Goal: Task Accomplishment & Management: Use online tool/utility

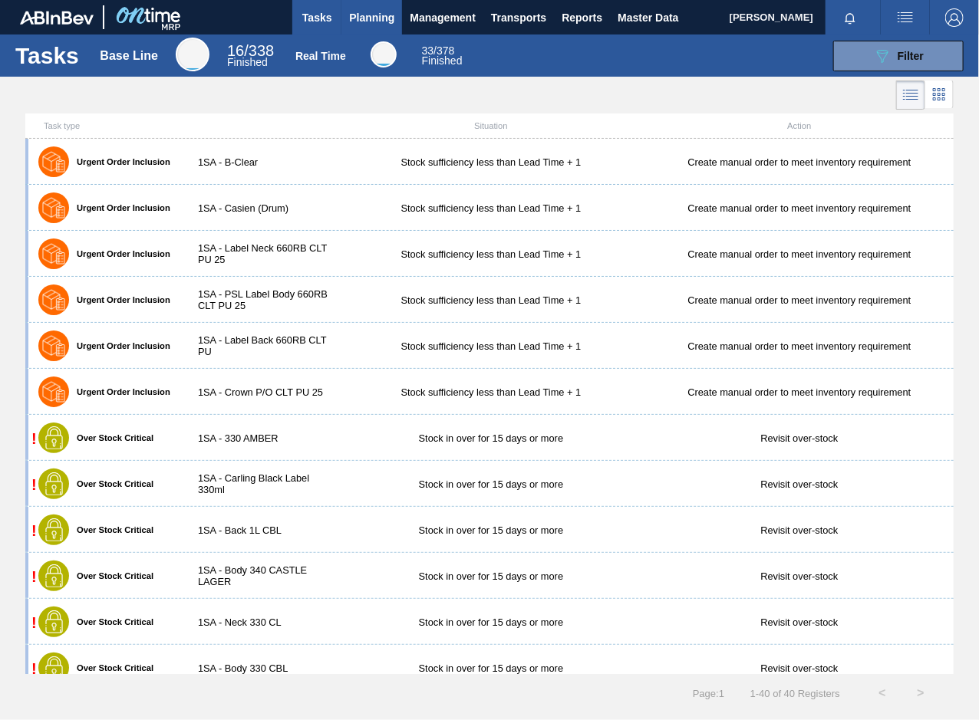
click at [374, 19] on span "Planning" at bounding box center [371, 17] width 45 height 18
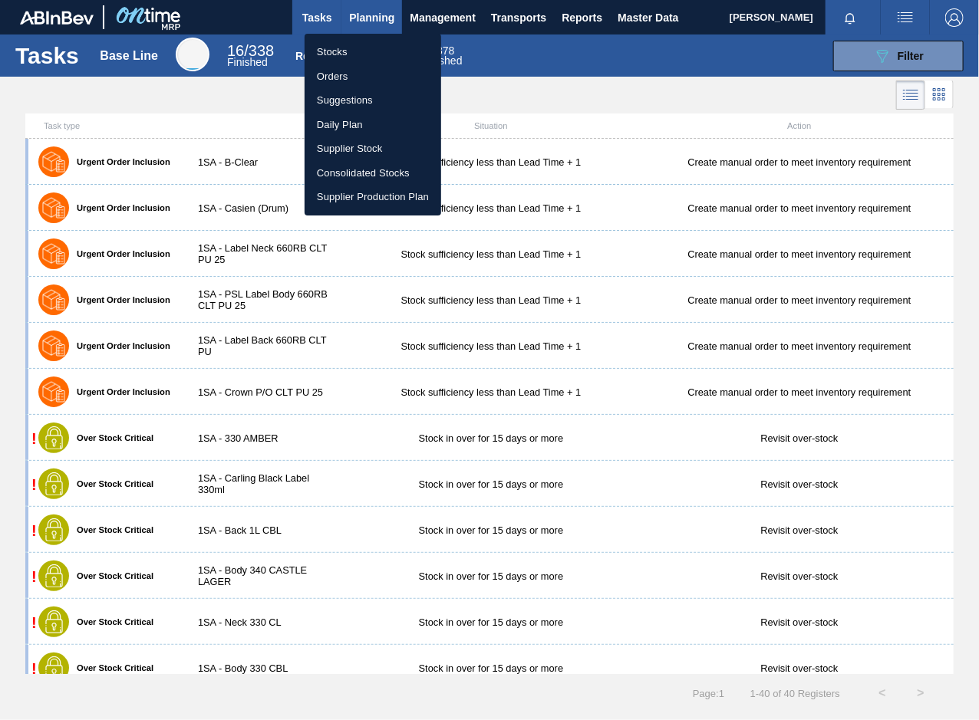
click at [374, 19] on div at bounding box center [489, 360] width 979 height 720
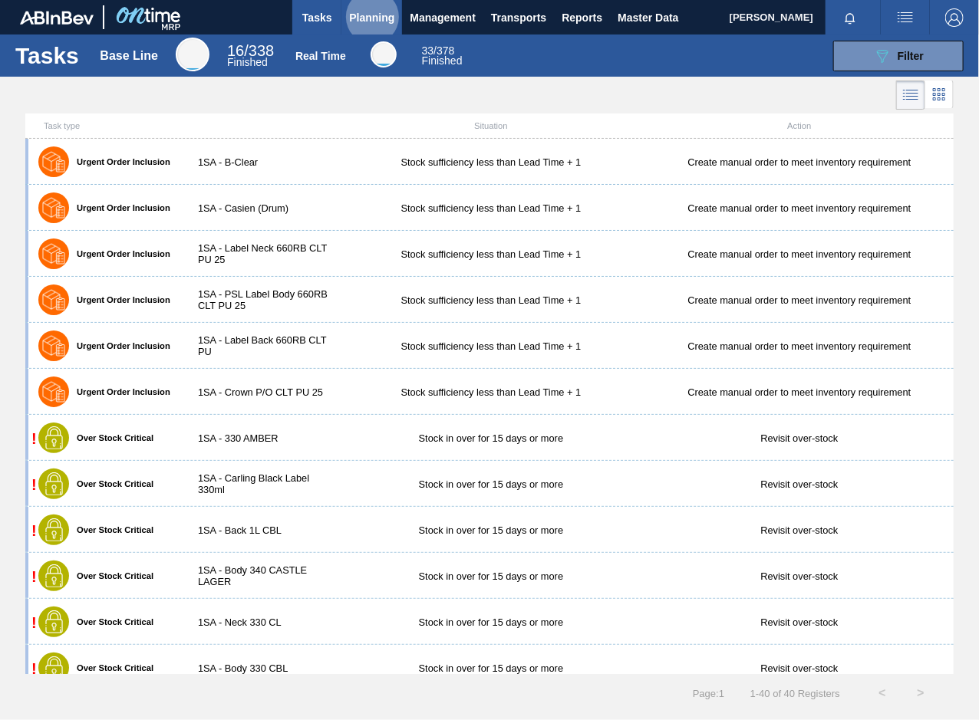
click at [374, 18] on span "Planning" at bounding box center [371, 17] width 45 height 18
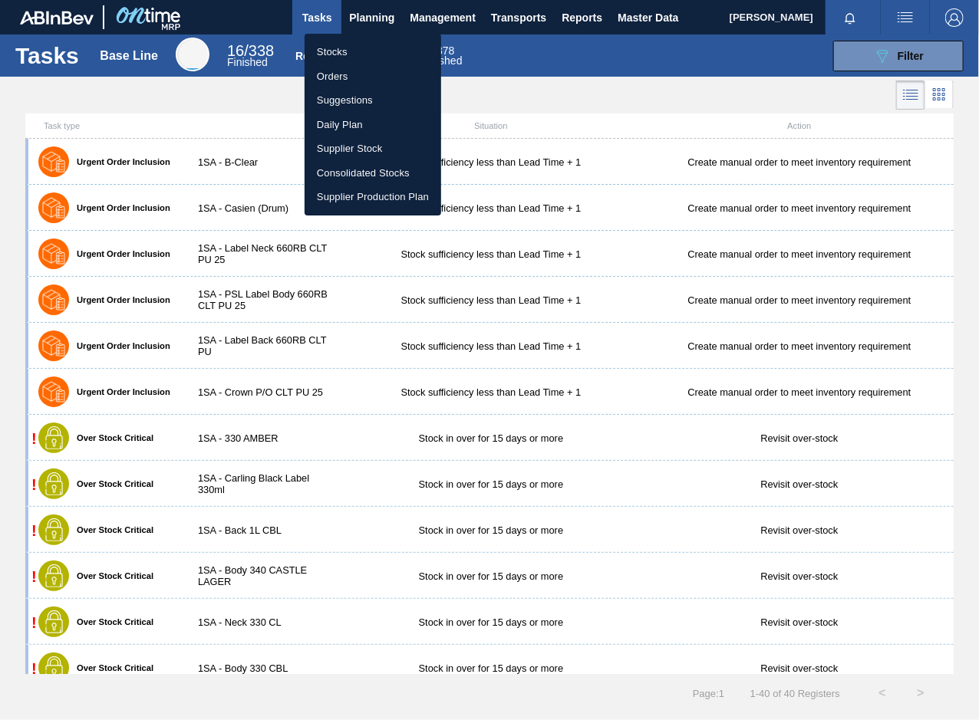
click at [370, 16] on div at bounding box center [489, 360] width 979 height 720
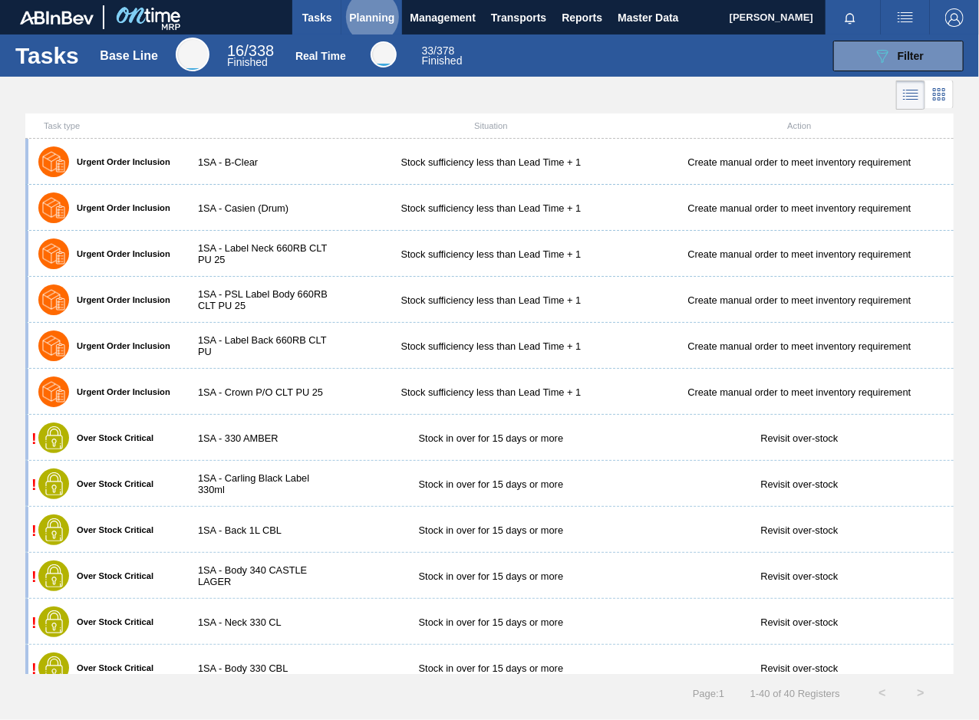
click at [364, 12] on span "Planning" at bounding box center [371, 17] width 45 height 18
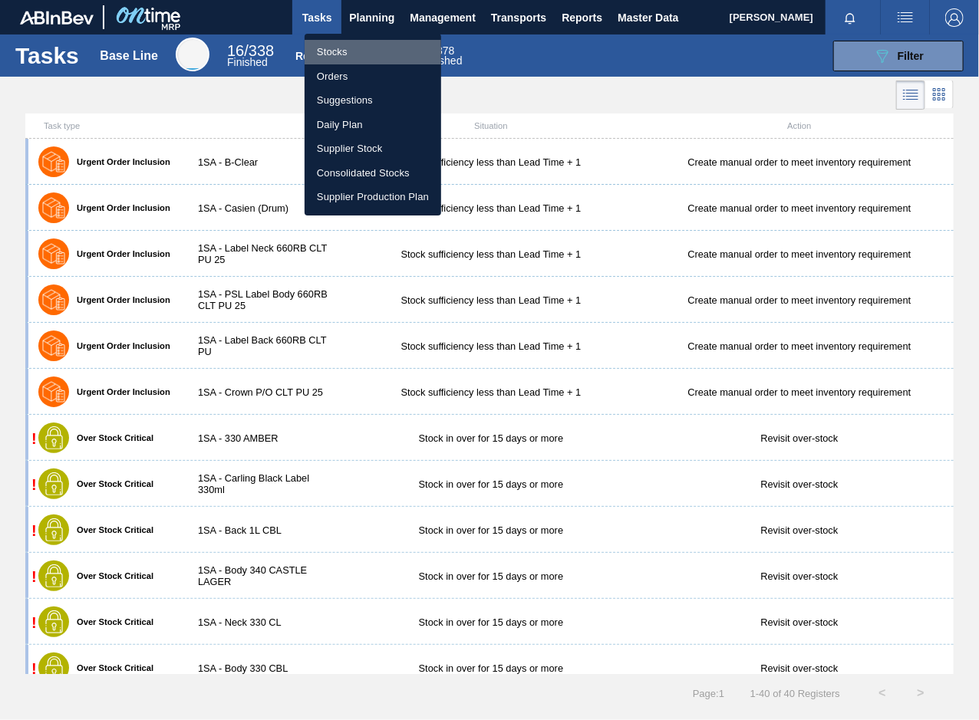
click at [335, 49] on li "Stocks" at bounding box center [373, 52] width 137 height 25
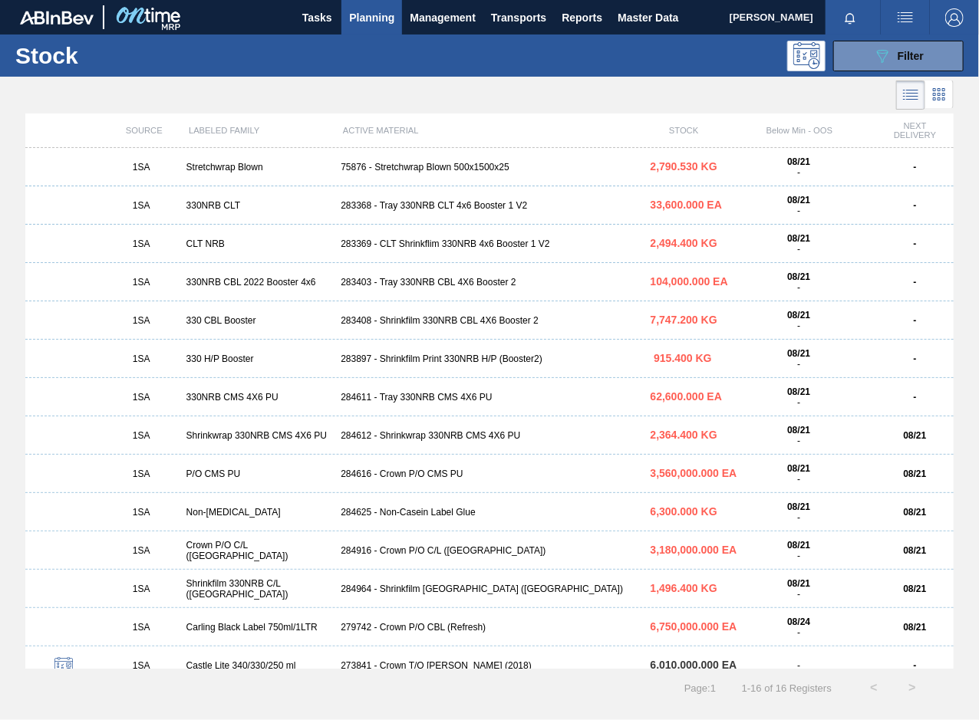
click at [377, 12] on span "Planning" at bounding box center [371, 17] width 45 height 18
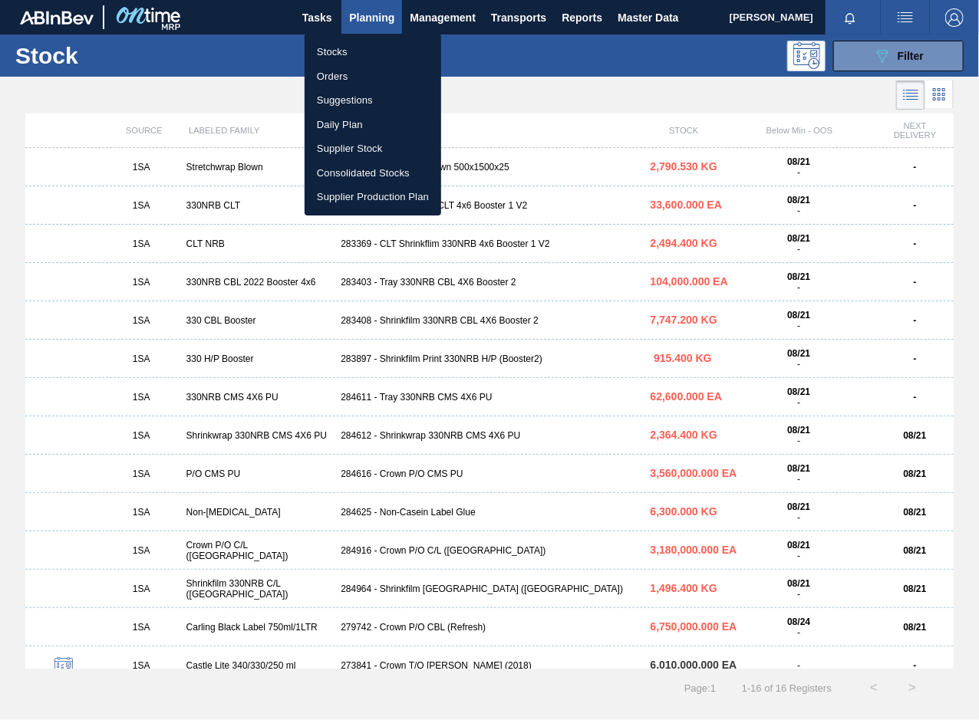
drag, startPoint x: 339, startPoint y: 77, endPoint x: 353, endPoint y: 74, distance: 14.1
click at [339, 78] on li "Orders" at bounding box center [373, 76] width 137 height 25
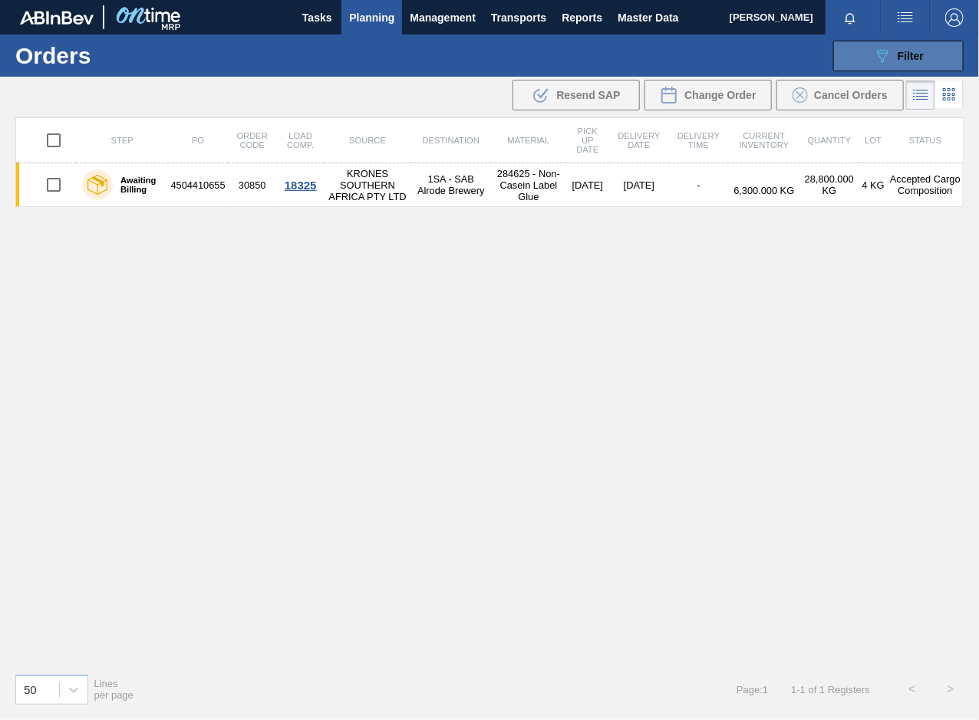
click at [927, 54] on button "089F7B8B-B2A5-4AFE-B5C0-19BA573D28AC Filter" at bounding box center [898, 56] width 130 height 31
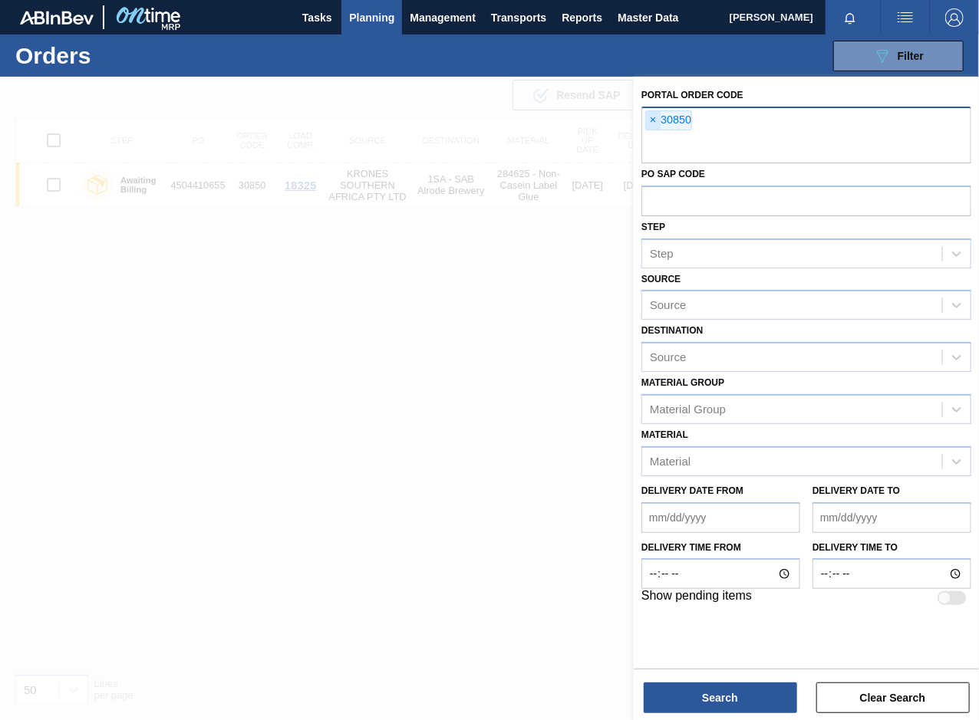
click at [653, 120] on span "×" at bounding box center [653, 120] width 15 height 18
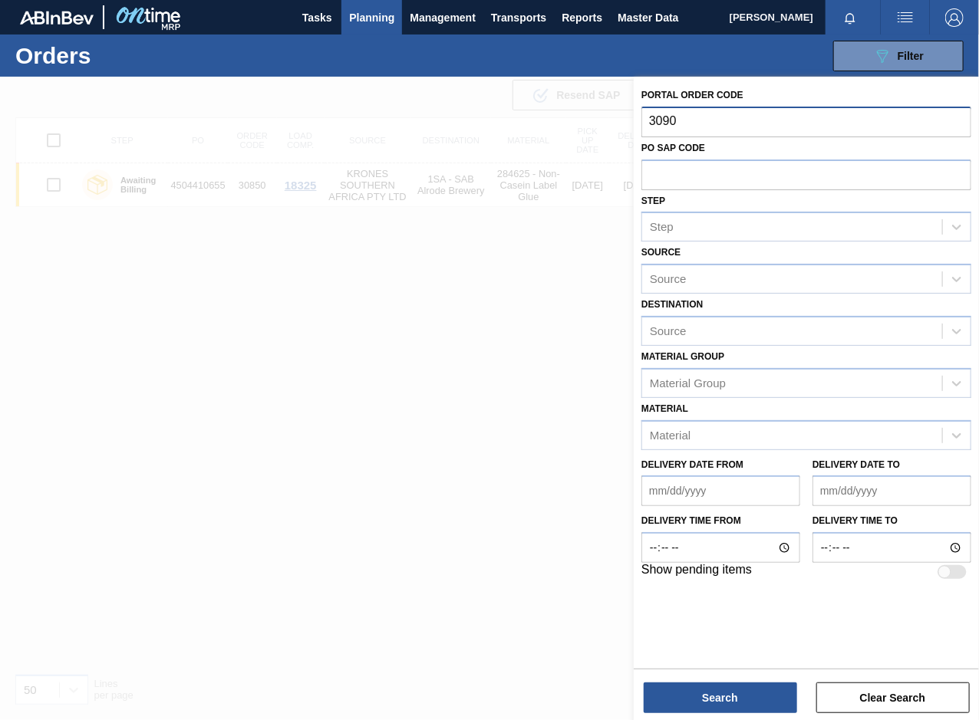
type input "30901"
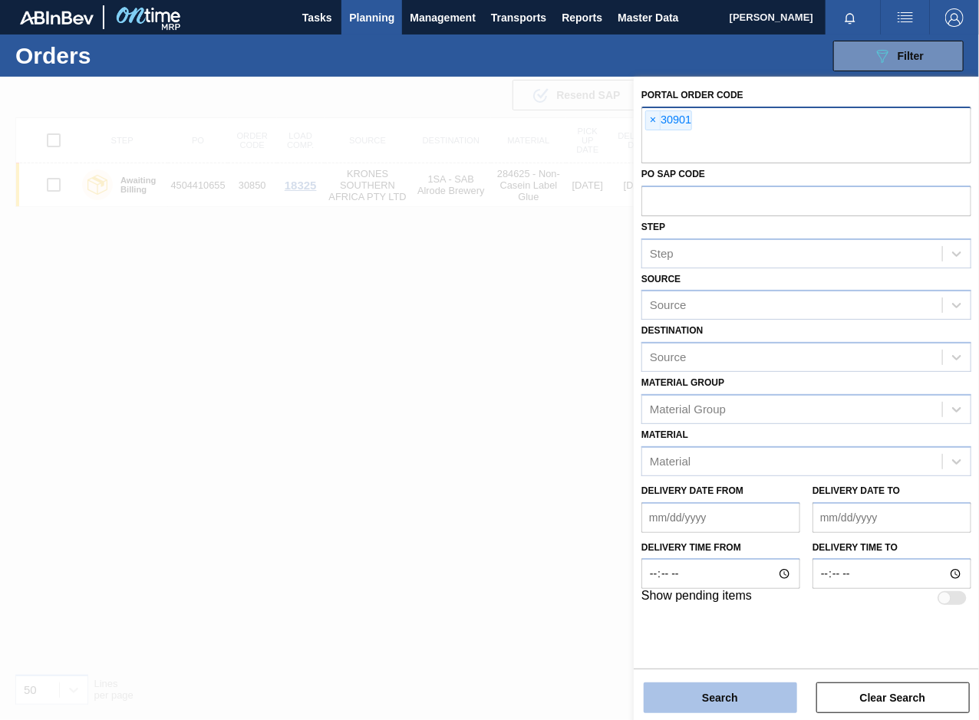
click at [682, 687] on button "Search" at bounding box center [720, 698] width 153 height 31
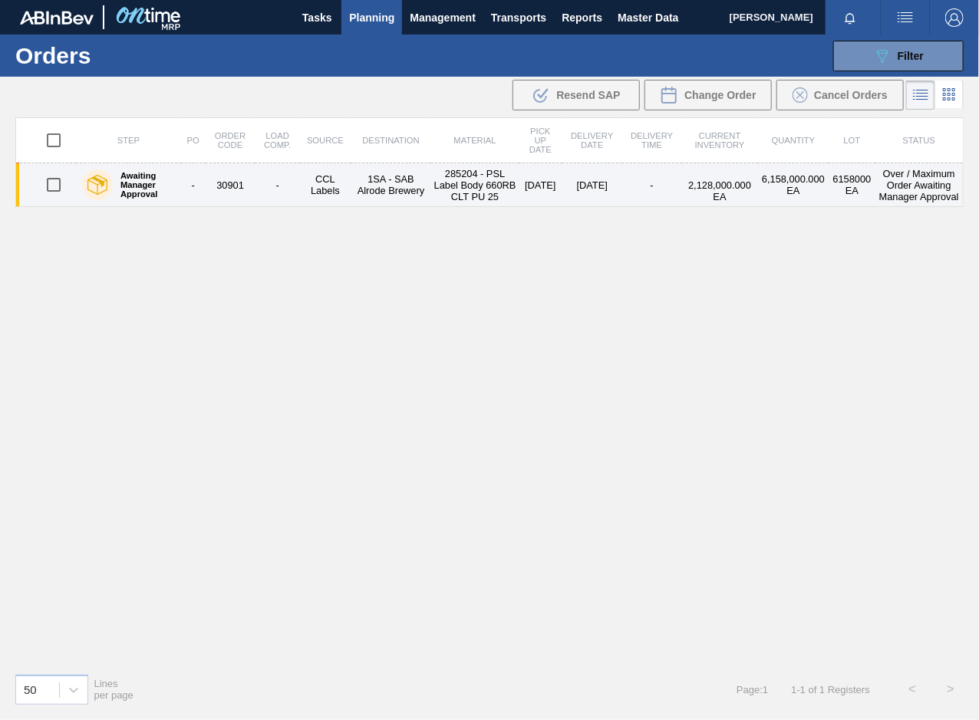
click at [228, 189] on td "30901" at bounding box center [230, 185] width 49 height 44
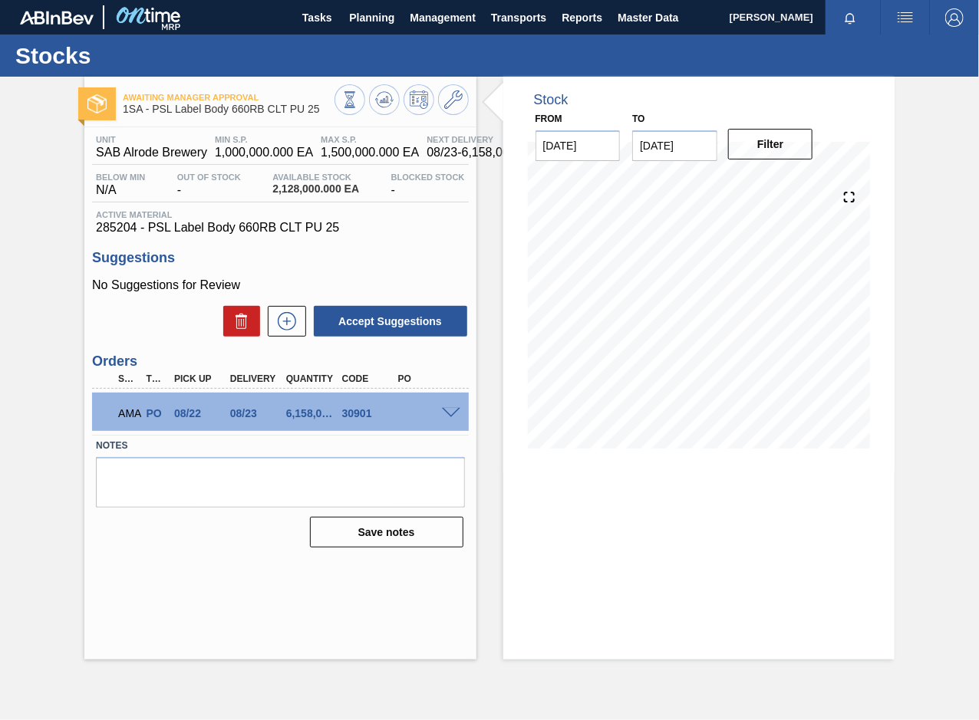
click at [449, 417] on span at bounding box center [451, 414] width 18 height 12
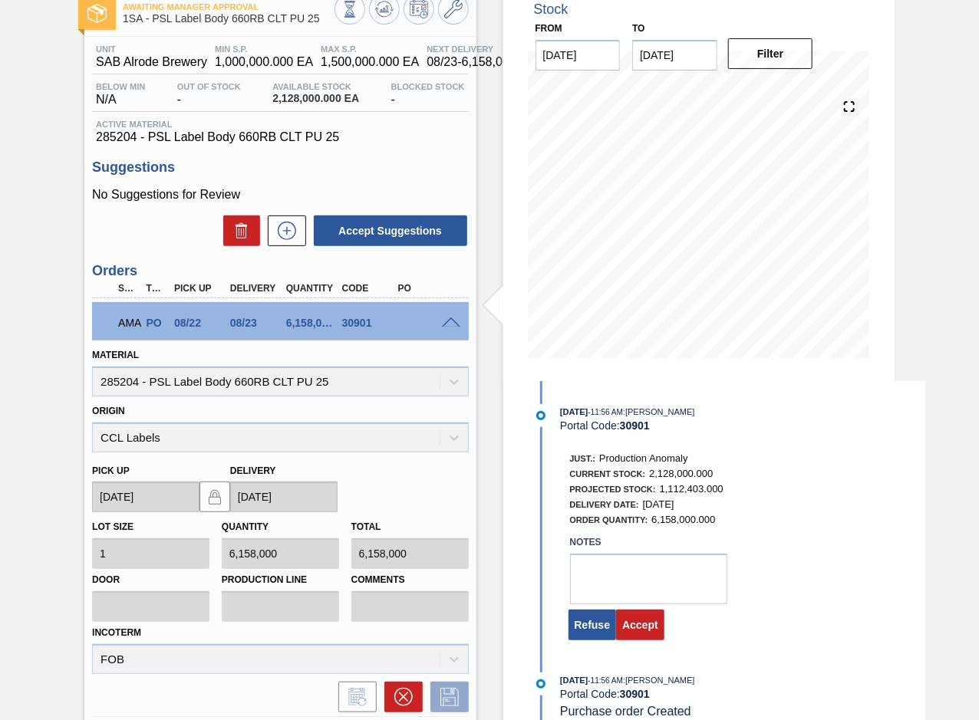
scroll to position [96, 0]
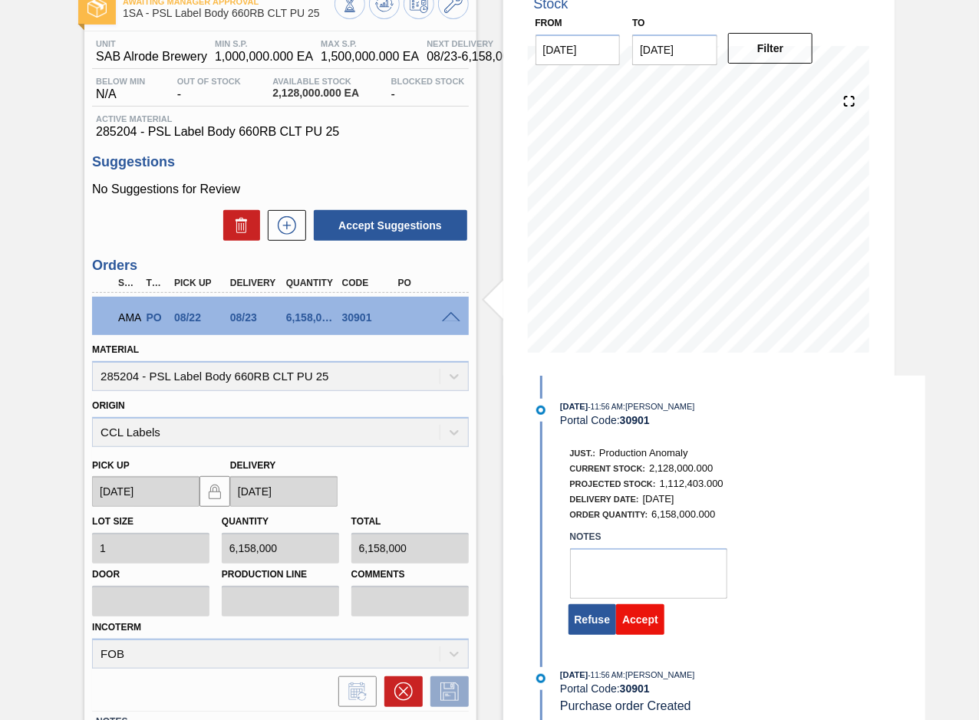
click at [645, 621] on button "Accept" at bounding box center [640, 620] width 48 height 31
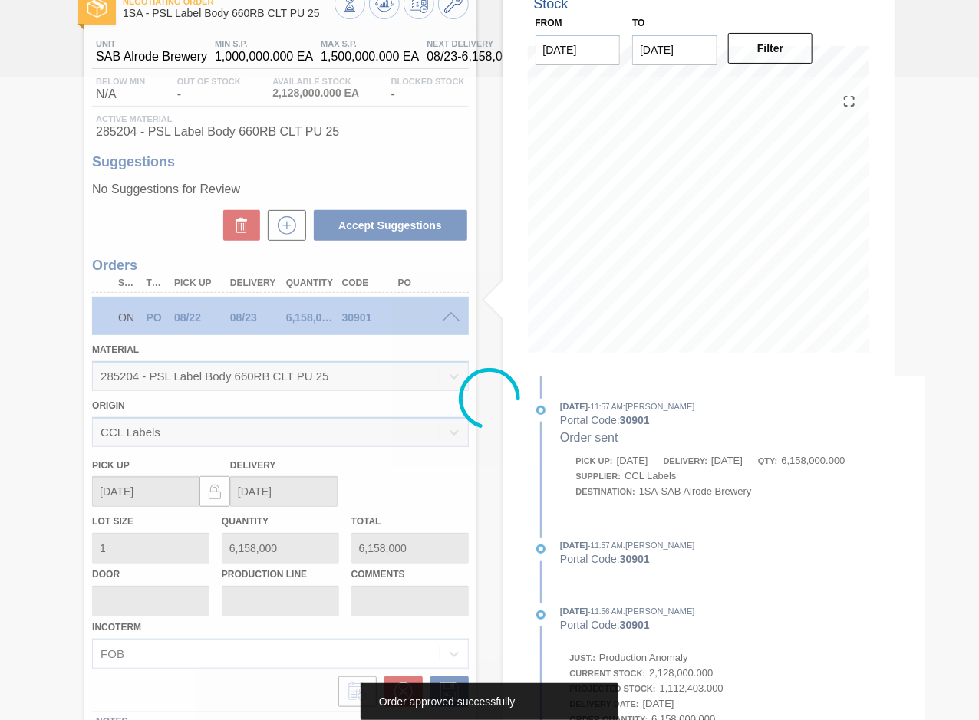
scroll to position [0, 0]
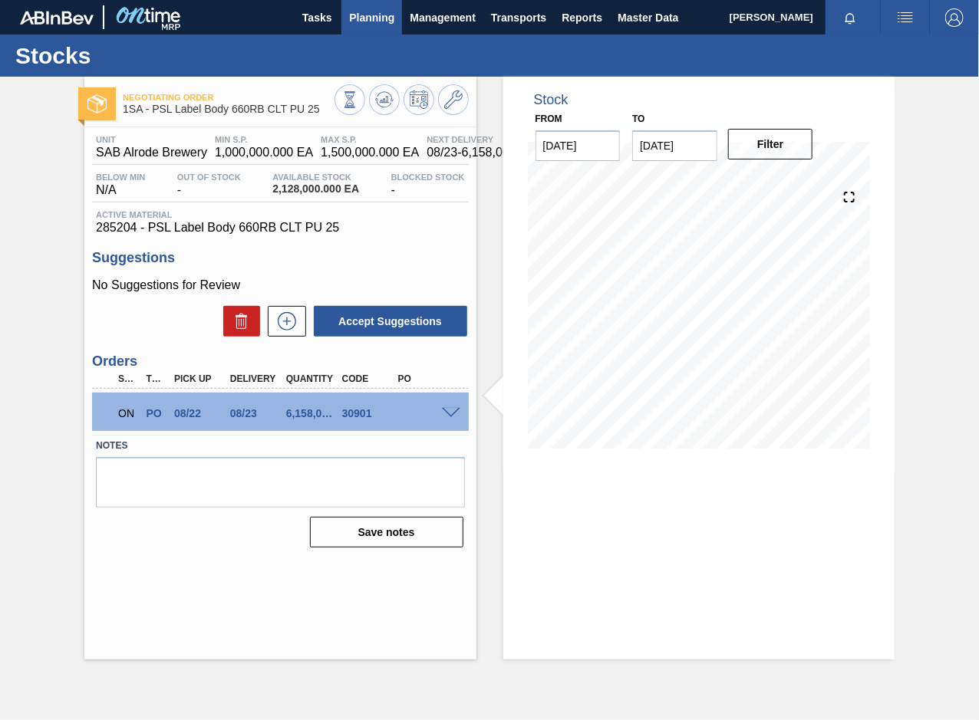
click at [389, 17] on span "Planning" at bounding box center [371, 17] width 45 height 18
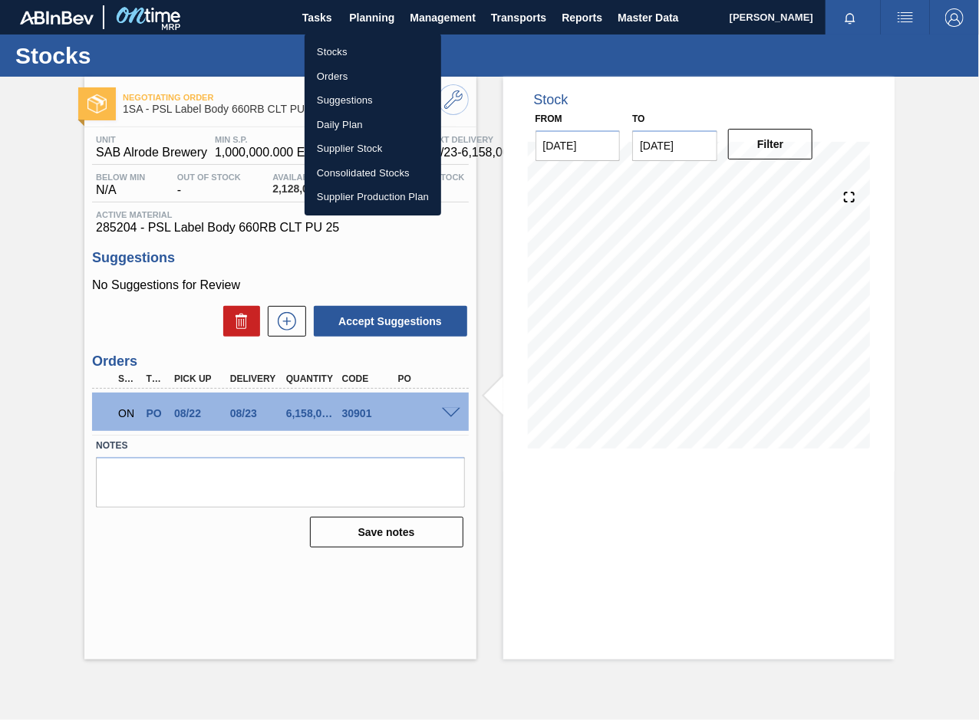
click at [336, 53] on li "Stocks" at bounding box center [373, 52] width 137 height 25
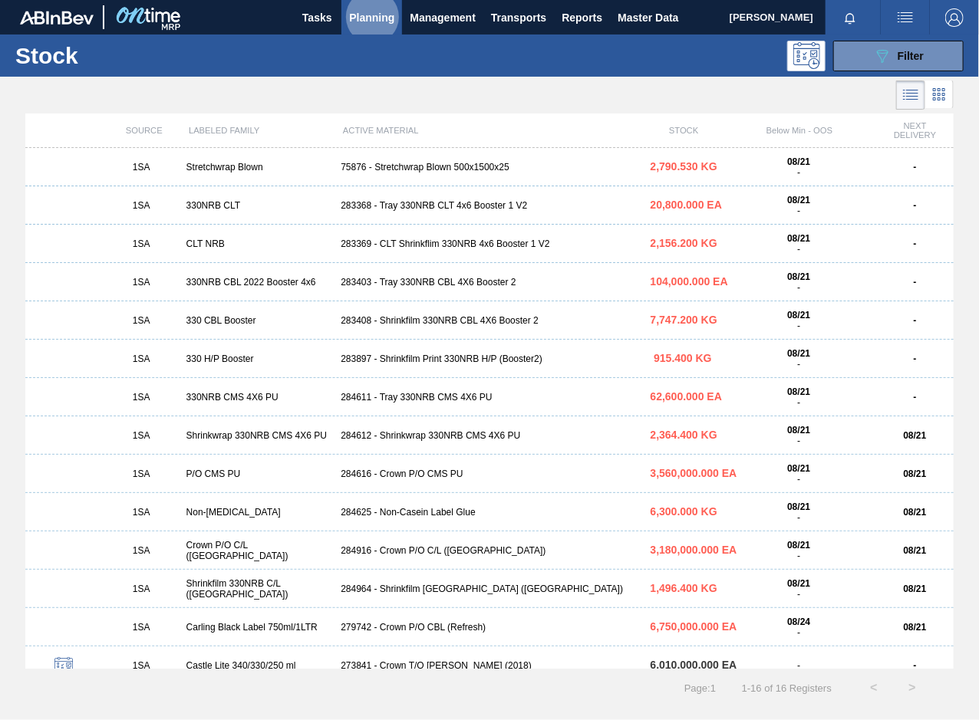
click at [465, 206] on div "283368 - Tray 330NRB CLT 4x6 Booster 1 V2" at bounding box center [488, 205] width 309 height 11
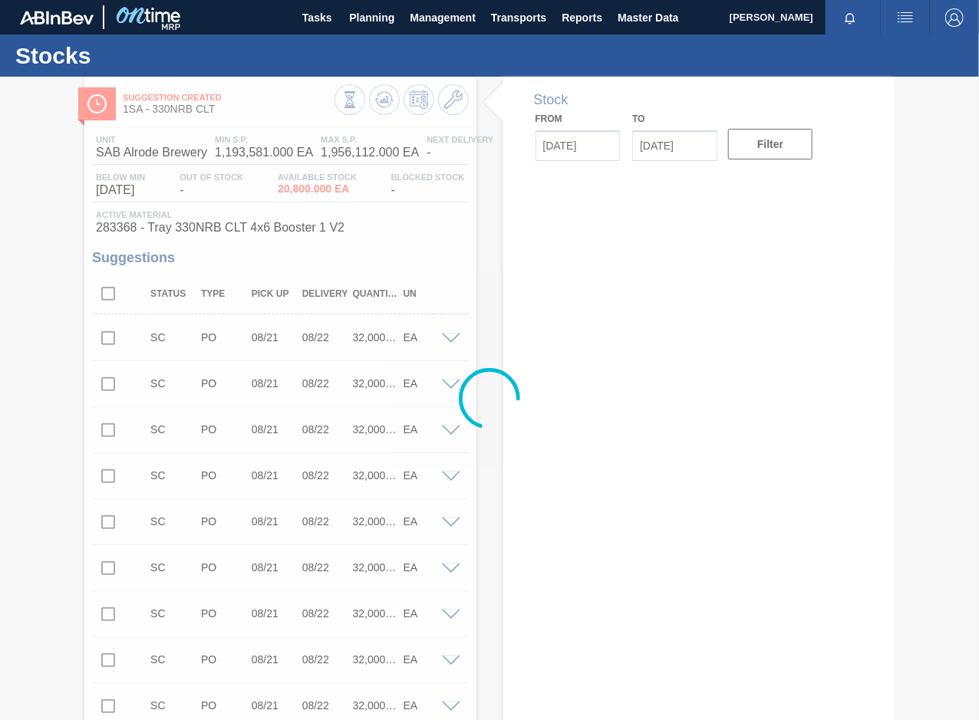
type input "[DATE]"
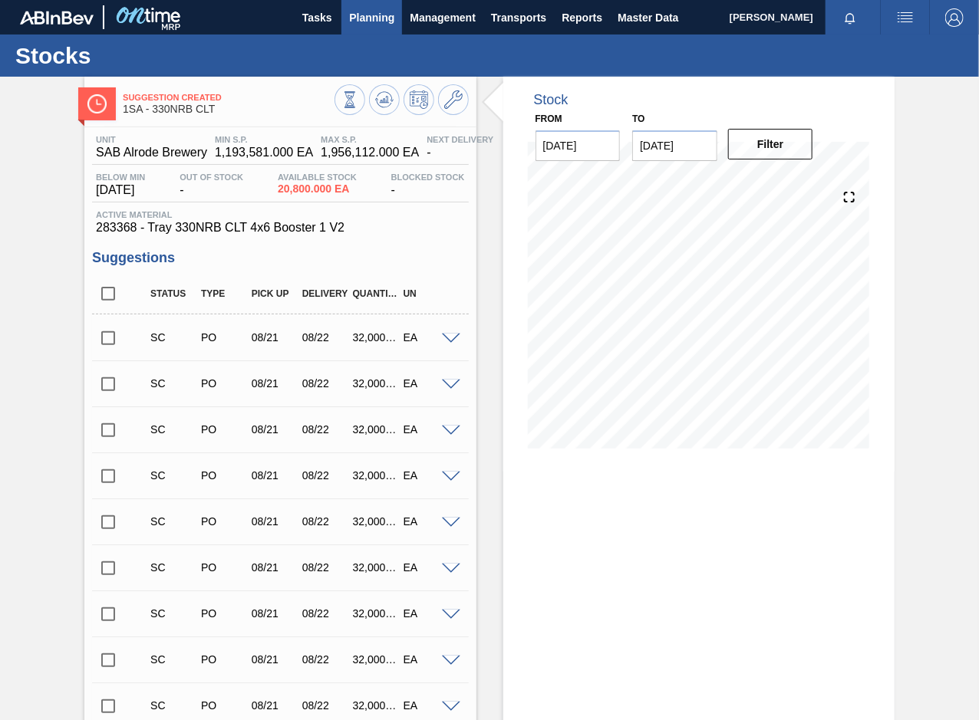
click at [367, 17] on span "Planning" at bounding box center [371, 17] width 45 height 18
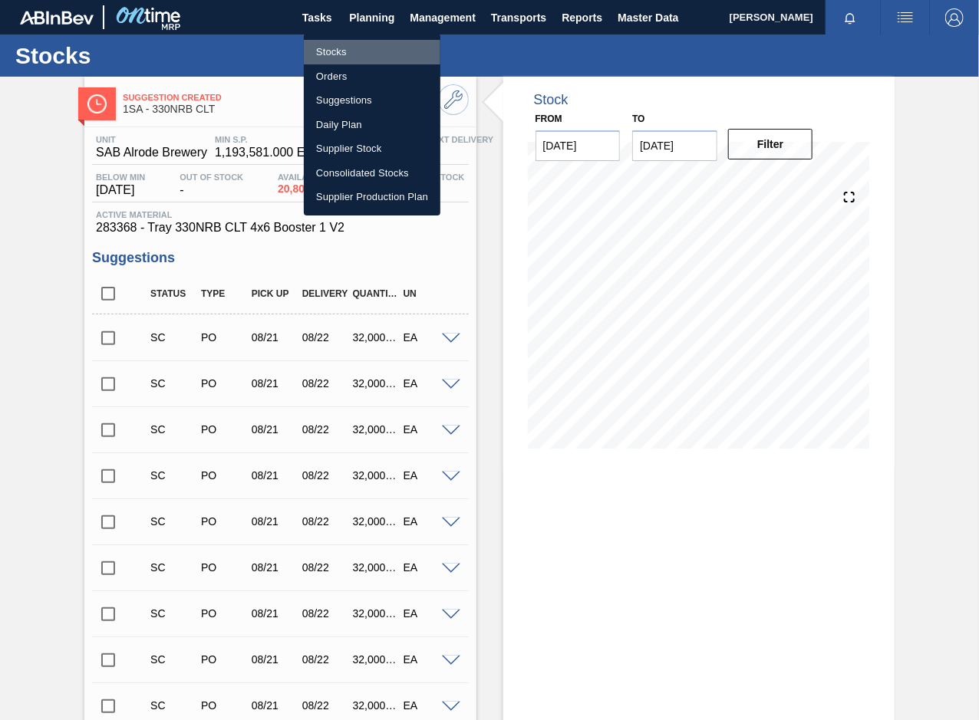
click at [341, 53] on li "Stocks" at bounding box center [372, 52] width 137 height 25
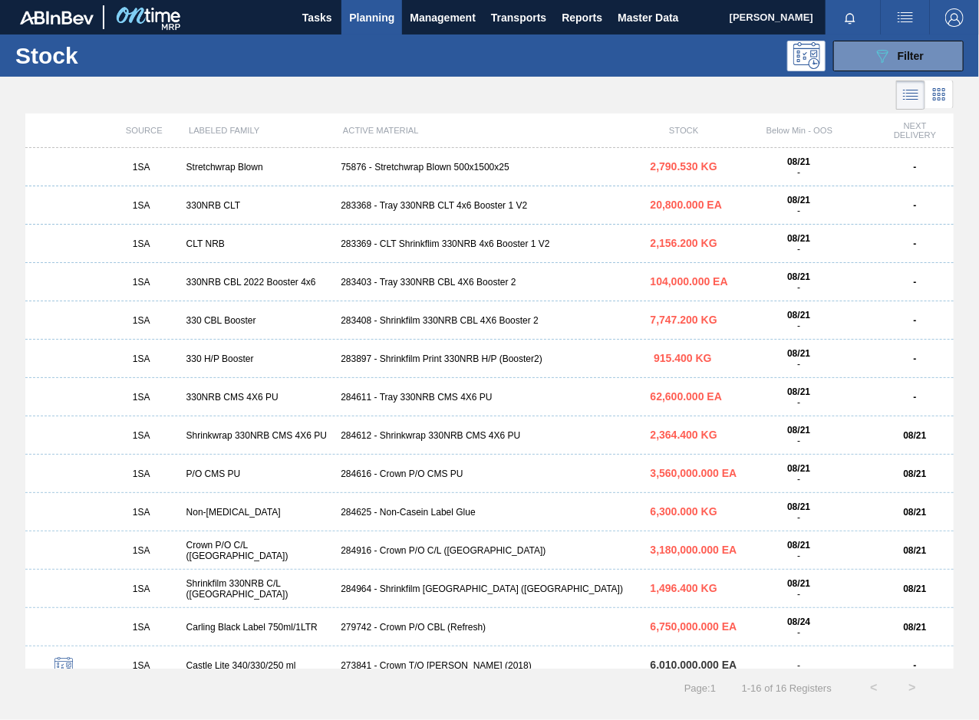
click at [428, 242] on div "283369 - CLT Shrinkflim 330NRB 4x6 Booster 1 V2" at bounding box center [488, 244] width 309 height 11
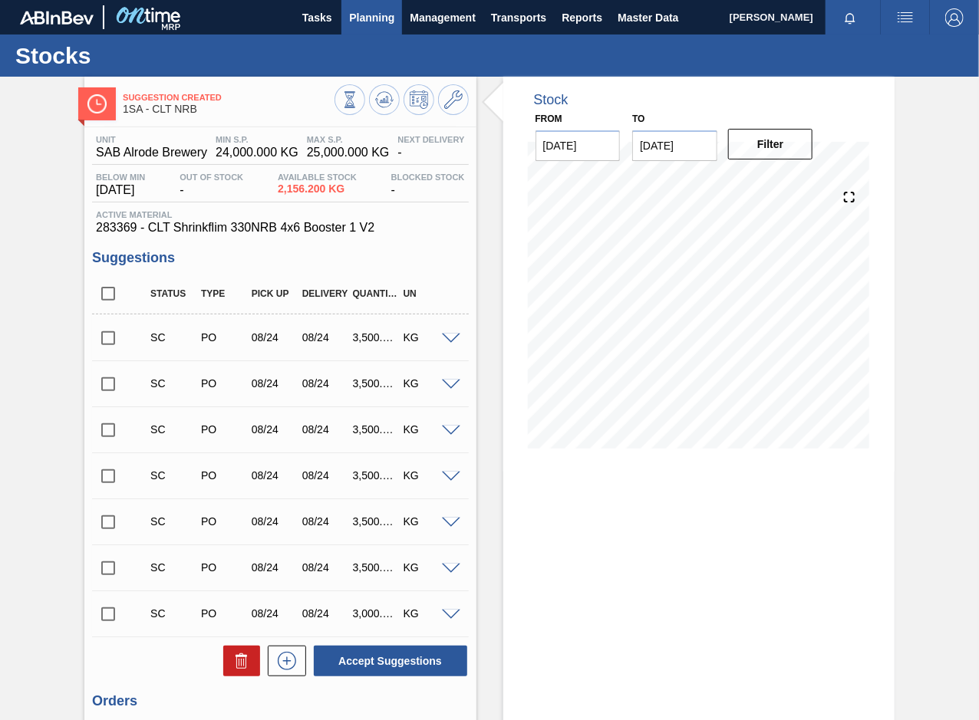
click at [363, 6] on button "Planning" at bounding box center [371, 17] width 61 height 35
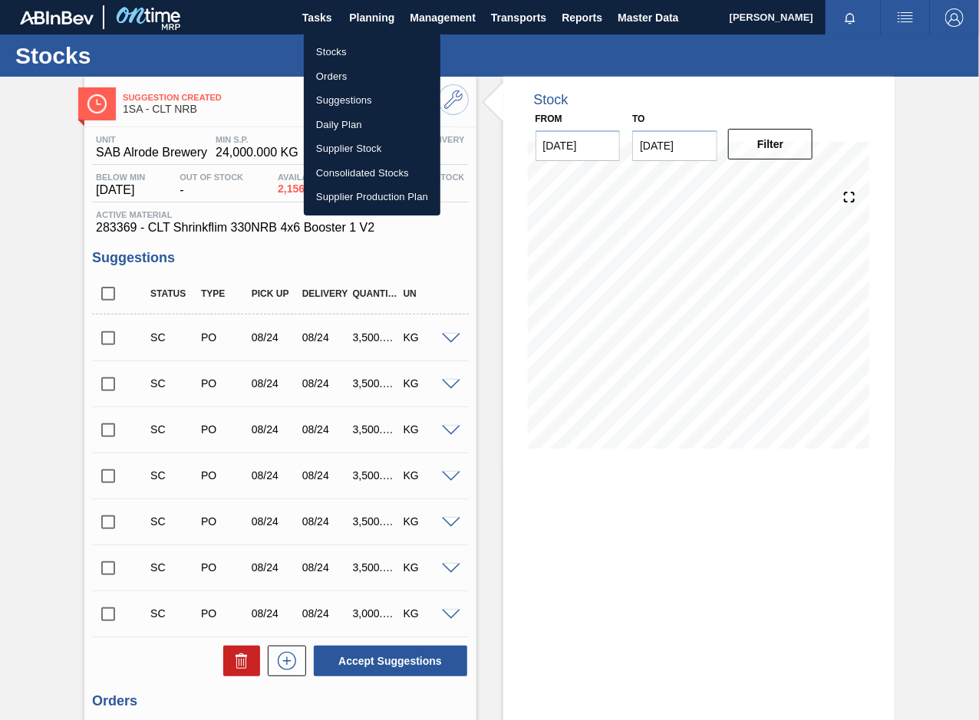
drag, startPoint x: 347, startPoint y: 71, endPoint x: 674, endPoint y: 64, distance: 327.6
click at [346, 71] on li "Orders" at bounding box center [372, 76] width 137 height 25
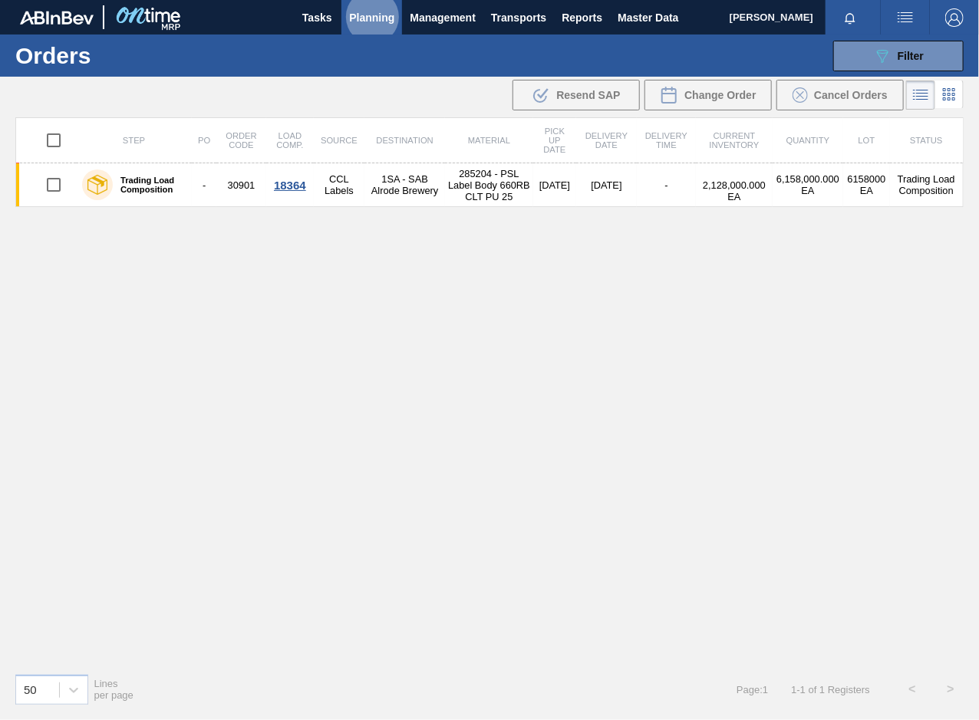
click at [372, 11] on span "Planning" at bounding box center [371, 17] width 45 height 18
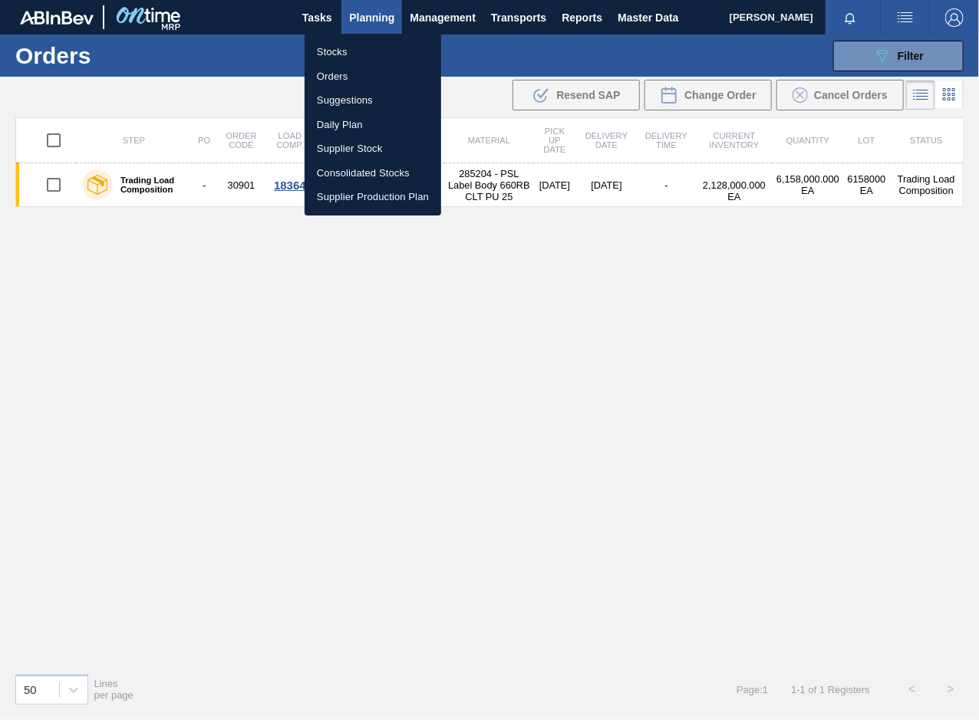
click at [341, 55] on li "Stocks" at bounding box center [373, 52] width 137 height 25
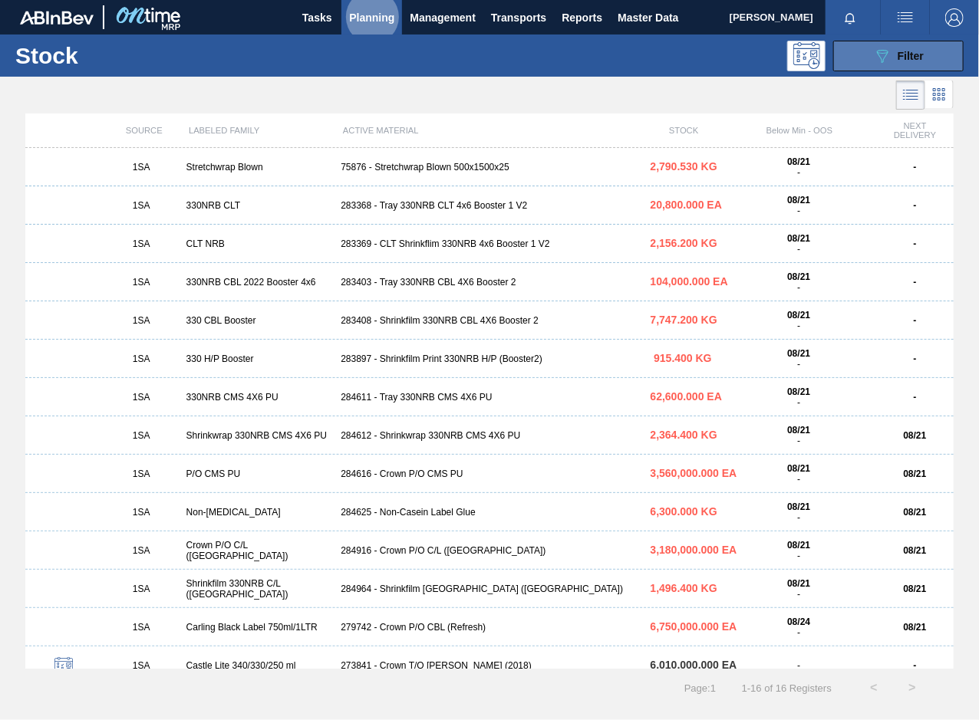
click at [911, 57] on span "Filter" at bounding box center [911, 56] width 26 height 12
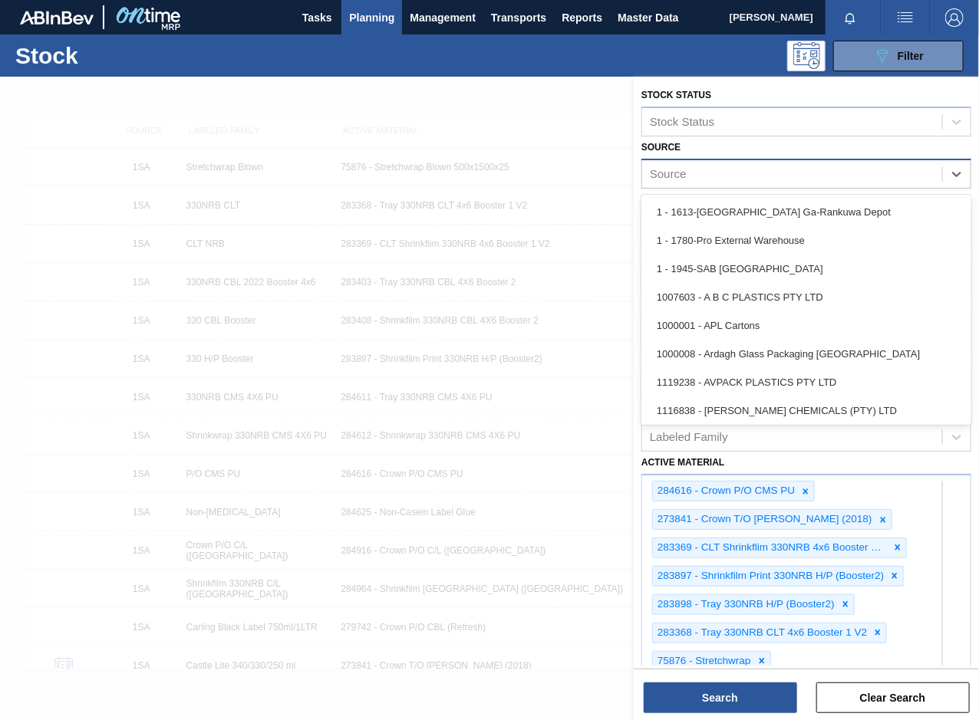
click at [697, 169] on div "Source" at bounding box center [792, 174] width 300 height 22
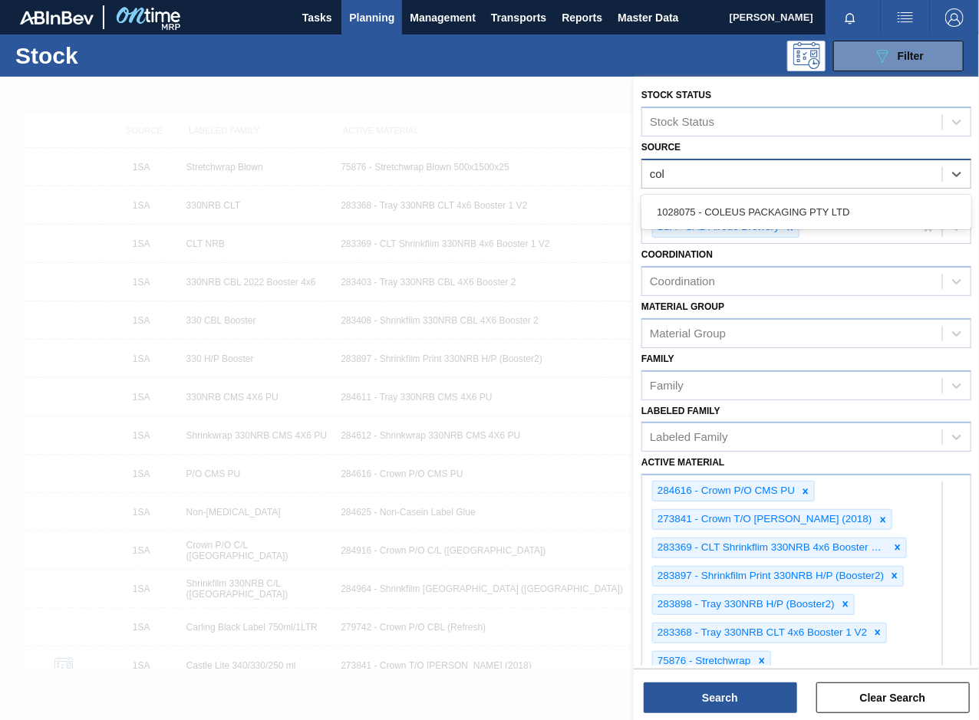
type input "[PERSON_NAME]"
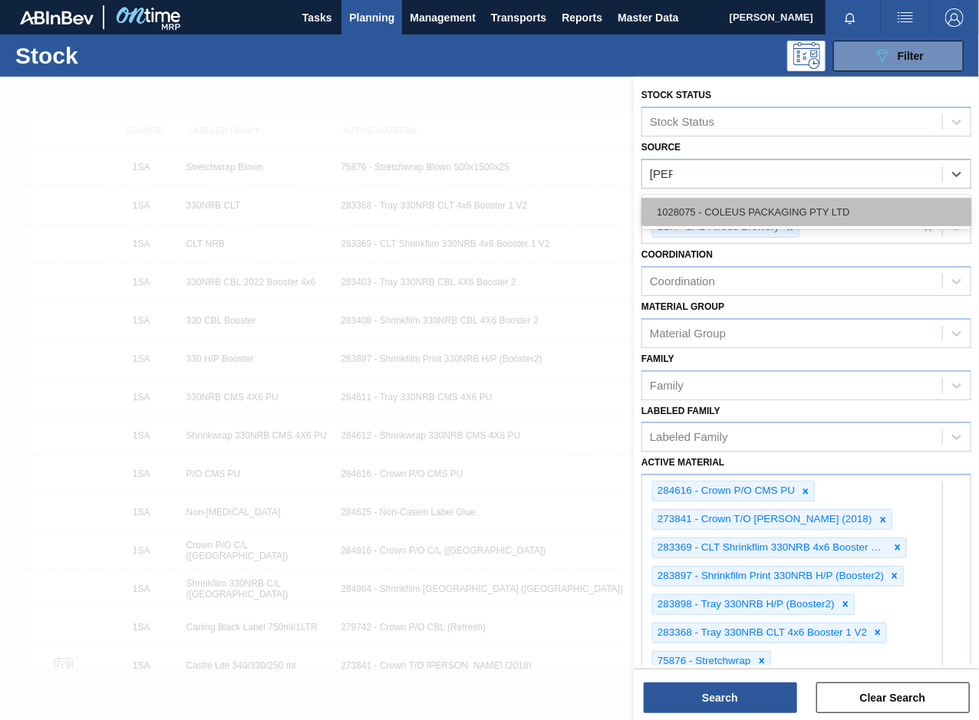
click at [736, 222] on div "1028075 - COLEUS PACKAGING PTY LTD" at bounding box center [806, 212] width 330 height 28
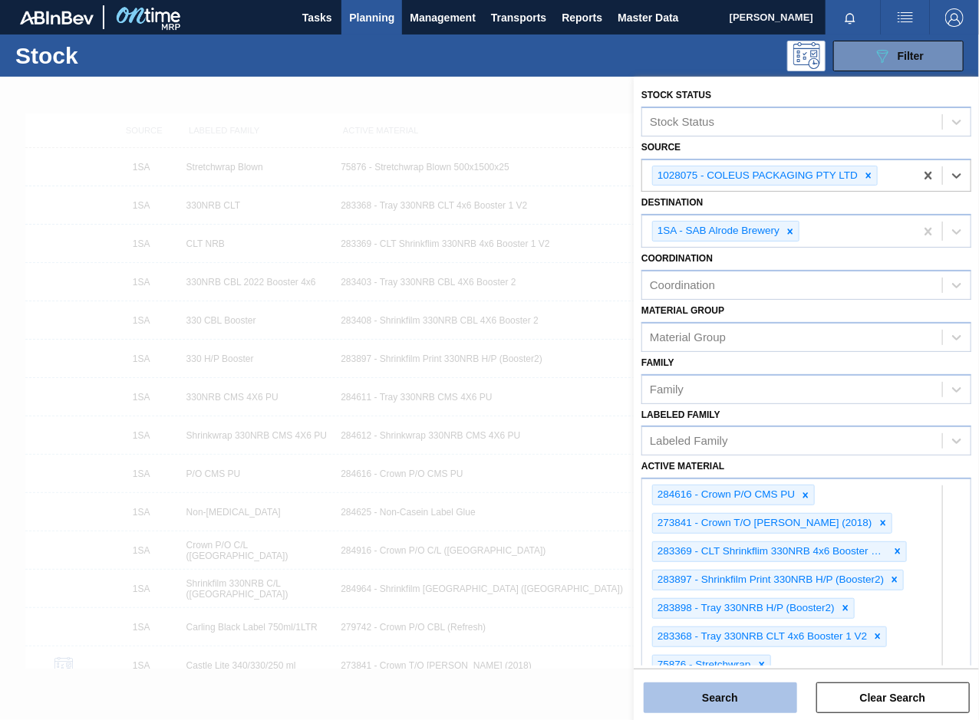
click at [693, 697] on button "Search" at bounding box center [720, 698] width 153 height 31
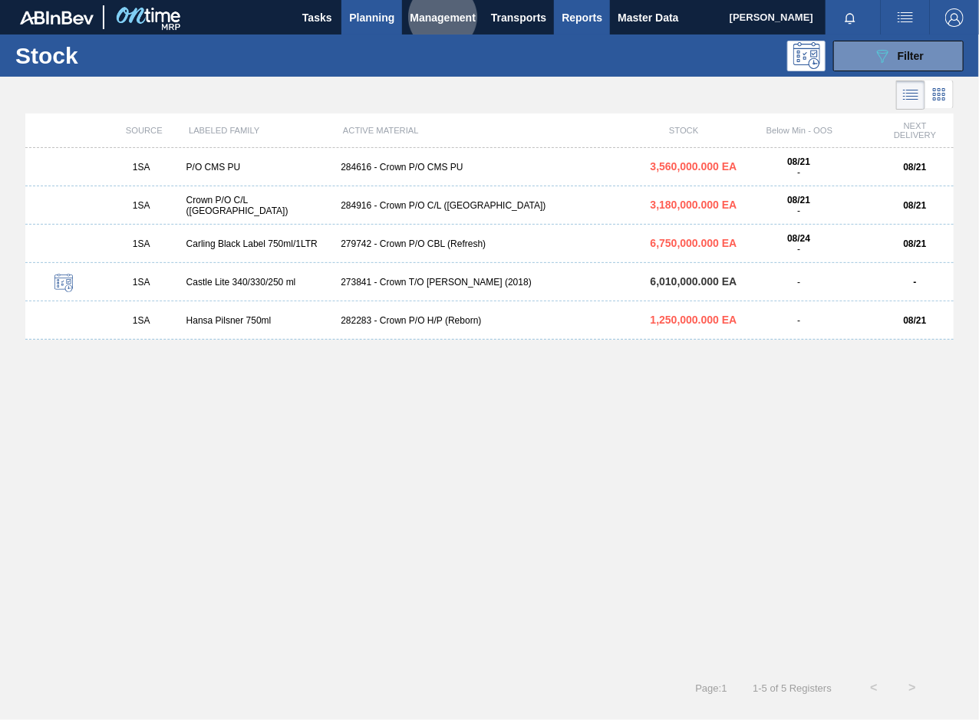
drag, startPoint x: 581, startPoint y: 18, endPoint x: 556, endPoint y: 23, distance: 25.9
click at [594, 20] on div "Tasks Planning Management Transports Reports Master Data" at bounding box center [489, 17] width 979 height 35
click at [445, 242] on div "279742 - Crown P/O CBL (Refresh)" at bounding box center [488, 244] width 309 height 11
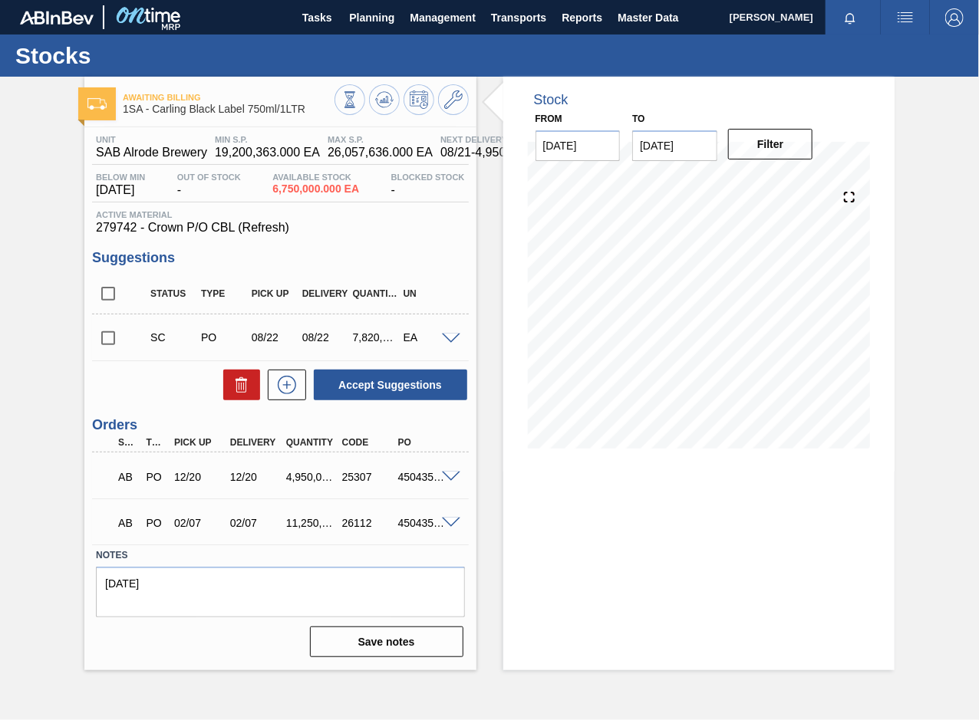
click at [713, 20] on div "Tasks Planning Management Transports Reports Master Data" at bounding box center [489, 17] width 979 height 35
click at [382, 16] on span "Planning" at bounding box center [371, 17] width 45 height 18
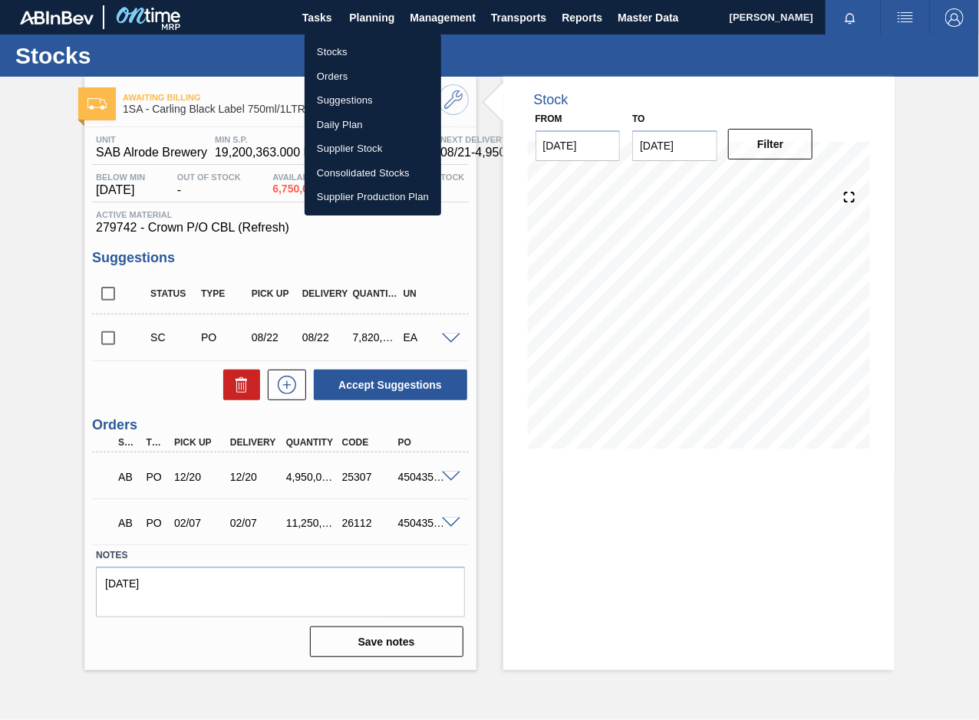
click at [337, 52] on li "Stocks" at bounding box center [373, 52] width 137 height 25
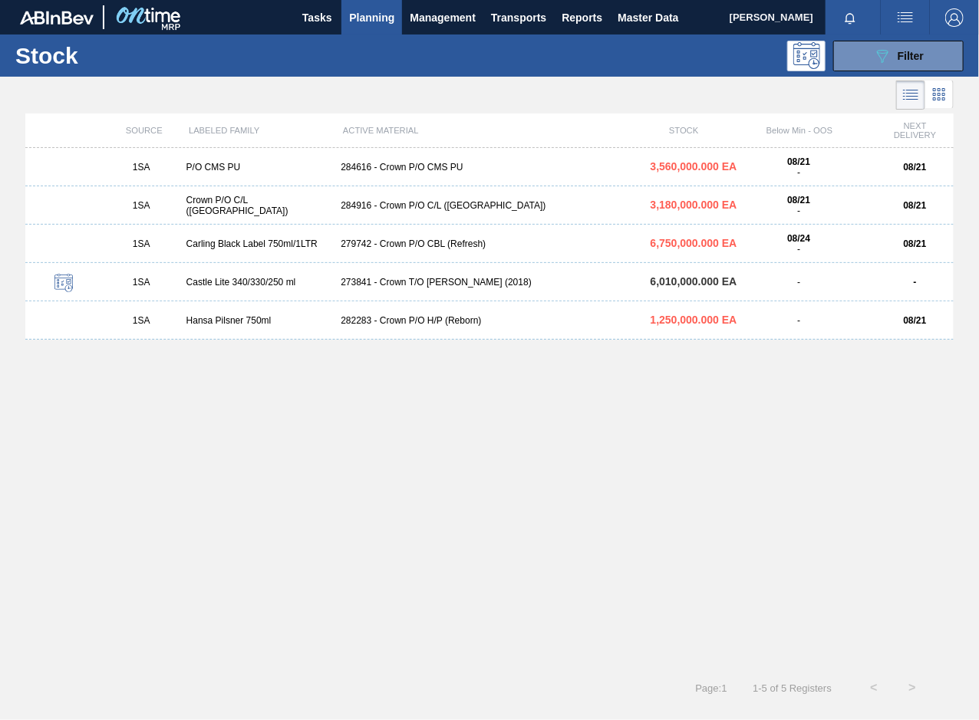
click at [278, 208] on div "Crown P/O C/L ([GEOGRAPHIC_DATA])" at bounding box center [257, 205] width 155 height 21
click at [414, 163] on div "284616 - Crown P/O CMS PU" at bounding box center [488, 167] width 309 height 11
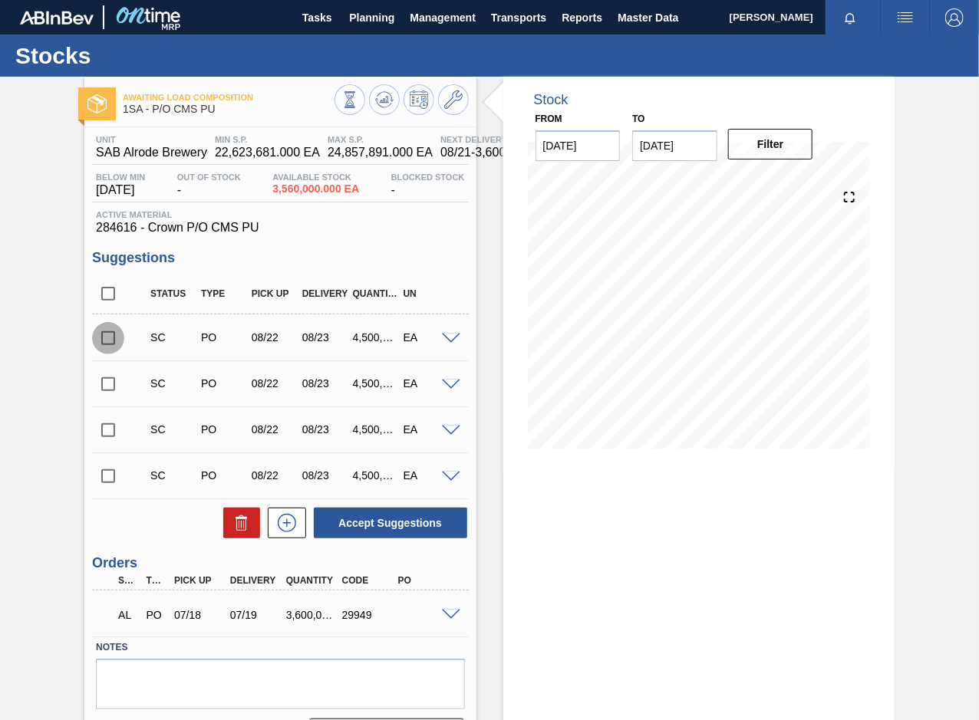
click at [106, 344] on input "checkbox" at bounding box center [108, 338] width 32 height 32
click at [390, 530] on button "Accept Suggestions" at bounding box center [390, 523] width 153 height 31
checkbox input "false"
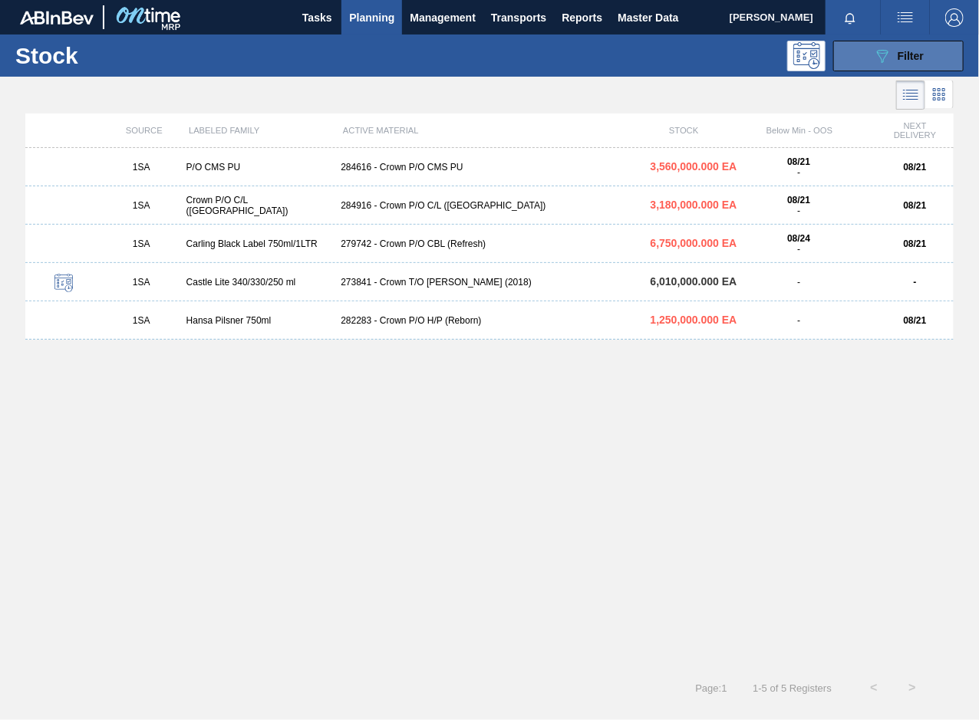
click at [917, 54] on span "Filter" at bounding box center [911, 56] width 26 height 12
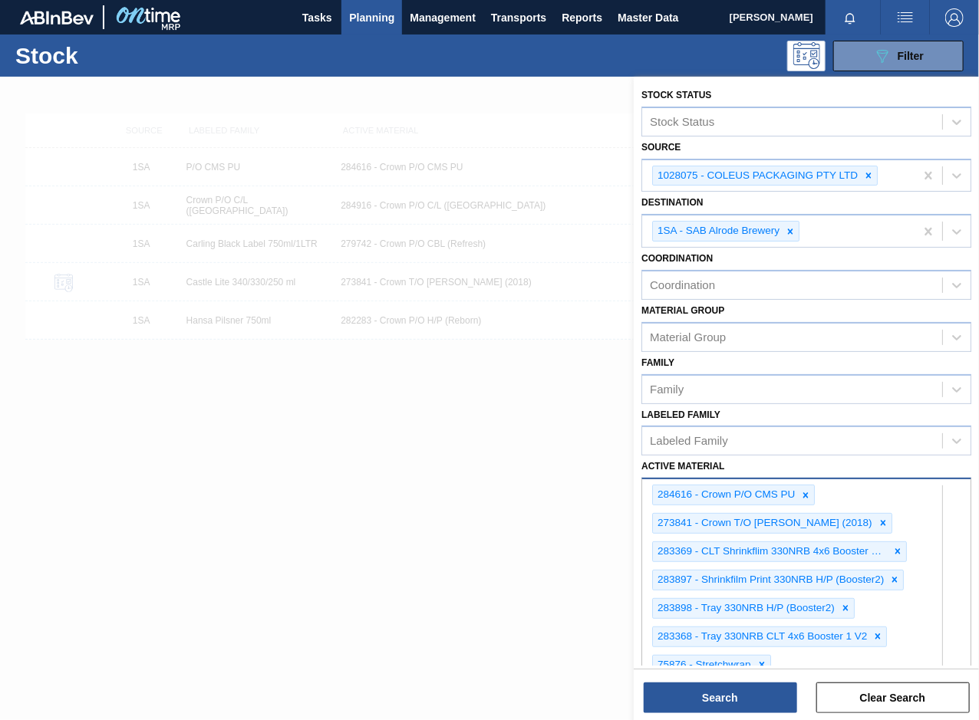
click at [798, 658] on div "option 29957 - Acid Citric focused, 1 of 101. 101 results available. Use Up and…" at bounding box center [806, 707] width 330 height 458
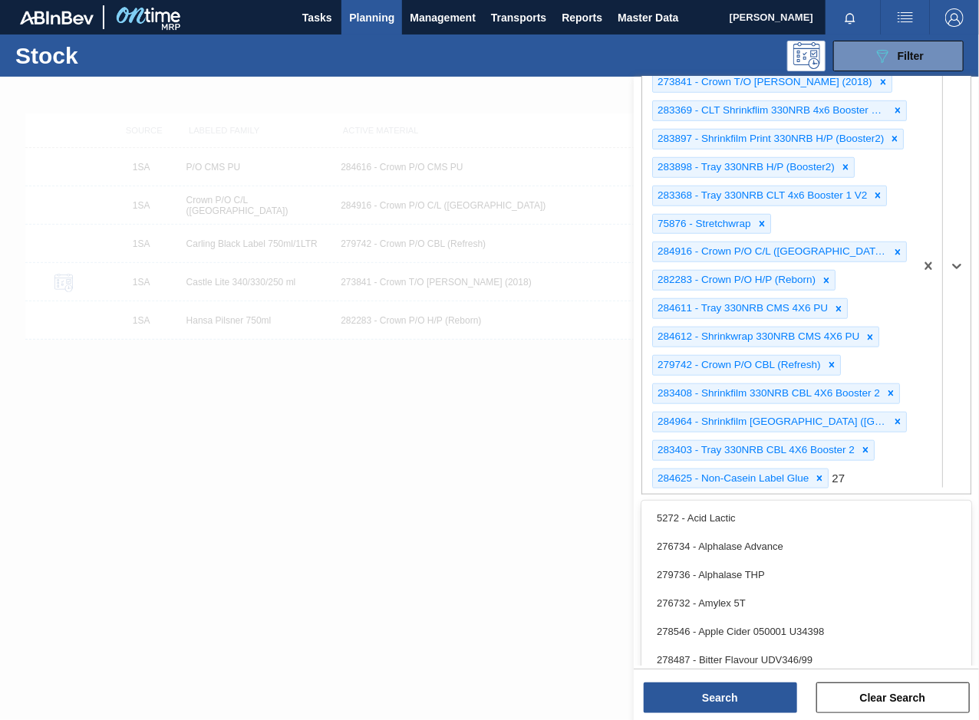
type Material "2"
type Material "279757"
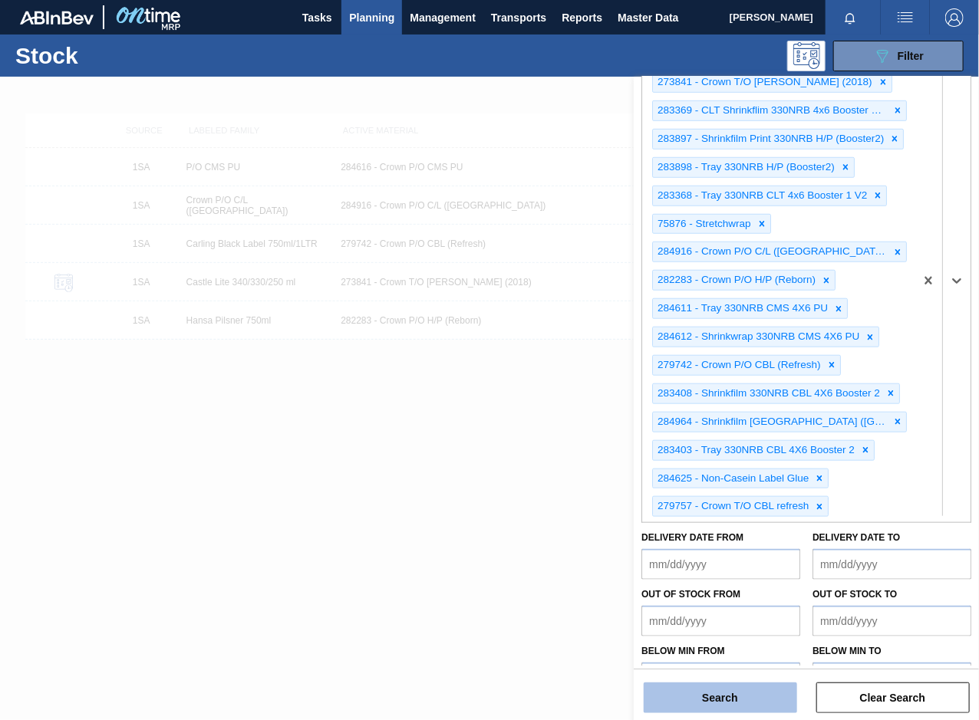
click at [710, 700] on button "Search" at bounding box center [720, 698] width 153 height 31
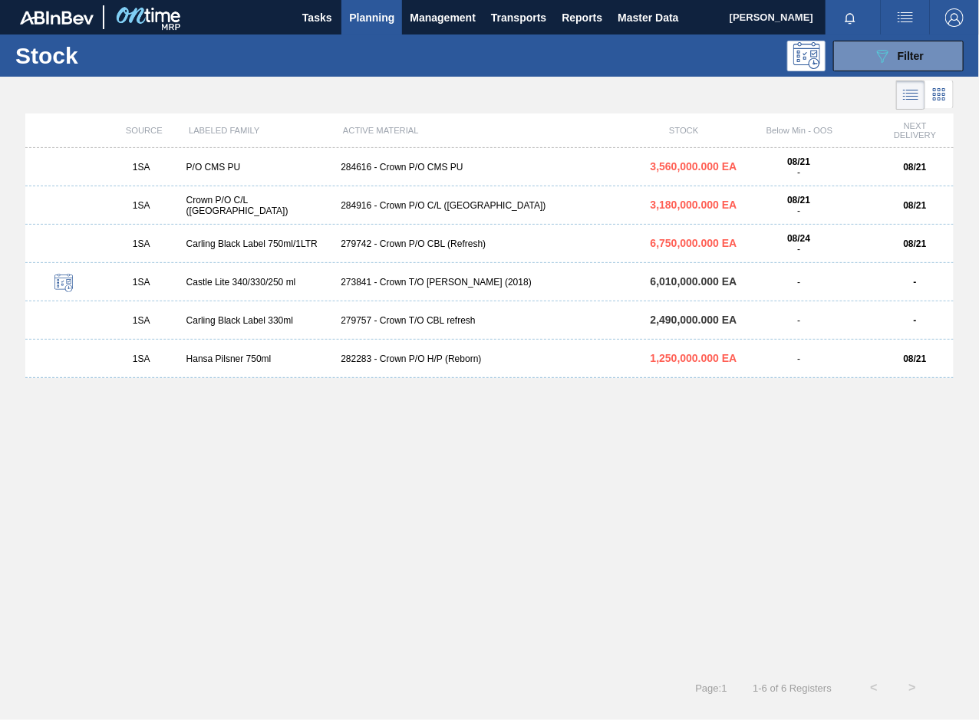
click at [443, 323] on div "279757 - Crown T/O CBL refresh" at bounding box center [488, 320] width 309 height 11
click at [430, 206] on div "284916 - Crown P/O C/L ([GEOGRAPHIC_DATA])" at bounding box center [488, 205] width 309 height 11
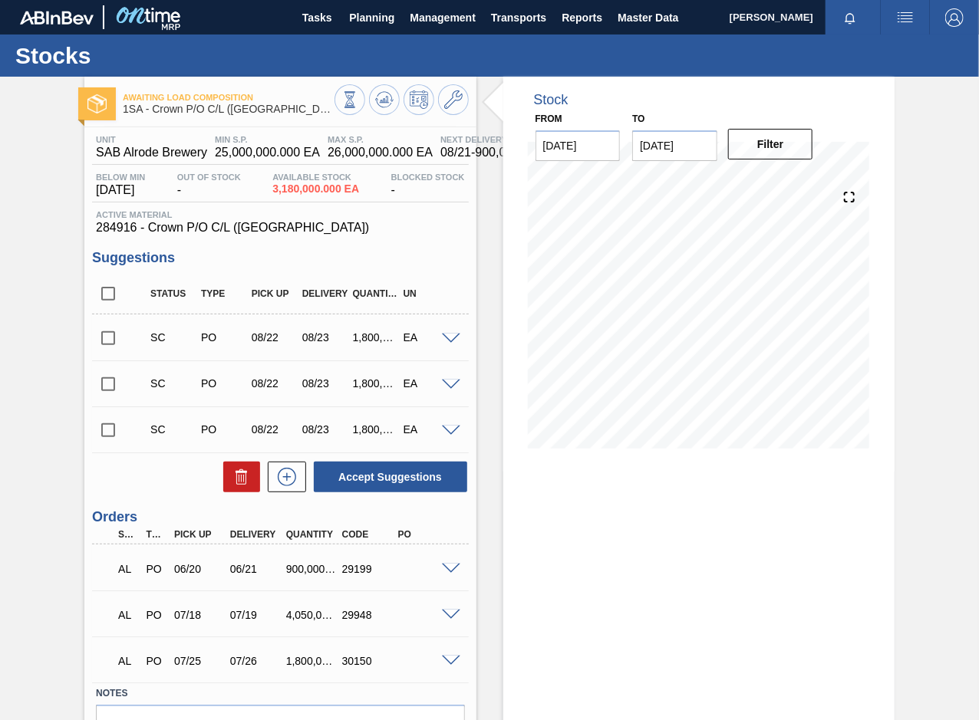
click at [108, 429] on input "checkbox" at bounding box center [108, 430] width 32 height 32
click at [326, 476] on button "Accept Suggestions" at bounding box center [390, 477] width 153 height 31
checkbox input "false"
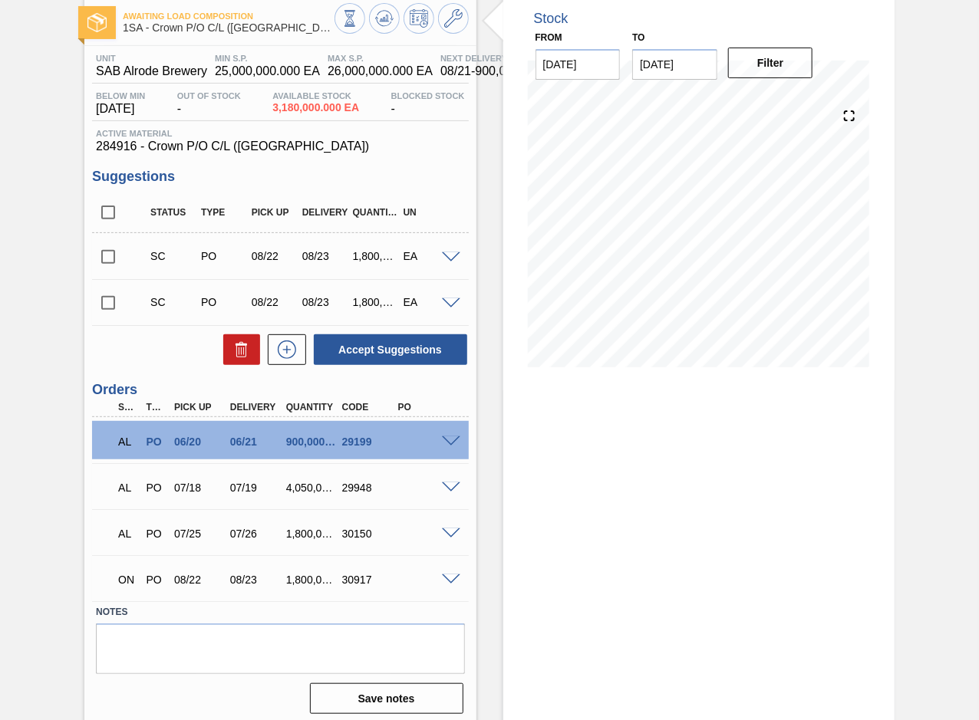
scroll to position [88, 0]
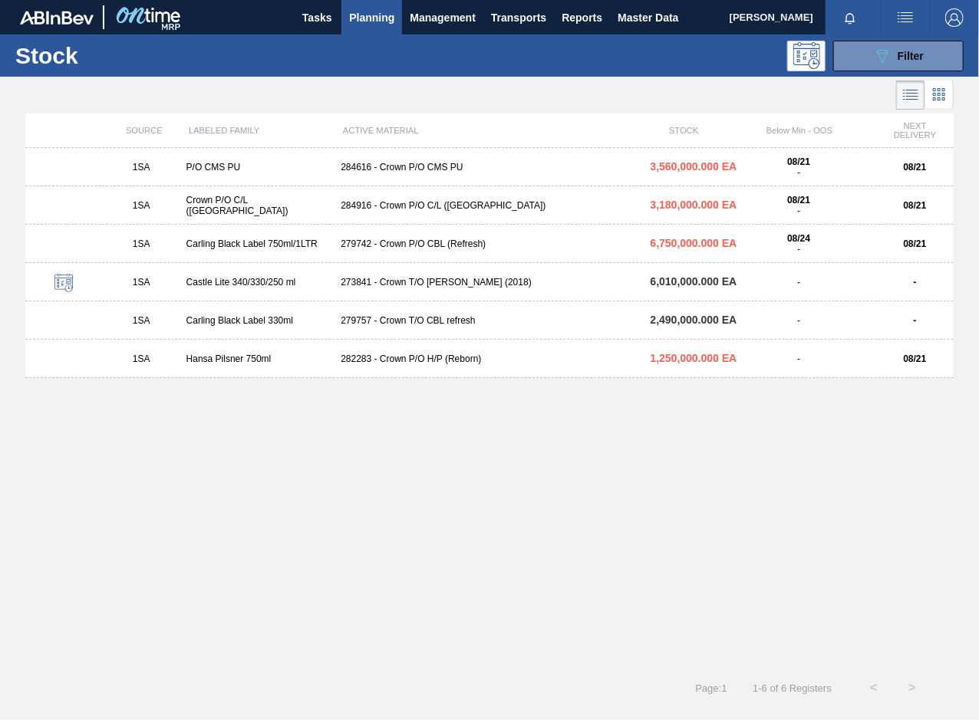
click at [436, 171] on div "284616 - Crown P/O CMS PU" at bounding box center [488, 167] width 309 height 11
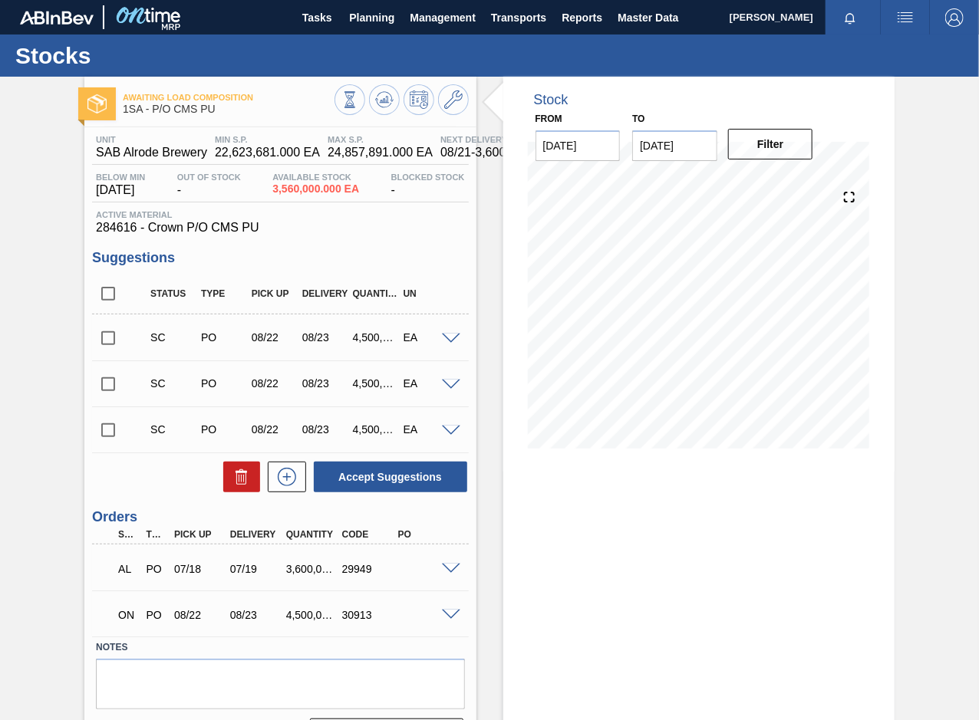
click at [747, 60] on div "Stocks" at bounding box center [489, 56] width 979 height 42
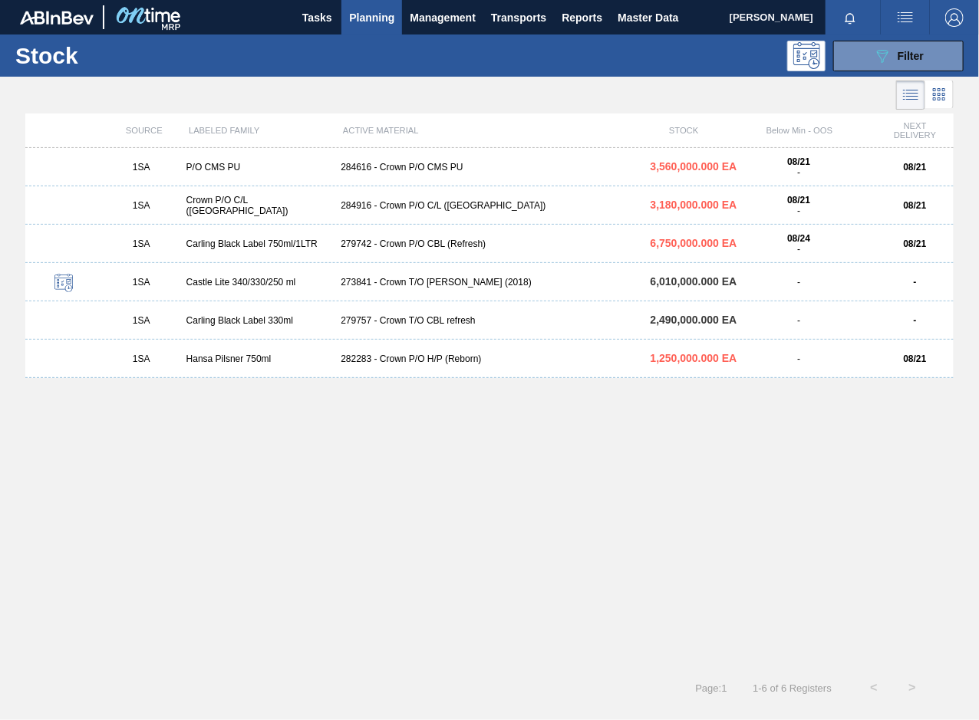
click at [397, 243] on div "279742 - Crown P/O CBL (Refresh)" at bounding box center [488, 244] width 309 height 11
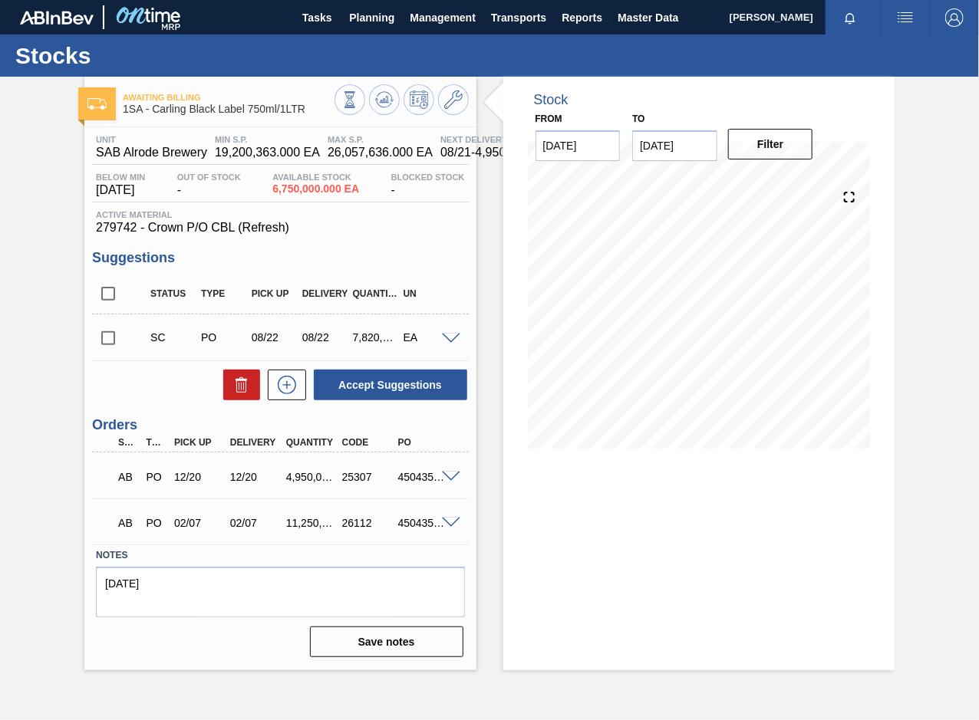
click at [450, 338] on span at bounding box center [451, 340] width 18 height 12
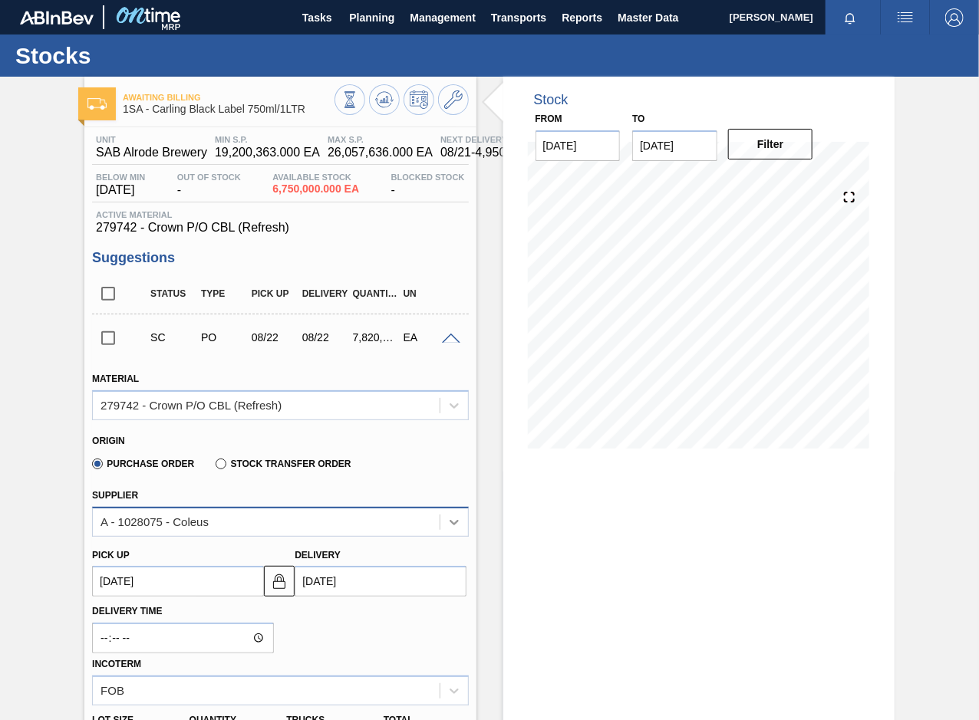
click at [449, 523] on icon at bounding box center [453, 522] width 15 height 15
click at [246, 23] on div "Tasks Planning Management Transports Reports Master Data" at bounding box center [489, 17] width 979 height 35
click at [342, 100] on icon at bounding box center [349, 99] width 17 height 17
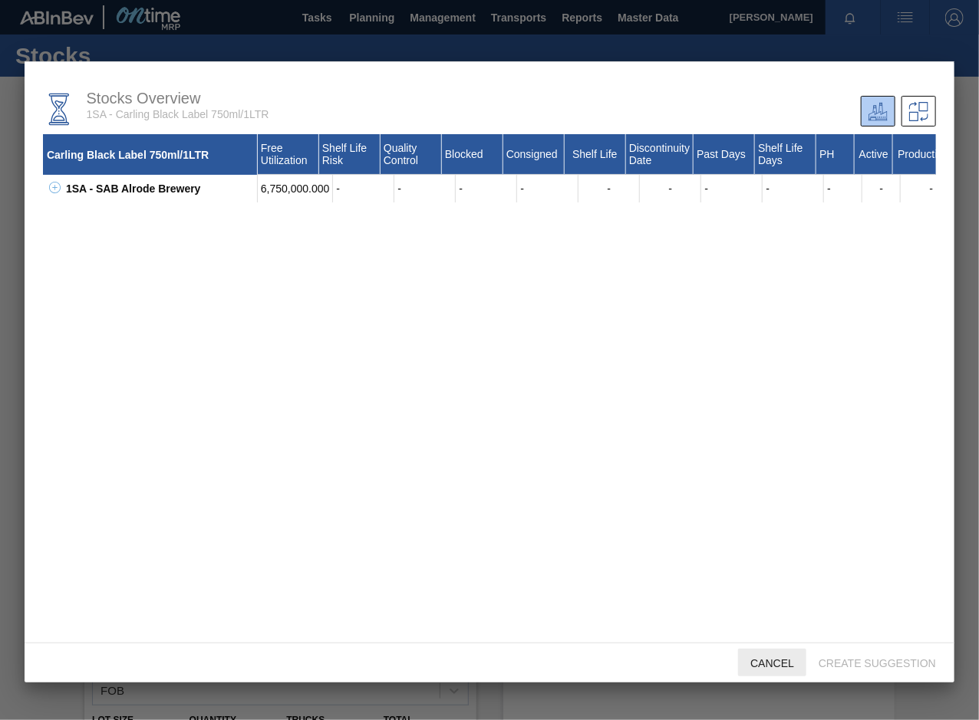
click at [778, 665] on span "Cancel" at bounding box center [772, 663] width 68 height 12
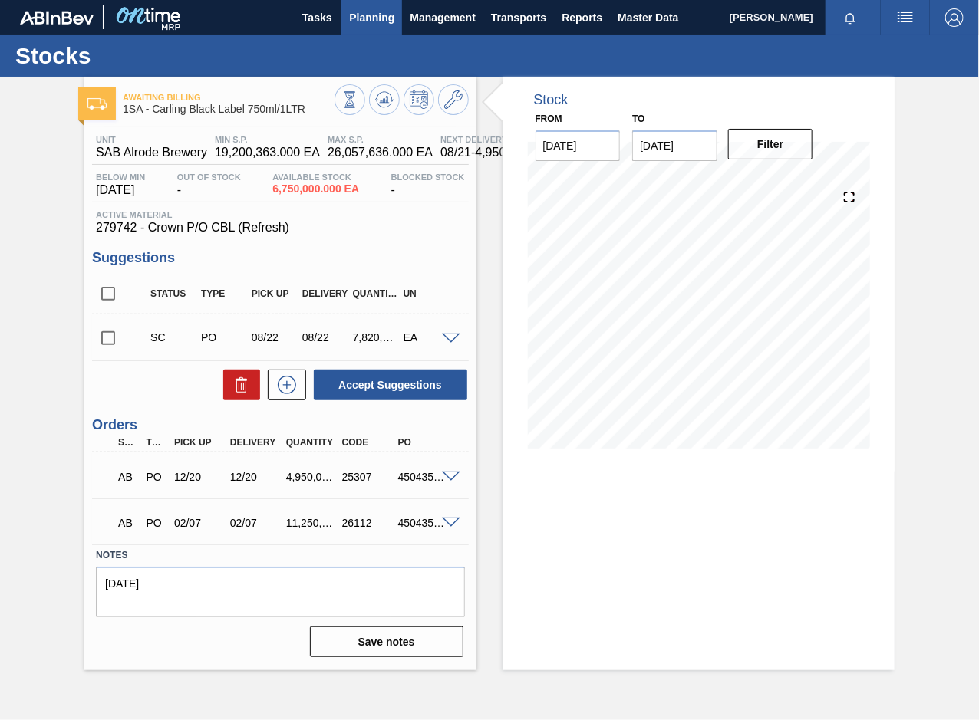
click at [353, 16] on span "Planning" at bounding box center [371, 17] width 45 height 18
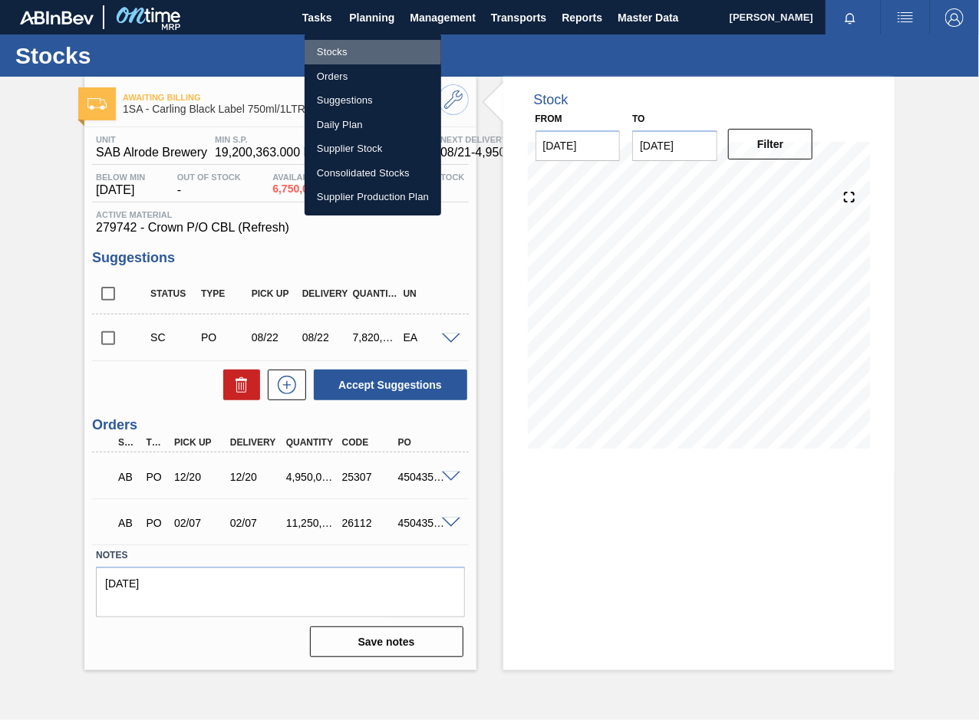
click at [334, 50] on li "Stocks" at bounding box center [373, 52] width 137 height 25
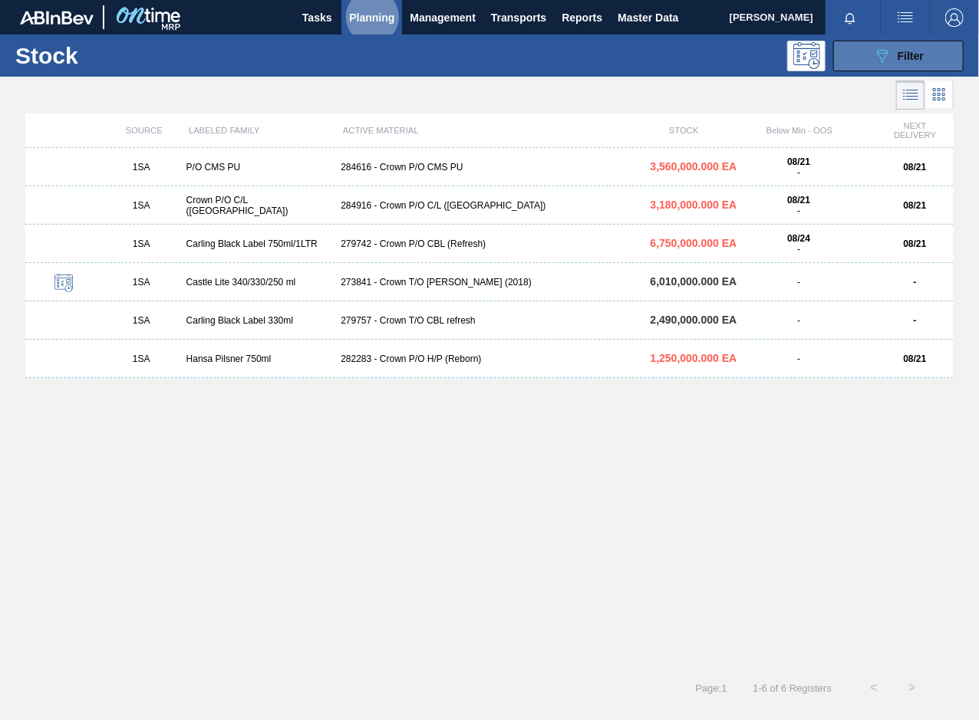
click at [910, 57] on span "Filter" at bounding box center [911, 56] width 26 height 12
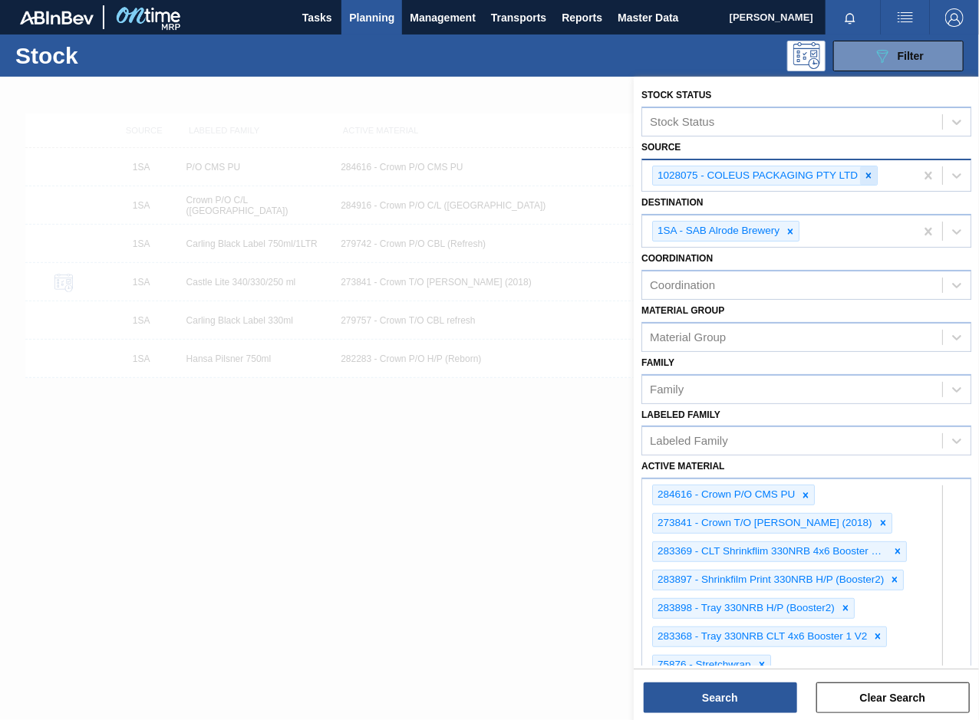
click at [868, 172] on icon at bounding box center [868, 175] width 11 height 11
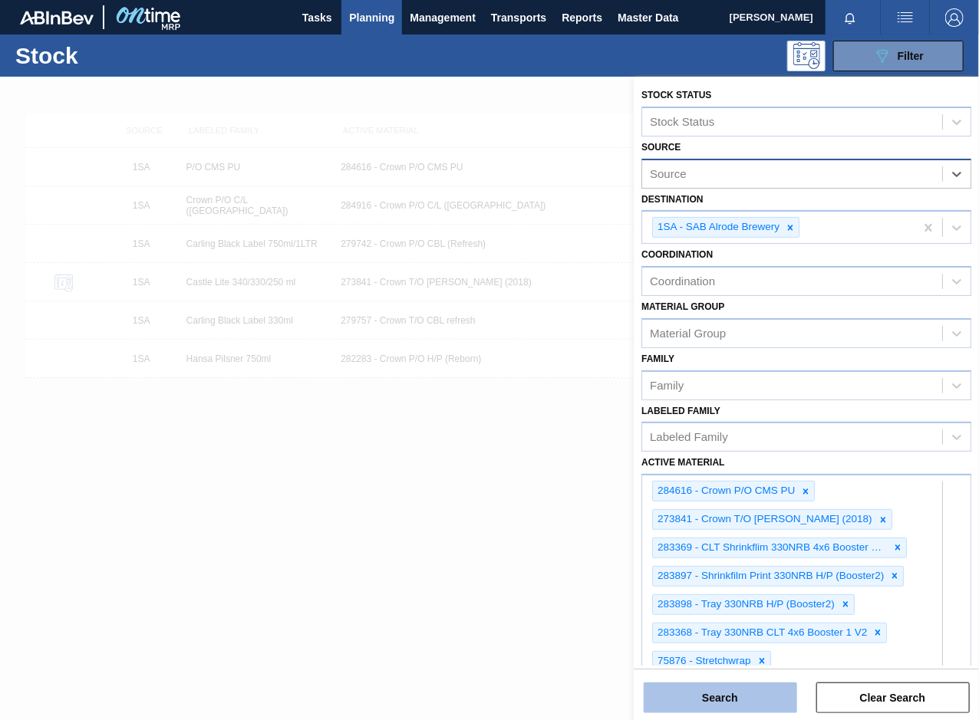
click at [723, 707] on button "Search" at bounding box center [720, 698] width 153 height 31
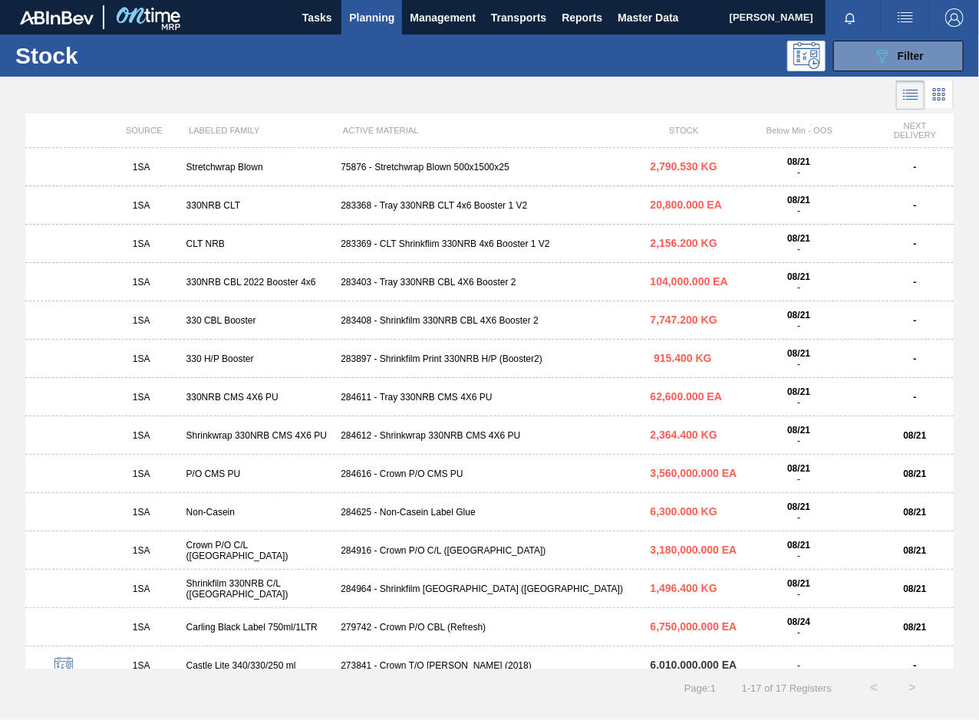
click at [413, 244] on div "283369 - CLT Shrinkflim 330NRB 4x6 Booster 1 V2" at bounding box center [488, 244] width 309 height 11
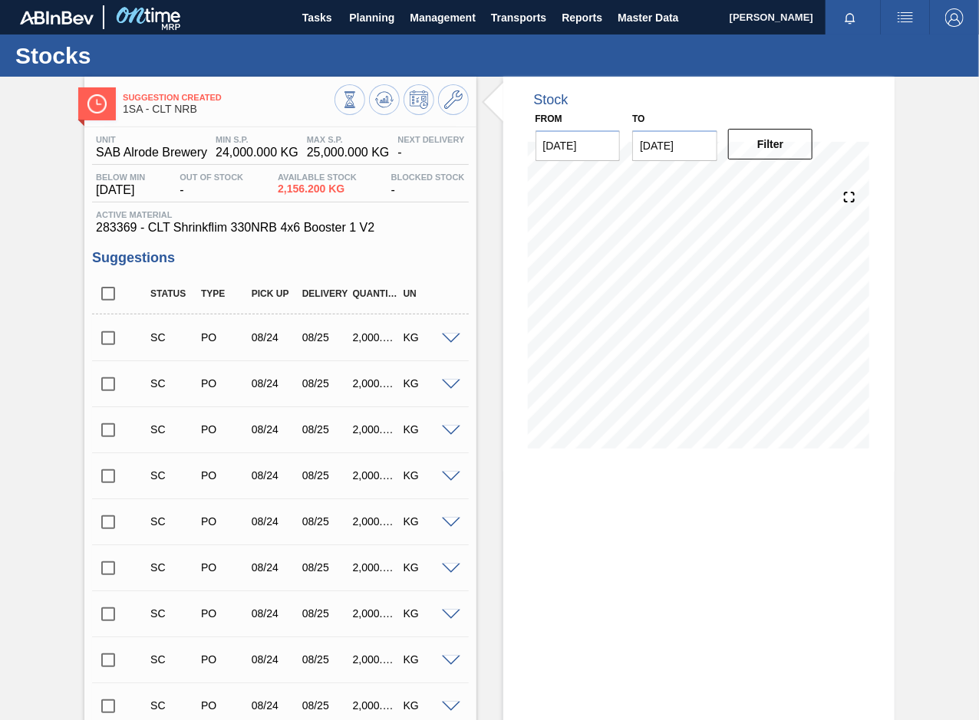
click at [109, 341] on input "checkbox" at bounding box center [108, 338] width 32 height 32
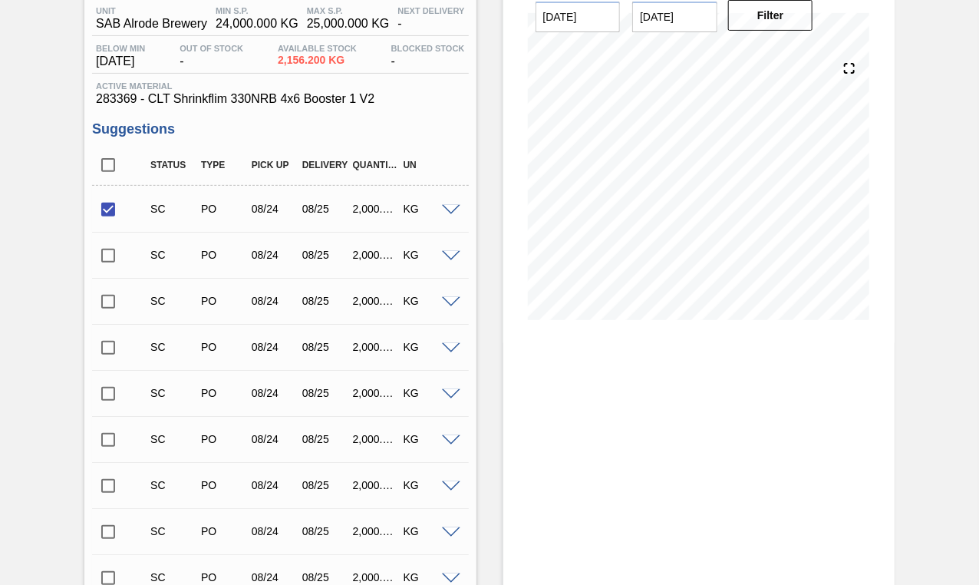
scroll to position [473, 0]
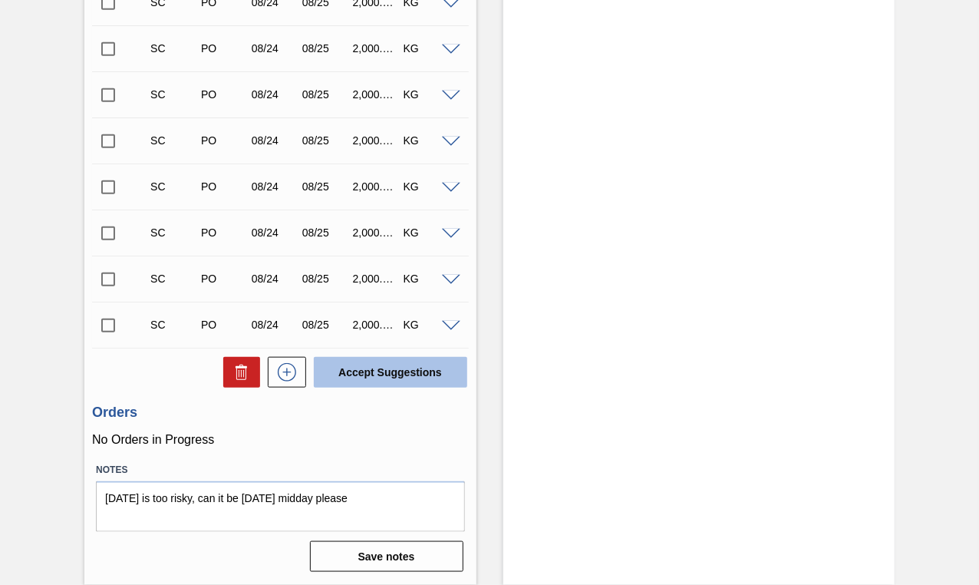
click at [384, 373] on button "Accept Suggestions" at bounding box center [390, 372] width 153 height 31
checkbox input "false"
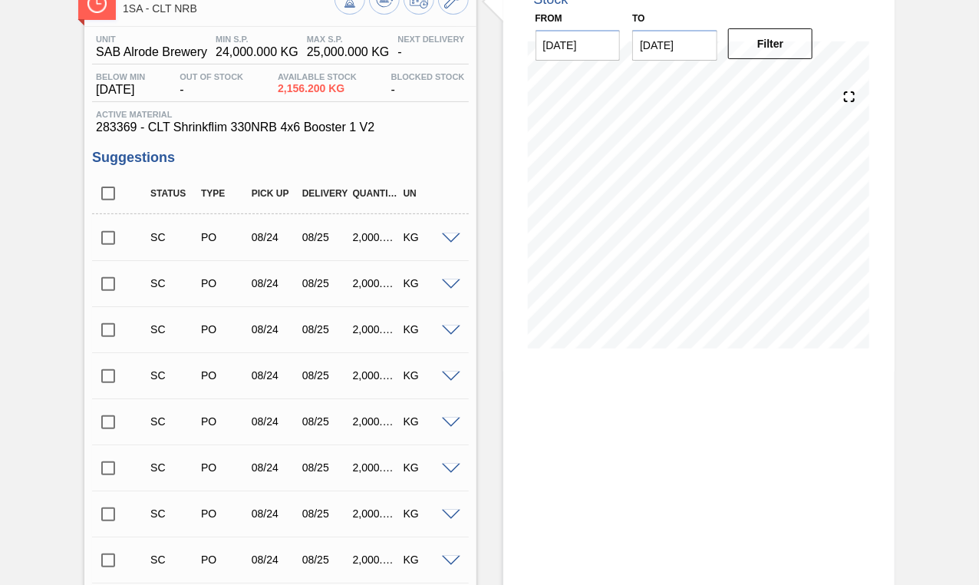
scroll to position [0, 0]
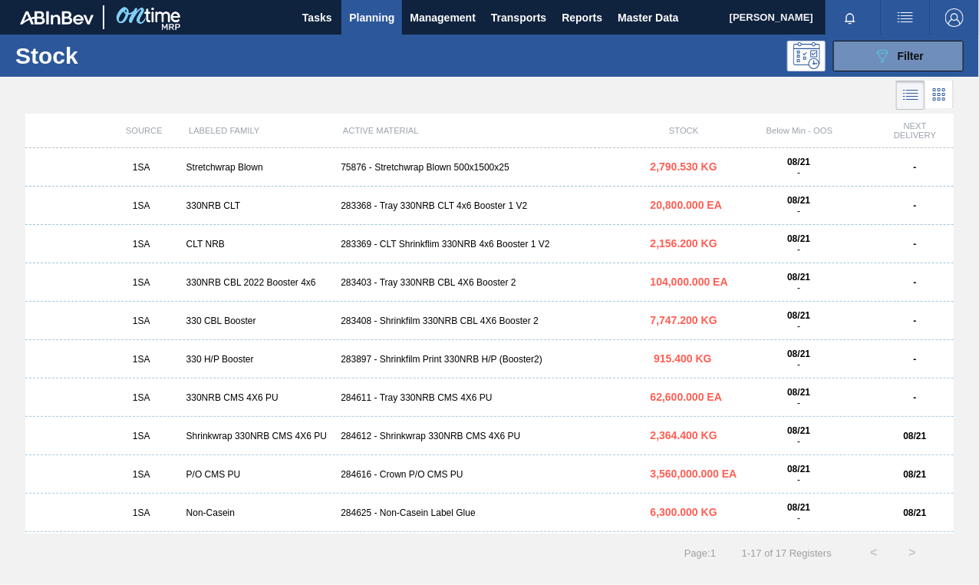
click at [407, 207] on div "283368 - Tray 330NRB CLT 4x6 Booster 1 V2" at bounding box center [488, 205] width 309 height 11
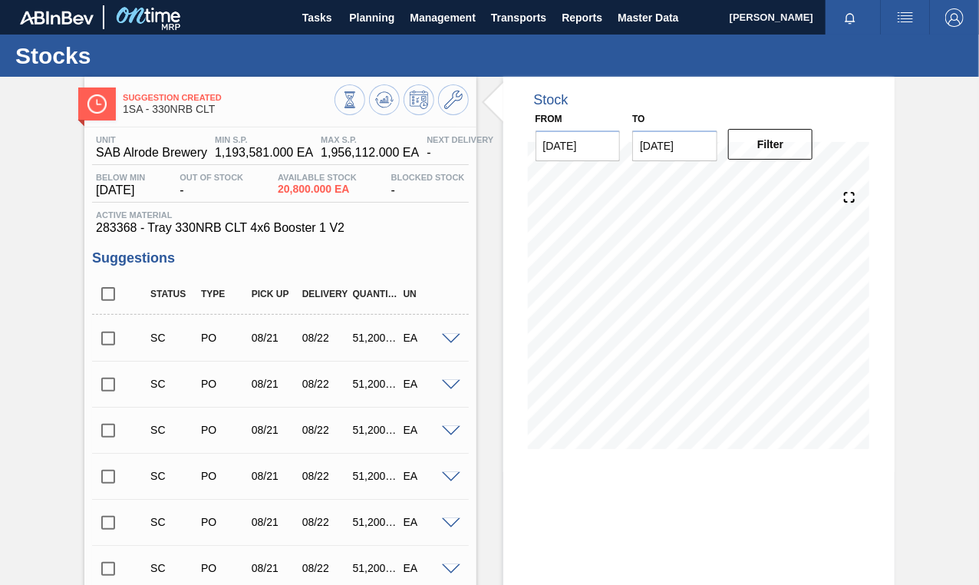
click at [110, 341] on input "checkbox" at bounding box center [108, 338] width 32 height 32
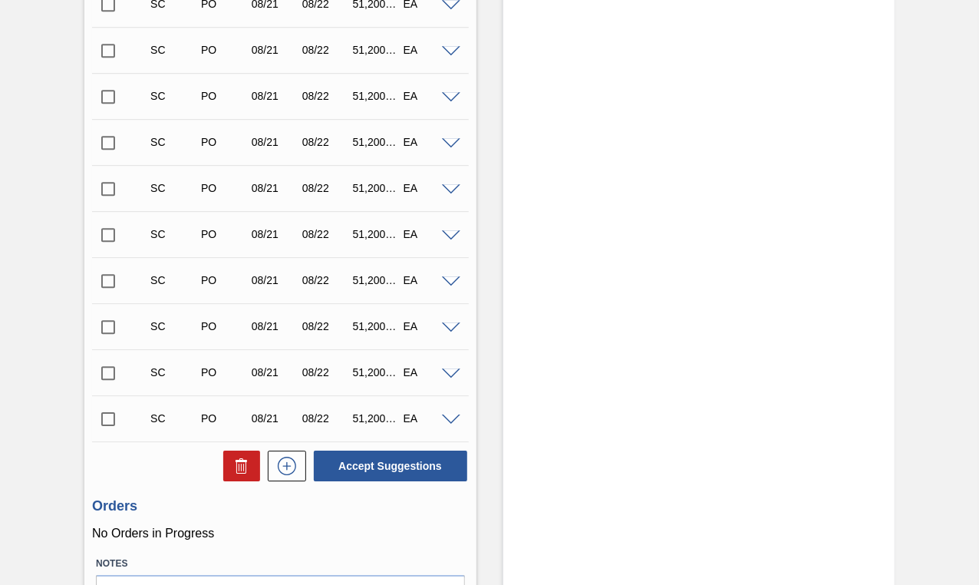
scroll to position [1630, 0]
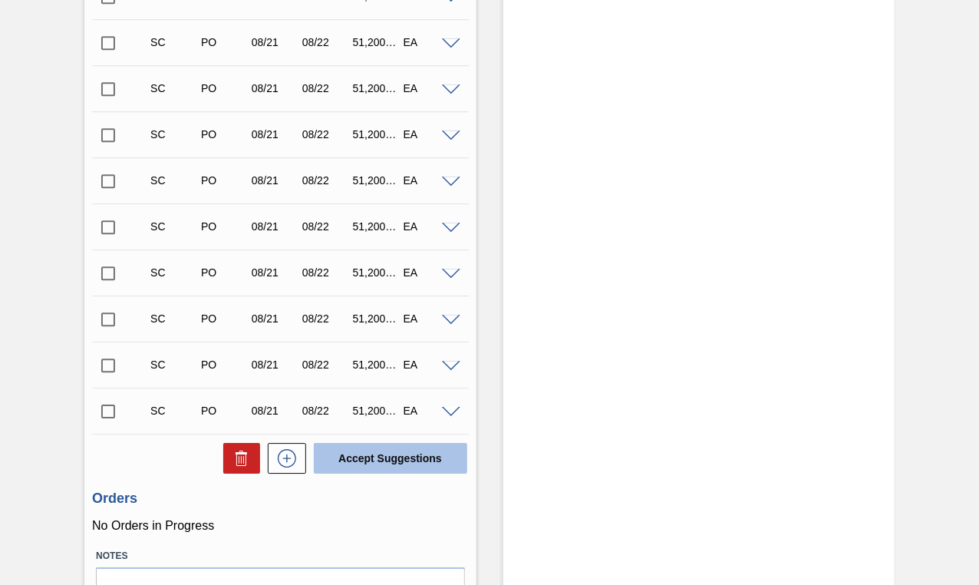
click at [347, 454] on button "Accept Suggestions" at bounding box center [390, 458] width 153 height 31
checkbox input "false"
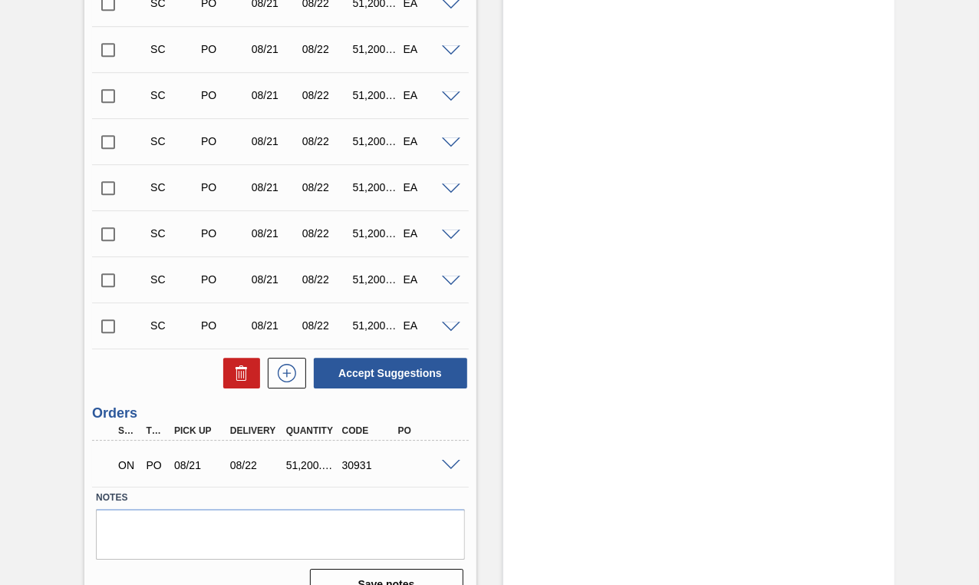
scroll to position [1680, 0]
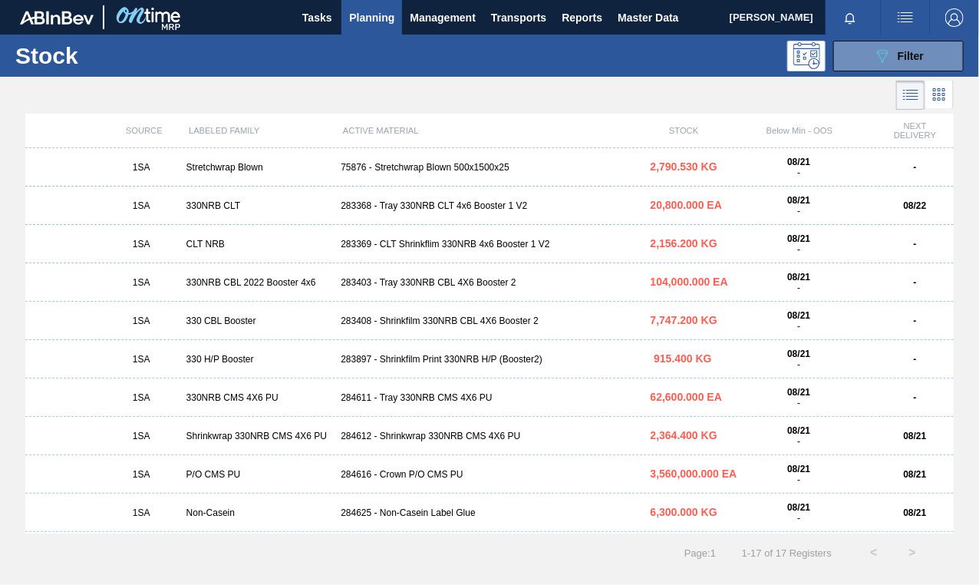
click at [109, 60] on h1 "Stock" at bounding box center [121, 56] width 212 height 18
click at [452, 239] on div "283369 - CLT Shrinkflim 330NRB 4x6 Booster 1 V2" at bounding box center [488, 244] width 309 height 11
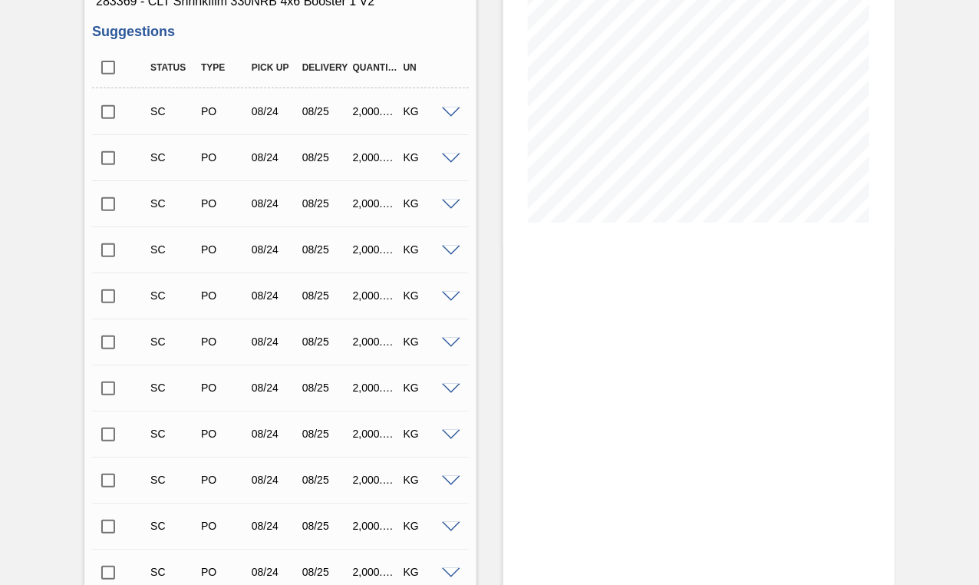
scroll to position [90, 0]
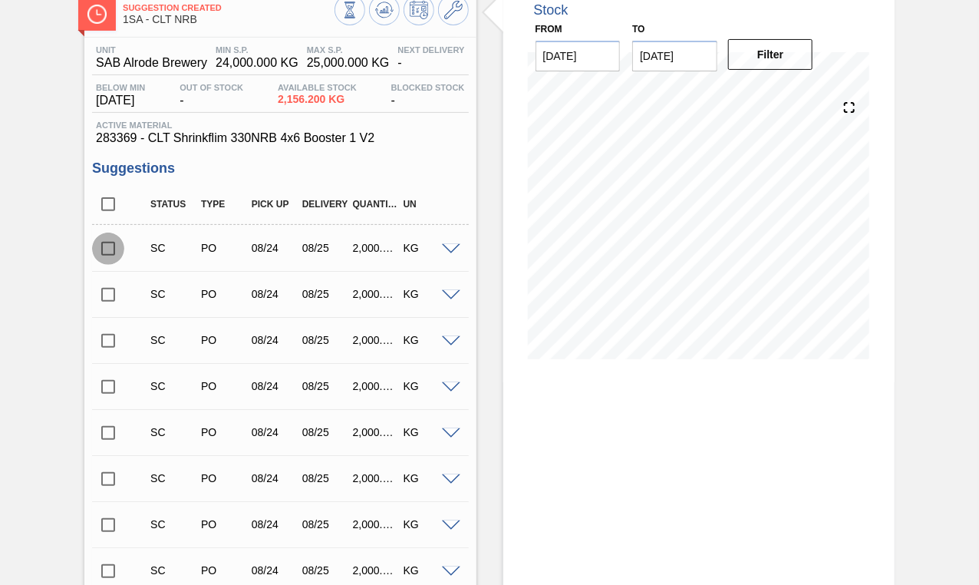
click at [110, 247] on input "checkbox" at bounding box center [108, 248] width 32 height 32
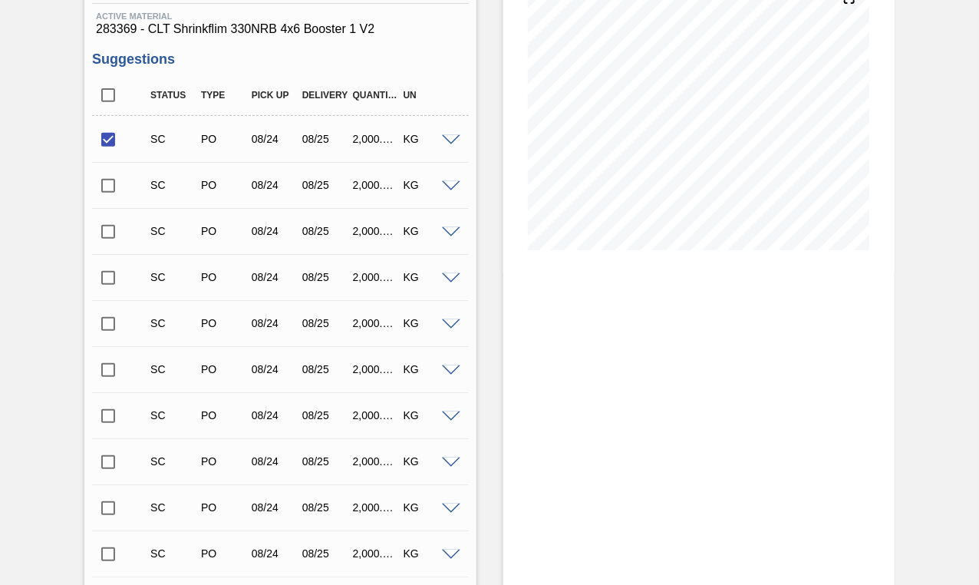
scroll to position [473, 0]
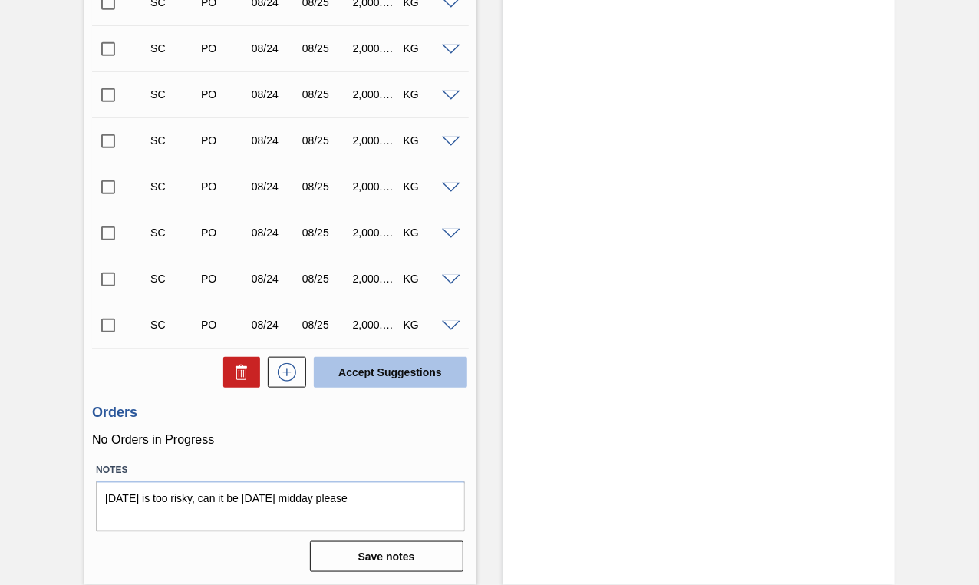
click at [390, 382] on button "Accept Suggestions" at bounding box center [390, 372] width 153 height 31
checkbox input "false"
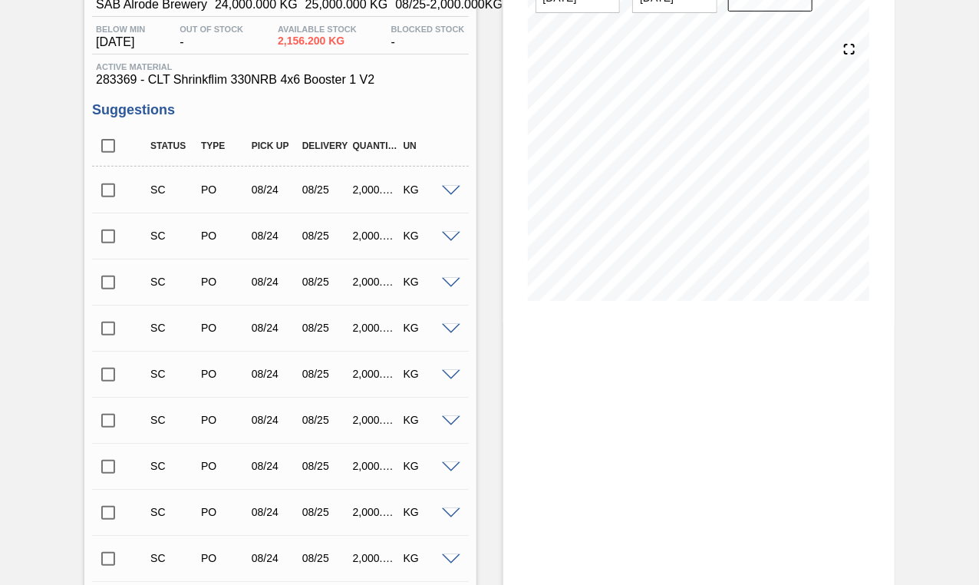
scroll to position [140, 0]
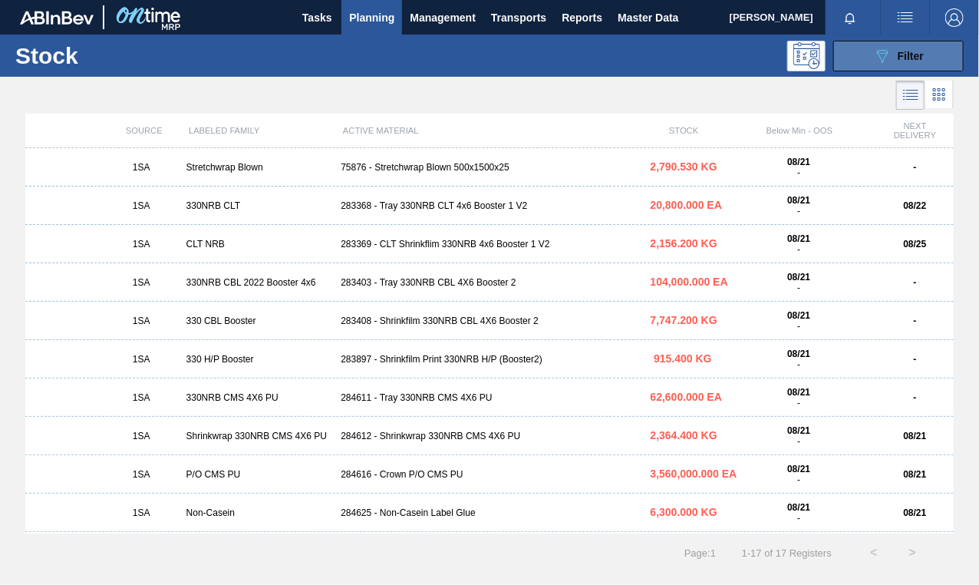
click at [919, 55] on span "Filter" at bounding box center [911, 56] width 26 height 12
click at [918, 55] on span "Filter" at bounding box center [911, 56] width 26 height 12
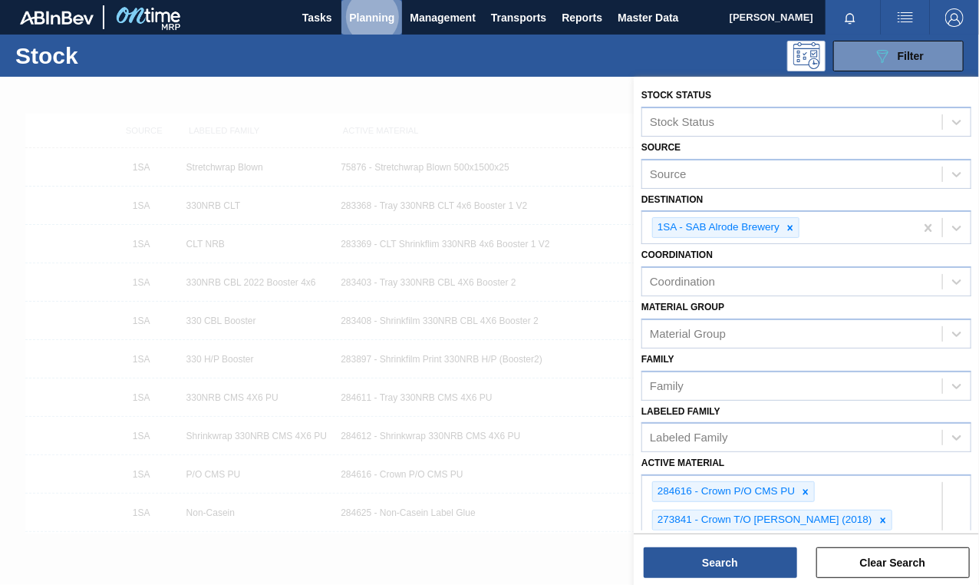
click at [374, 13] on span "Planning" at bounding box center [371, 17] width 45 height 18
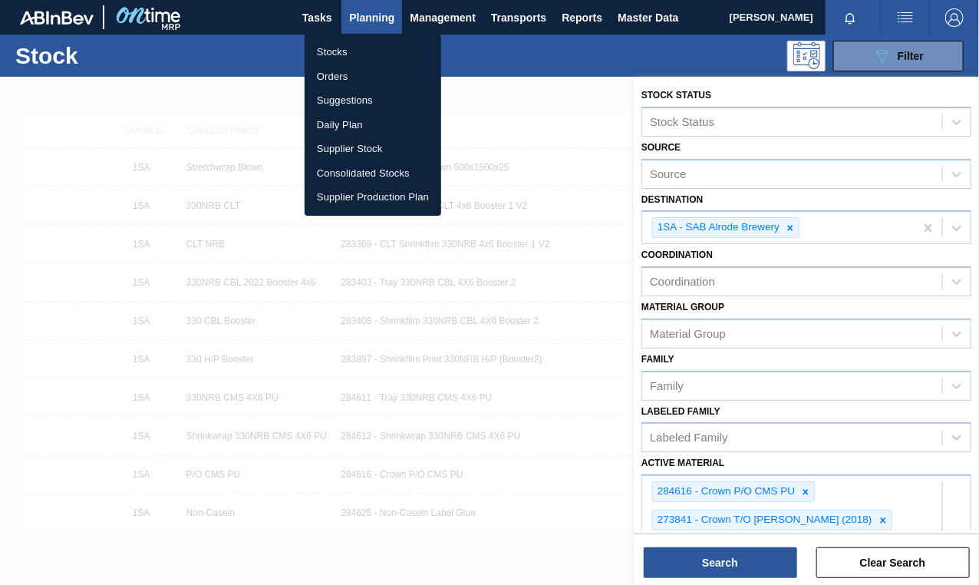
click at [344, 77] on li "Orders" at bounding box center [373, 76] width 137 height 25
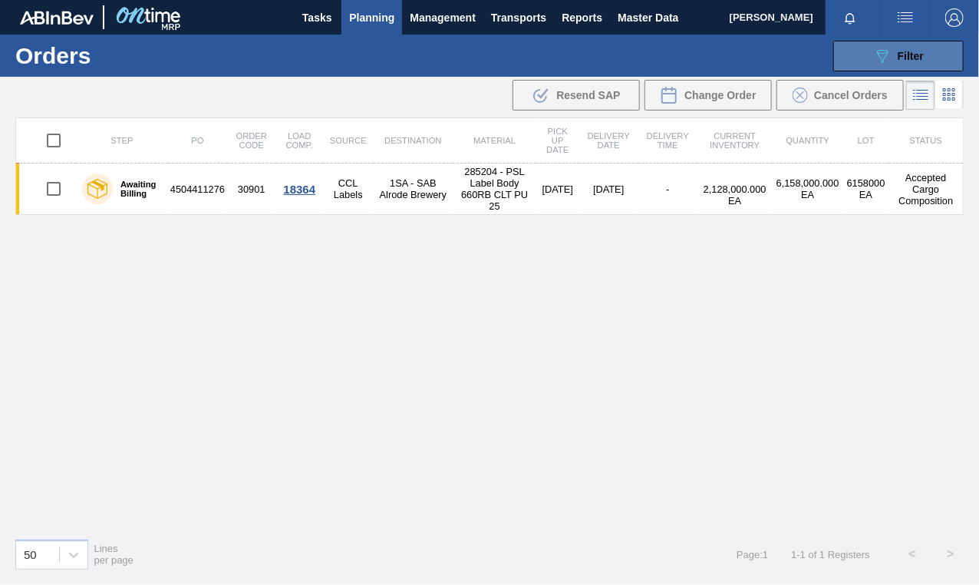
click at [920, 54] on span "Filter" at bounding box center [911, 56] width 26 height 12
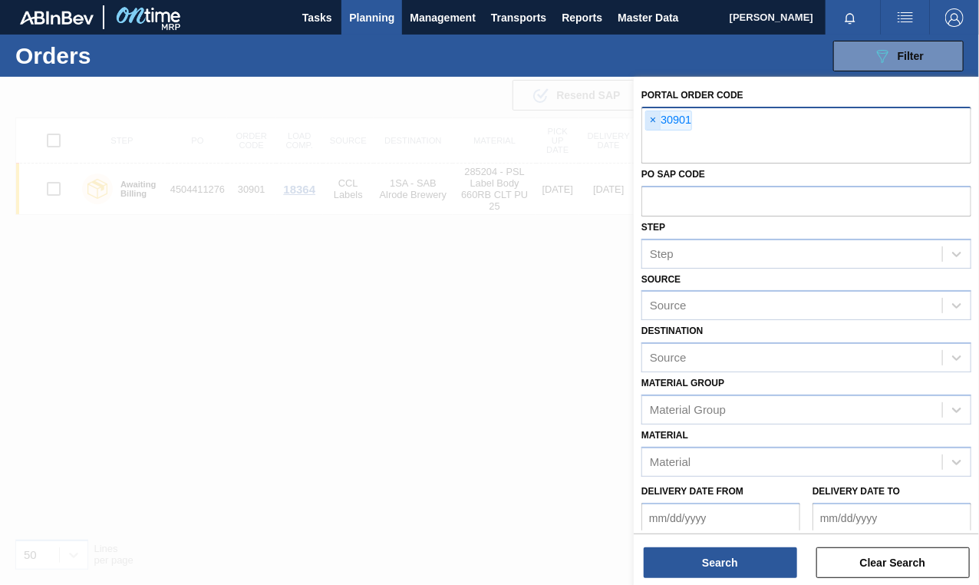
click at [654, 116] on span "×" at bounding box center [653, 120] width 15 height 18
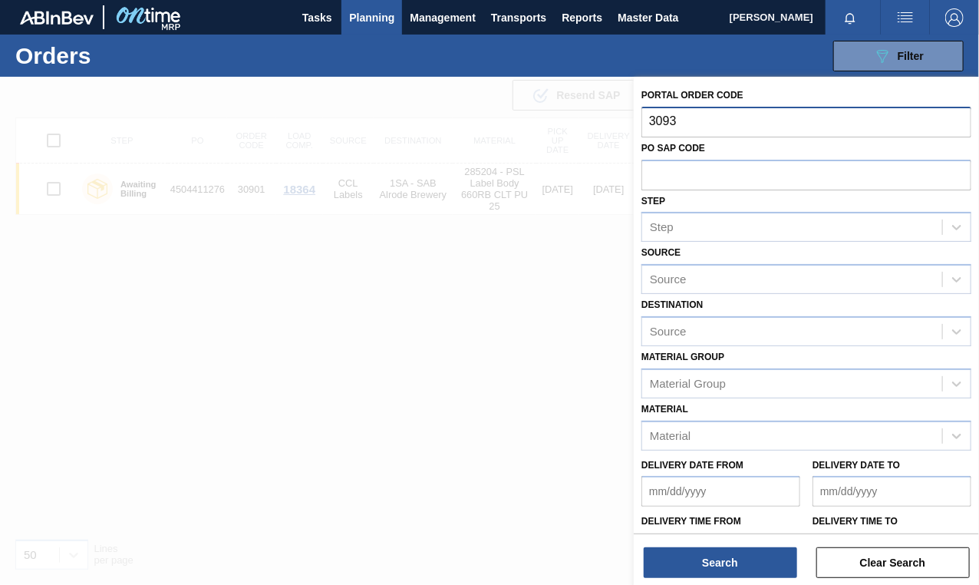
type input "30931"
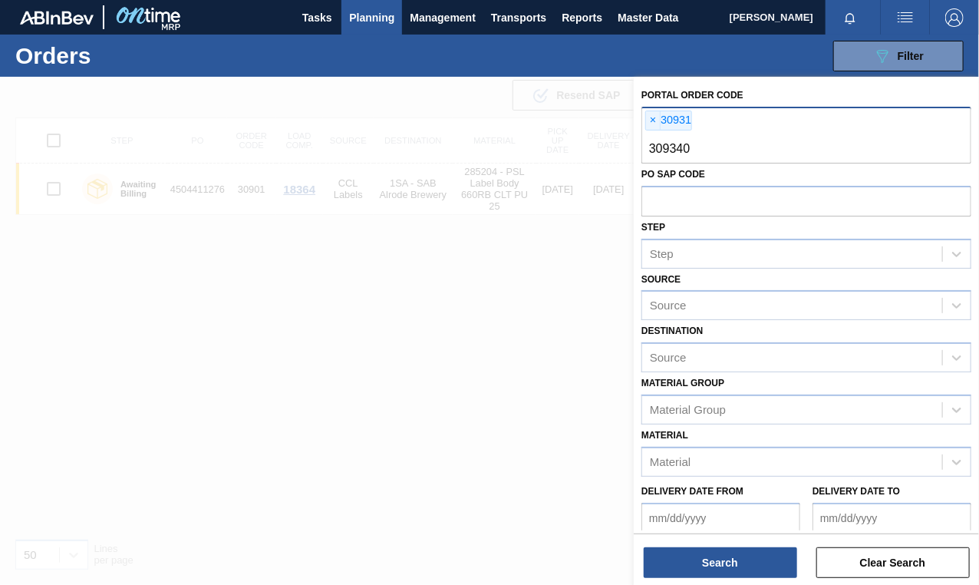
click at [697, 146] on input "309340" at bounding box center [806, 148] width 330 height 29
click at [680, 149] on input "309340" at bounding box center [806, 148] width 330 height 29
click at [676, 147] on input "309340" at bounding box center [806, 148] width 330 height 29
type input "30940"
type input "30917"
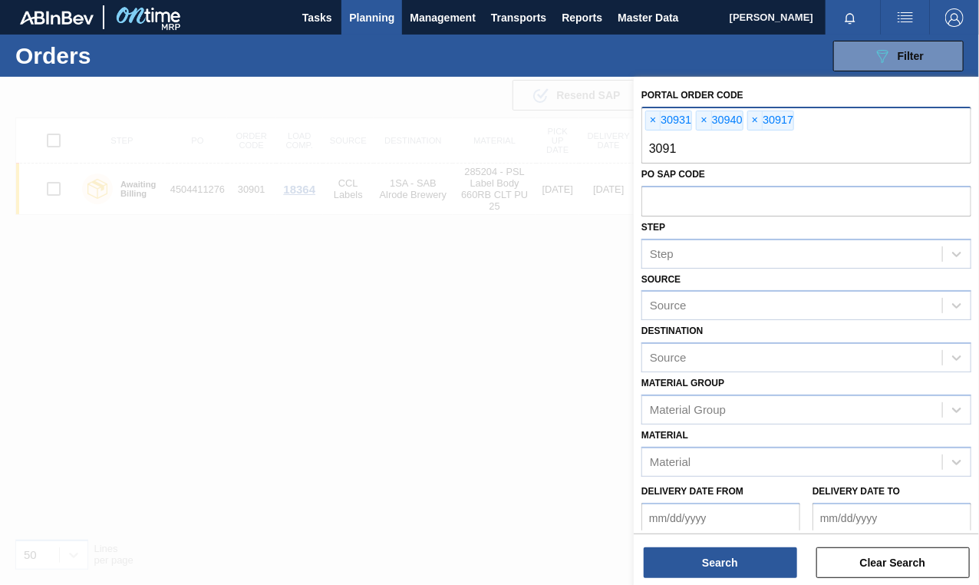
type input "30913"
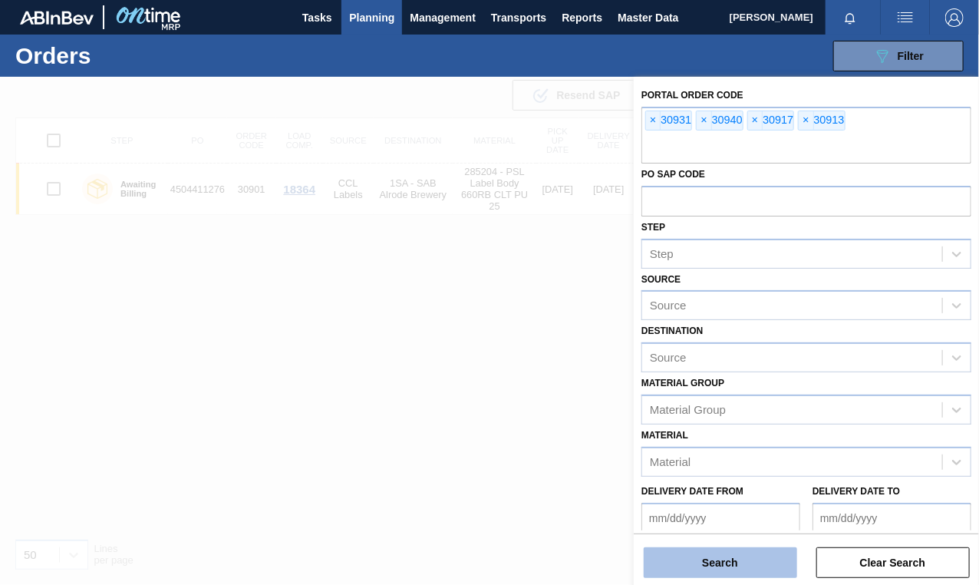
click at [774, 563] on button "Search" at bounding box center [720, 562] width 153 height 31
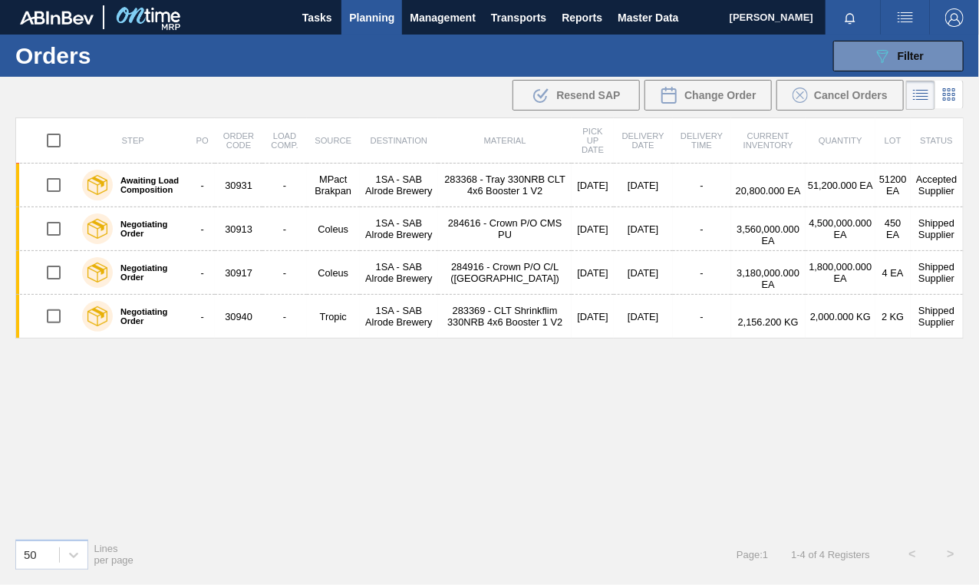
click at [107, 411] on div "Step PO Order Code Load Comp. Source Destination Material Pick up Date Delivery…" at bounding box center [489, 321] width 948 height 408
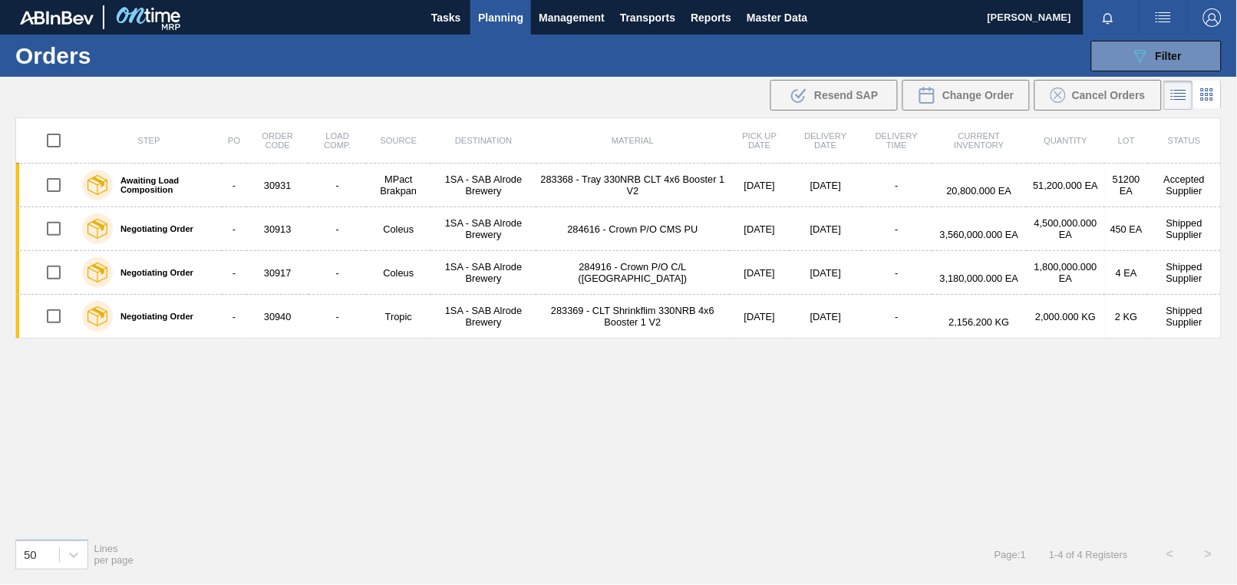
click at [269, 445] on div "Step PO Order Code Load Comp. Source Destination Material Pick up Date Delivery…" at bounding box center [618, 321] width 1206 height 408
click at [978, 58] on span "Filter" at bounding box center [1168, 56] width 26 height 12
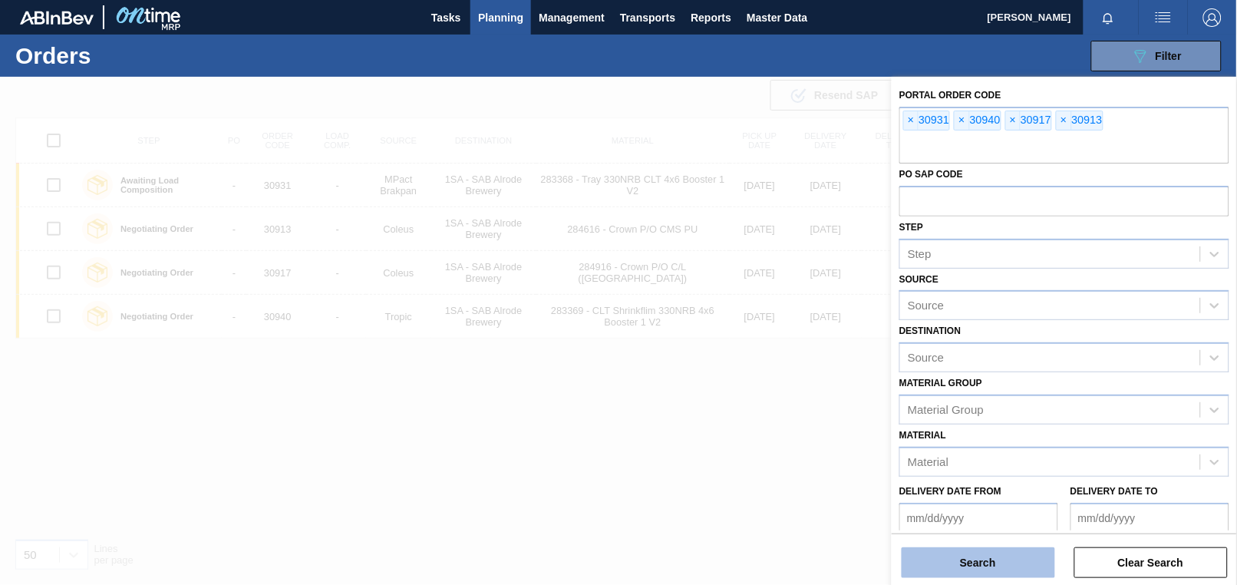
click at [977, 566] on button "Search" at bounding box center [977, 562] width 153 height 31
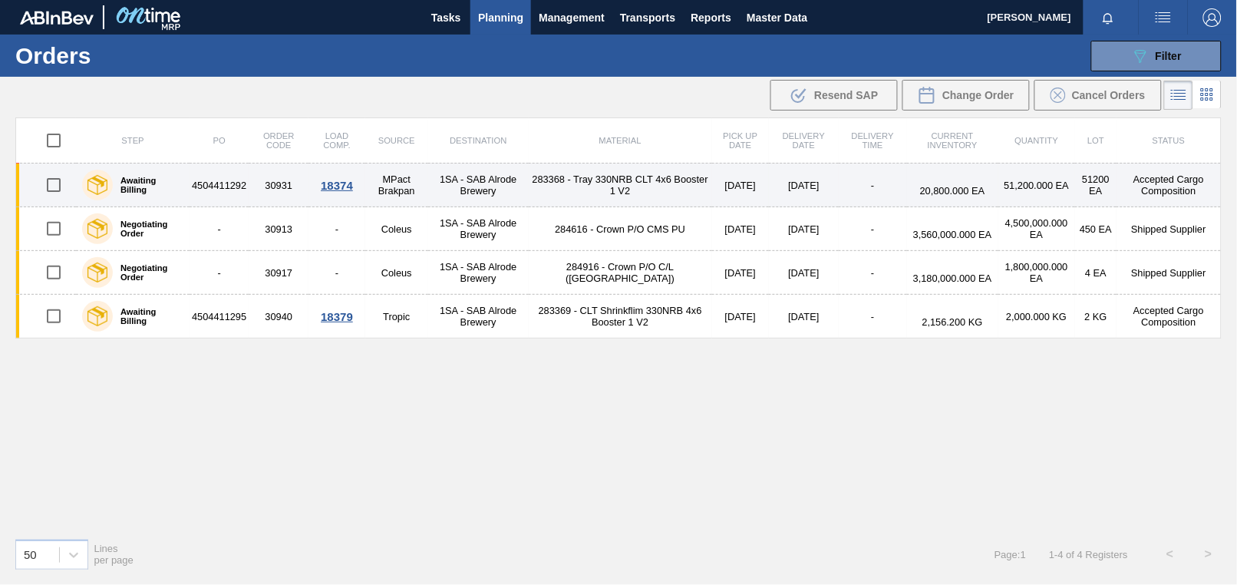
click at [338, 182] on div "18374" at bounding box center [337, 185] width 52 height 13
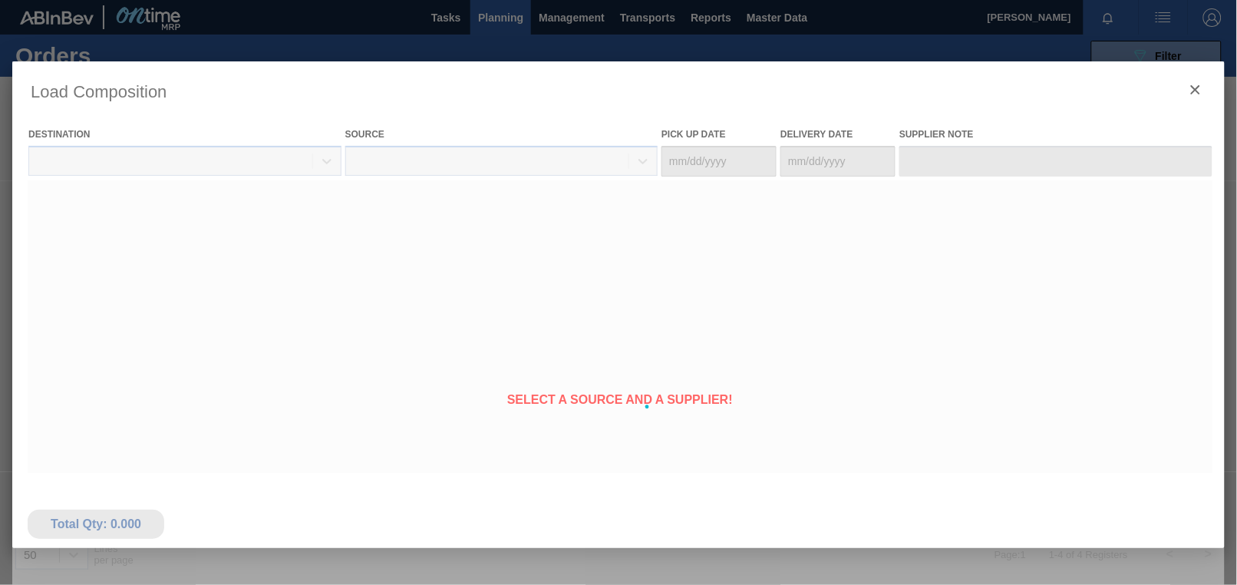
type Date "[DATE]"
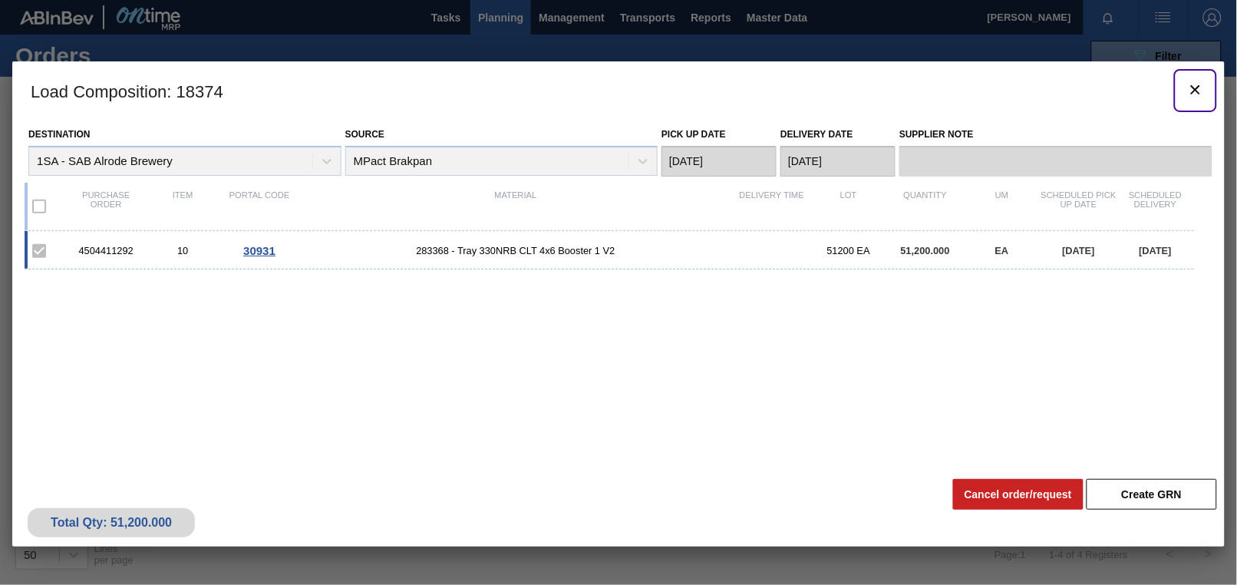
click at [978, 87] on icon "botão de ícone" at bounding box center [1195, 90] width 18 height 18
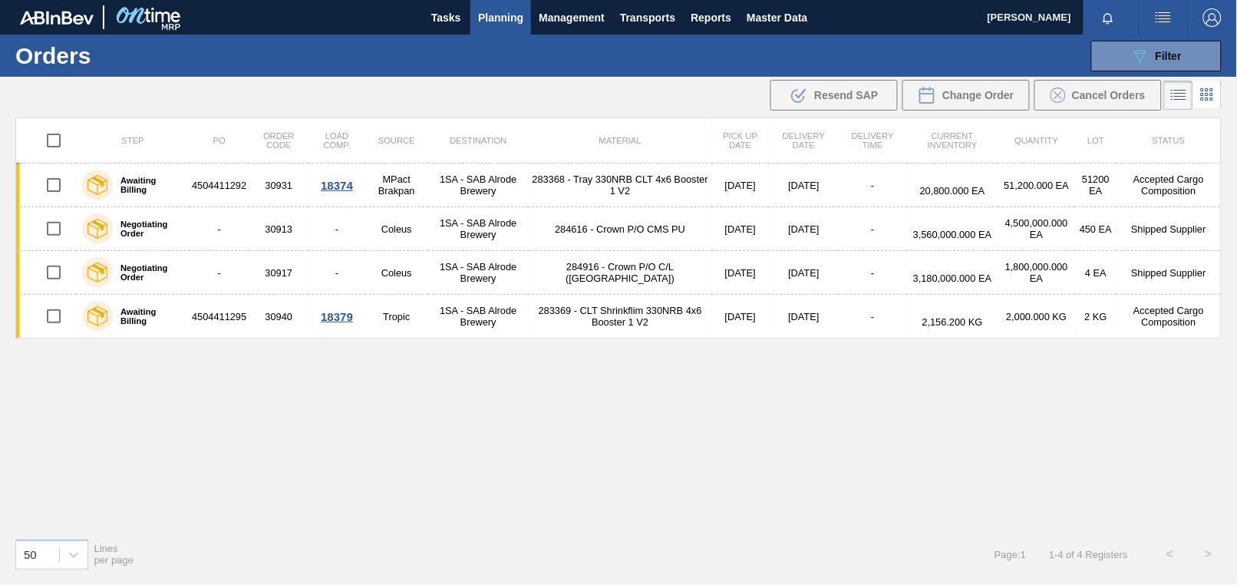
click at [178, 49] on h1 "Orders" at bounding box center [126, 56] width 222 height 18
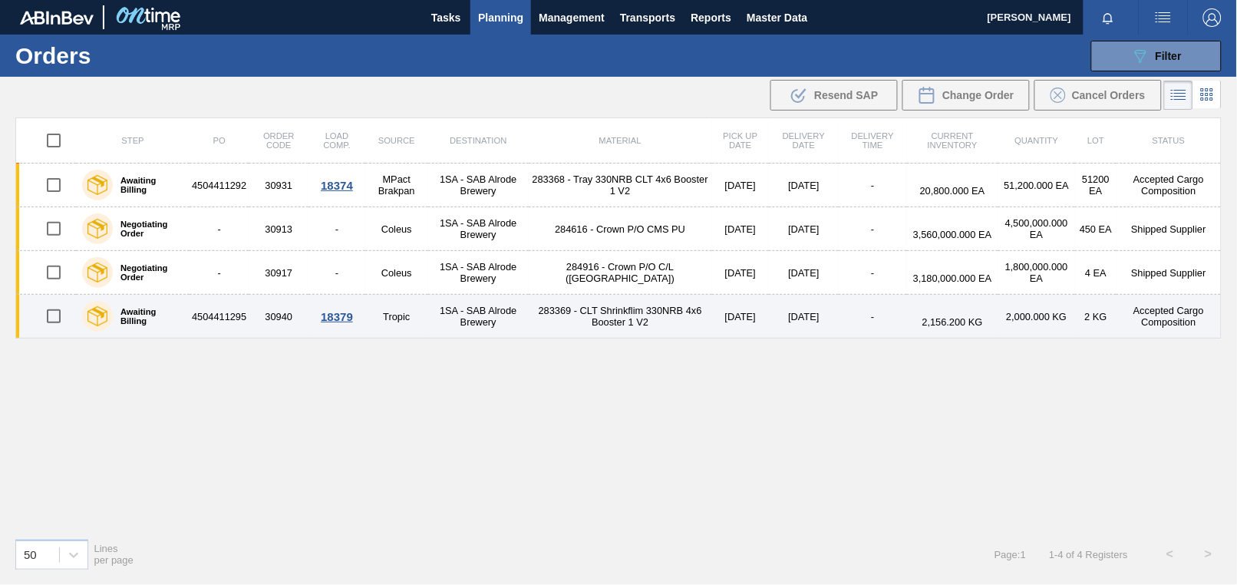
click at [326, 318] on div "18379" at bounding box center [337, 316] width 52 height 13
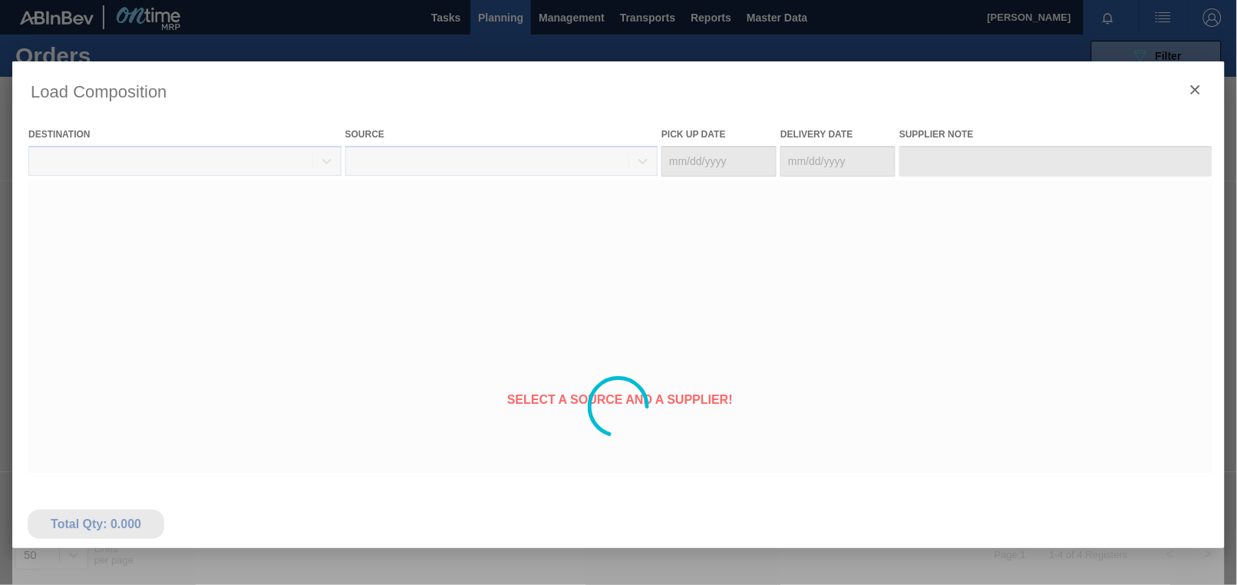
type Date "[DATE]"
type Date "08/25/2025"
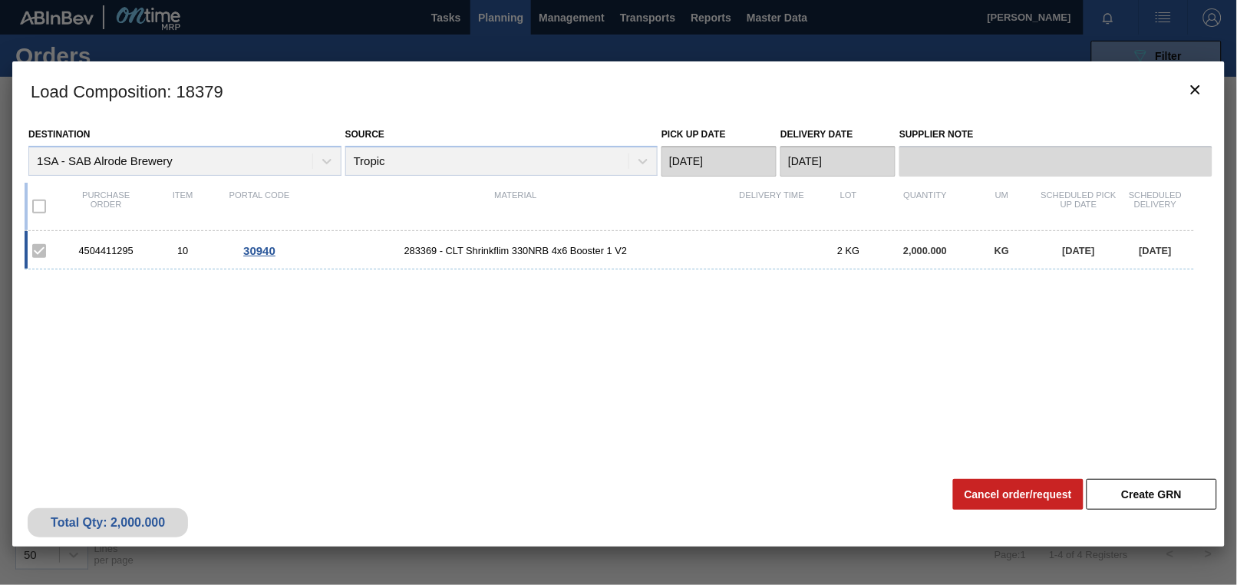
click at [295, 278] on div "4504411295 10 30940 283369 - CLT Shrinkflim 330NRB 4x6 Booster 1 V2 2 KG 2,000.…" at bounding box center [615, 342] width 1181 height 222
click at [978, 88] on icon "botão de ícone" at bounding box center [1195, 90] width 18 height 18
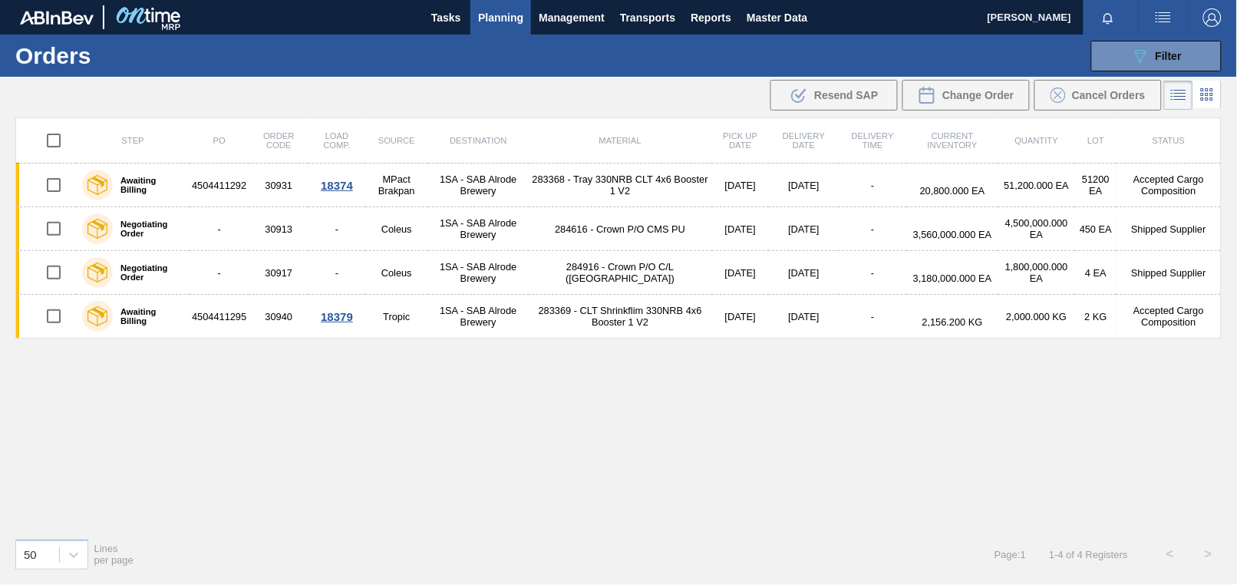
drag, startPoint x: 757, startPoint y: 542, endPoint x: 756, endPoint y: 506, distance: 36.1
click at [757, 543] on div "50 Lines per page Page : 1 1 - 4 of 4 Registers < >" at bounding box center [618, 553] width 1237 height 57
click at [978, 58] on button "089F7B8B-B2A5-4AFE-B5C0-19BA573D28AC Filter" at bounding box center [1156, 56] width 130 height 31
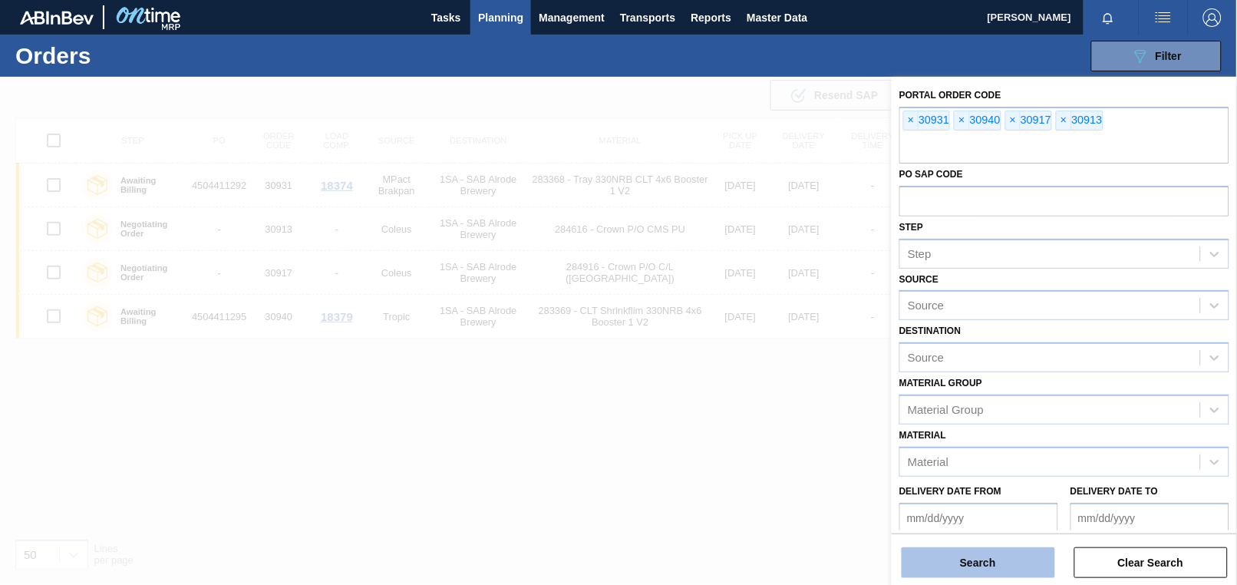
click at [978, 565] on button "Search" at bounding box center [977, 562] width 153 height 31
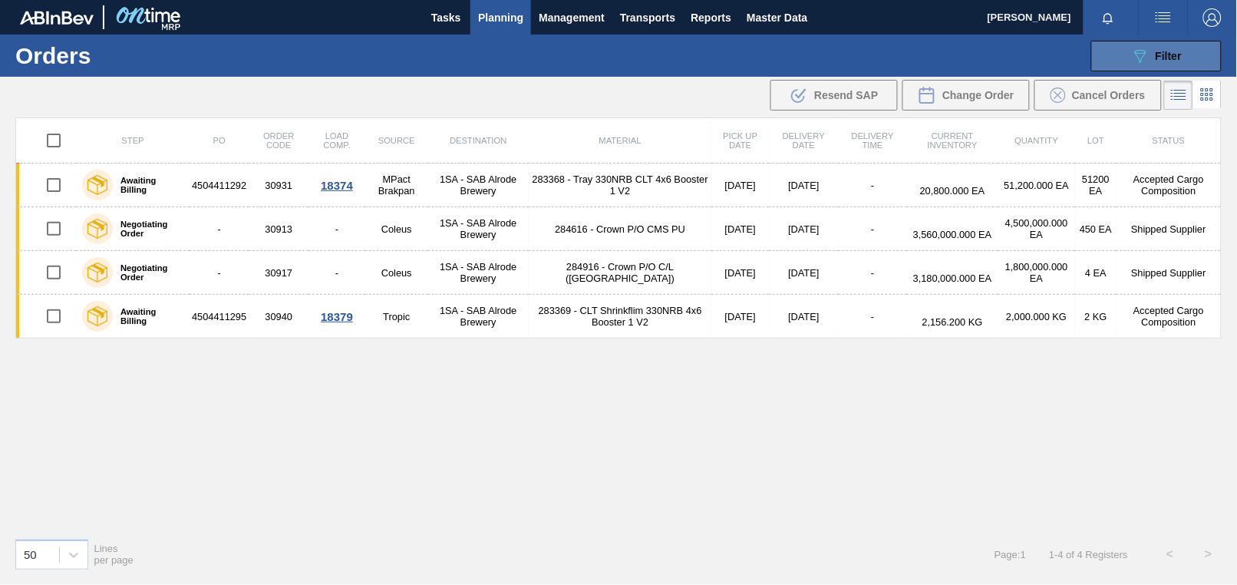
click at [978, 58] on span "Filter" at bounding box center [1168, 56] width 26 height 12
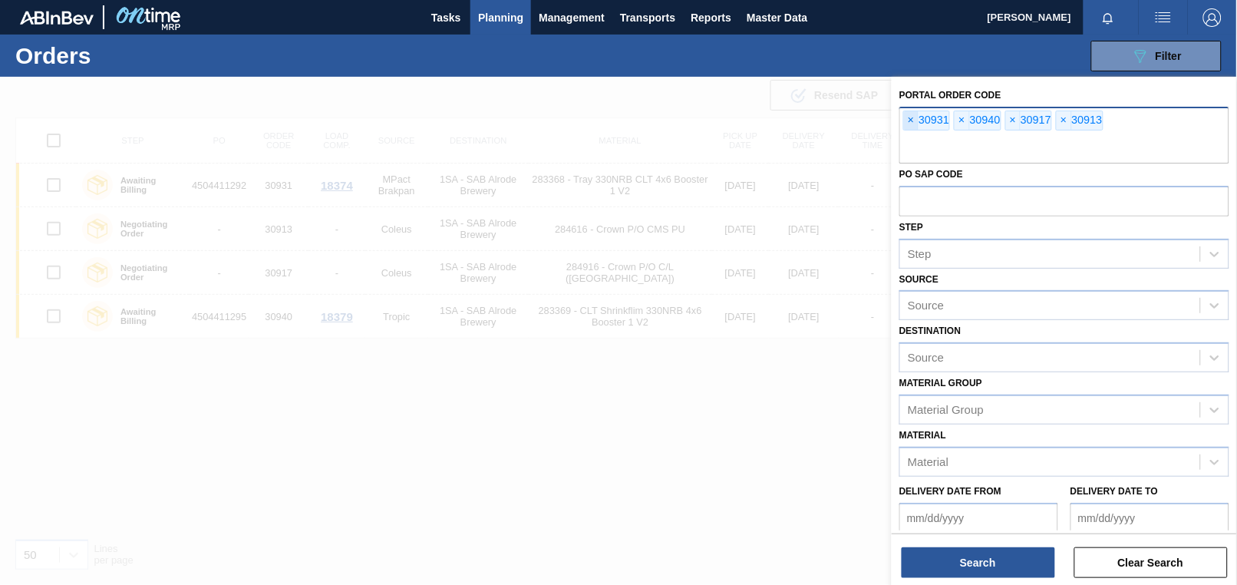
click at [912, 118] on span "×" at bounding box center [911, 120] width 15 height 18
click at [906, 116] on span "×" at bounding box center [911, 120] width 15 height 18
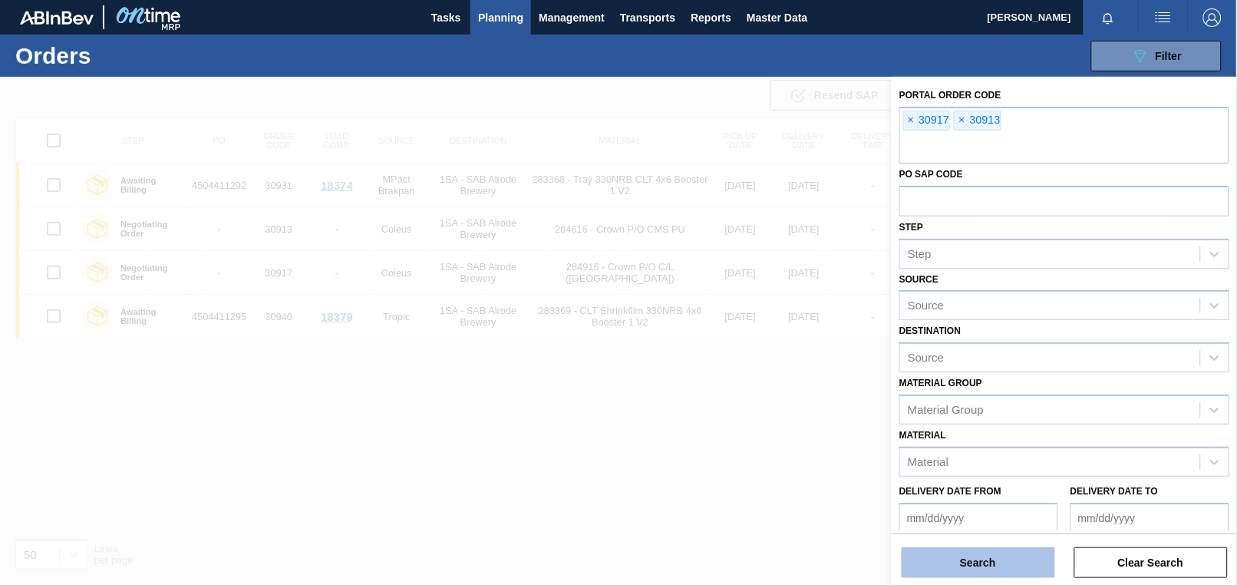
click at [975, 568] on button "Search" at bounding box center [977, 562] width 153 height 31
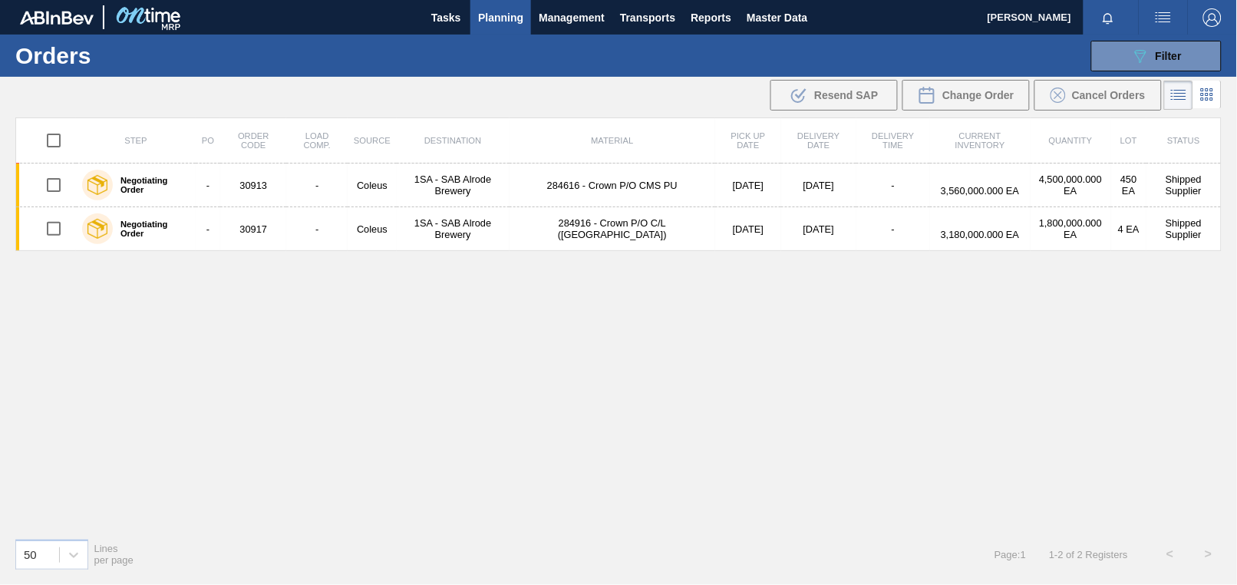
click at [183, 334] on div "Step PO Order Code Load Comp. Source Destination Material Pick up Date Delivery…" at bounding box center [618, 321] width 1206 height 408
click at [978, 51] on div "089F7B8B-B2A5-4AFE-B5C0-19BA573D28AC Filter" at bounding box center [1156, 56] width 51 height 18
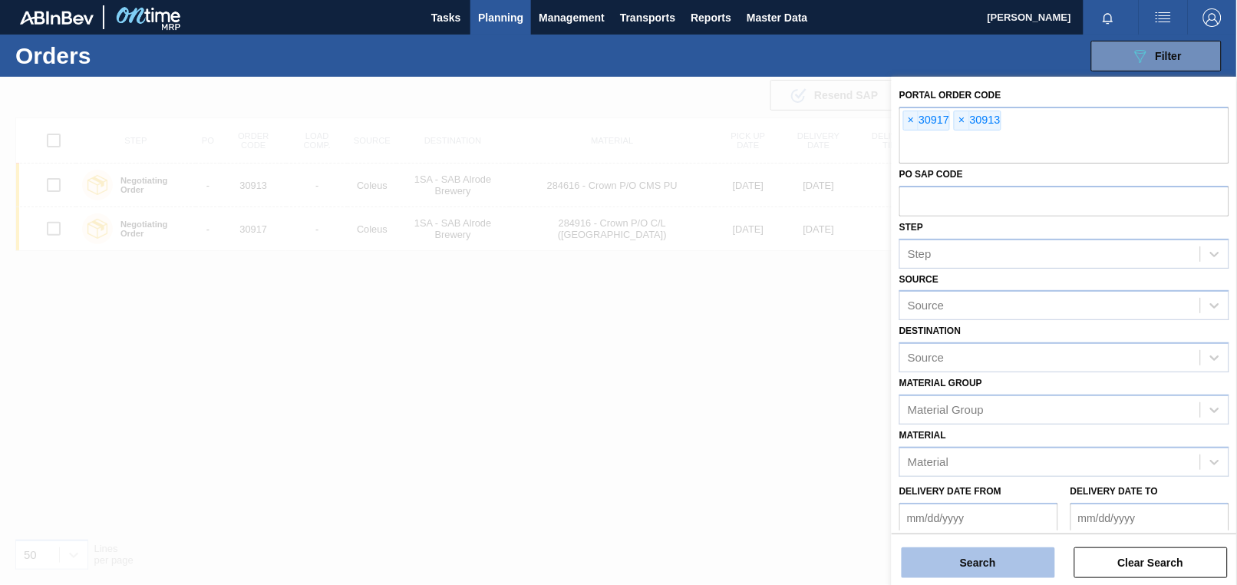
click at [962, 558] on button "Search" at bounding box center [977, 562] width 153 height 31
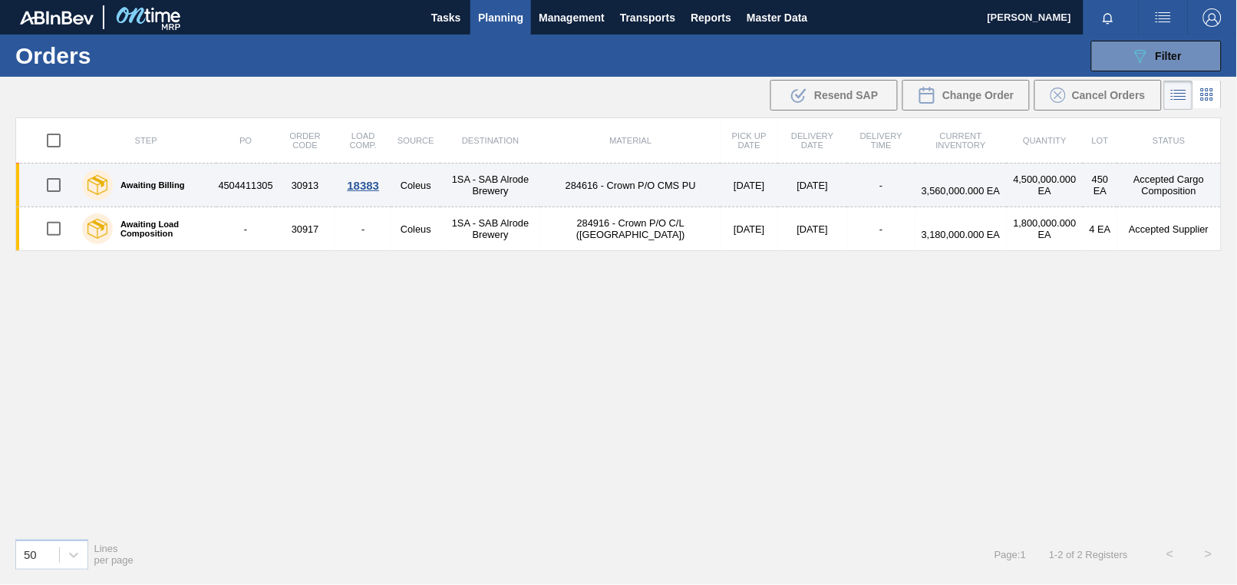
click at [380, 186] on div "18383" at bounding box center [363, 185] width 51 height 13
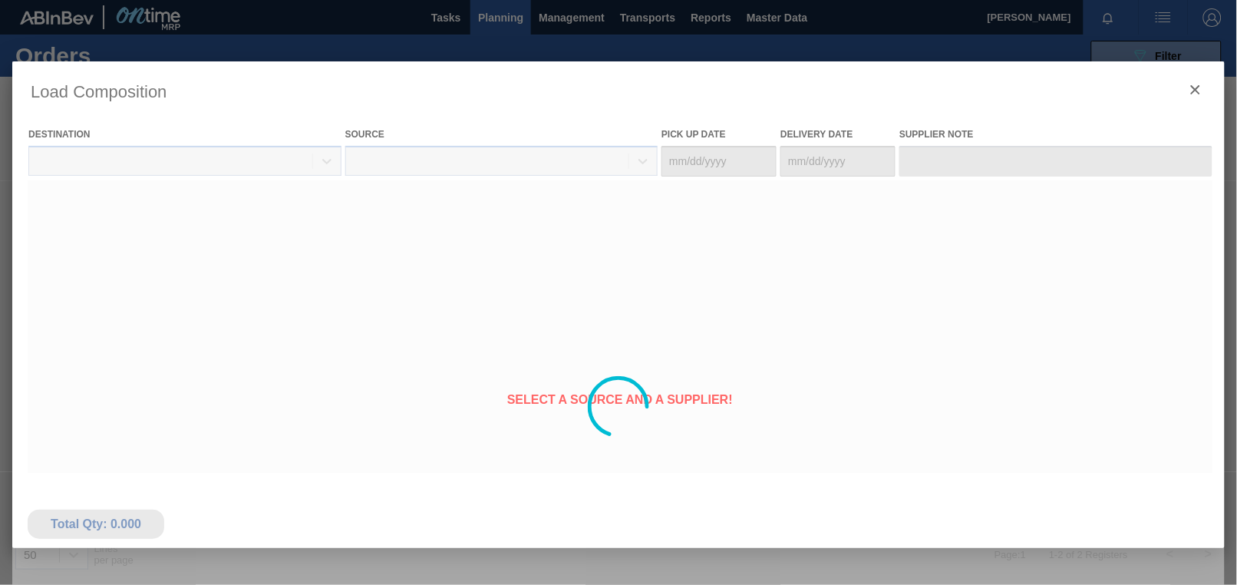
type Date "[DATE]"
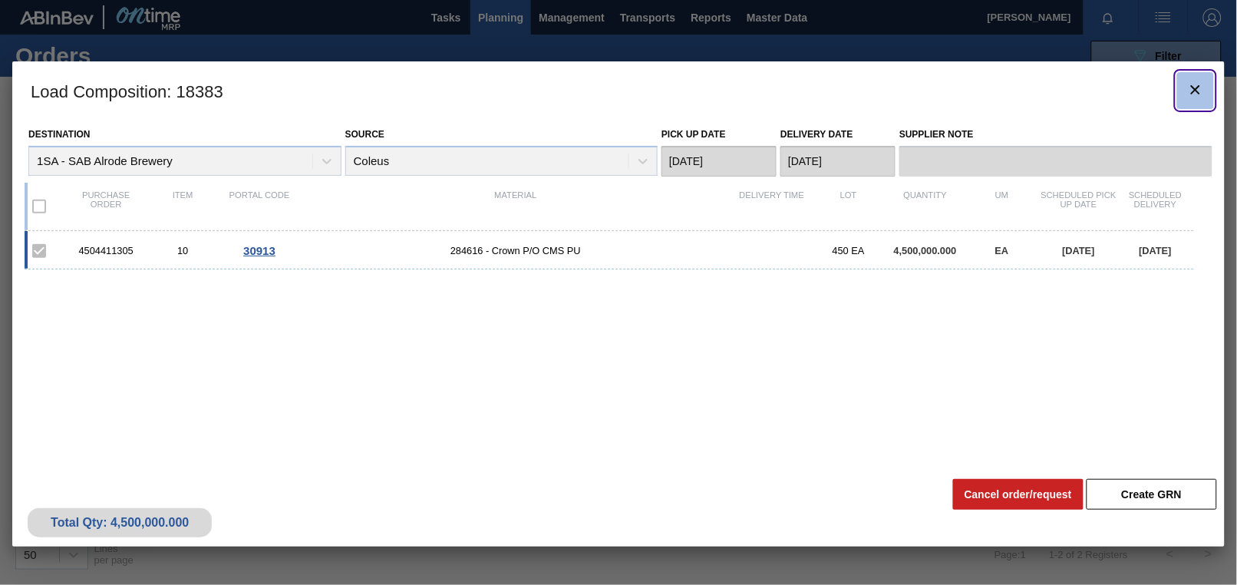
click at [978, 87] on icon "botão de ícone" at bounding box center [1195, 89] width 9 height 9
